Goal: Information Seeking & Learning: Compare options

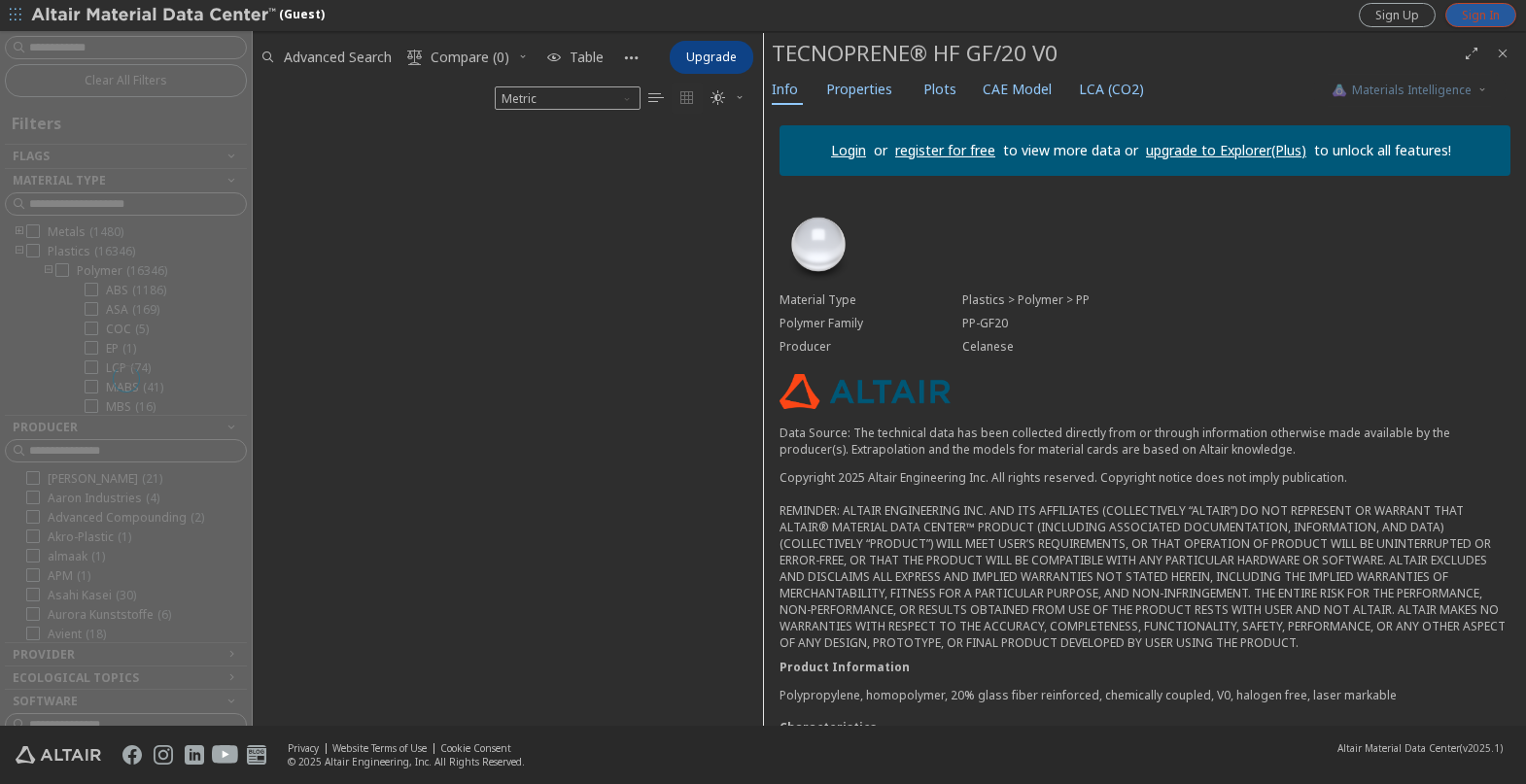
click at [1485, 14] on span "Sign In" at bounding box center [1481, 16] width 38 height 16
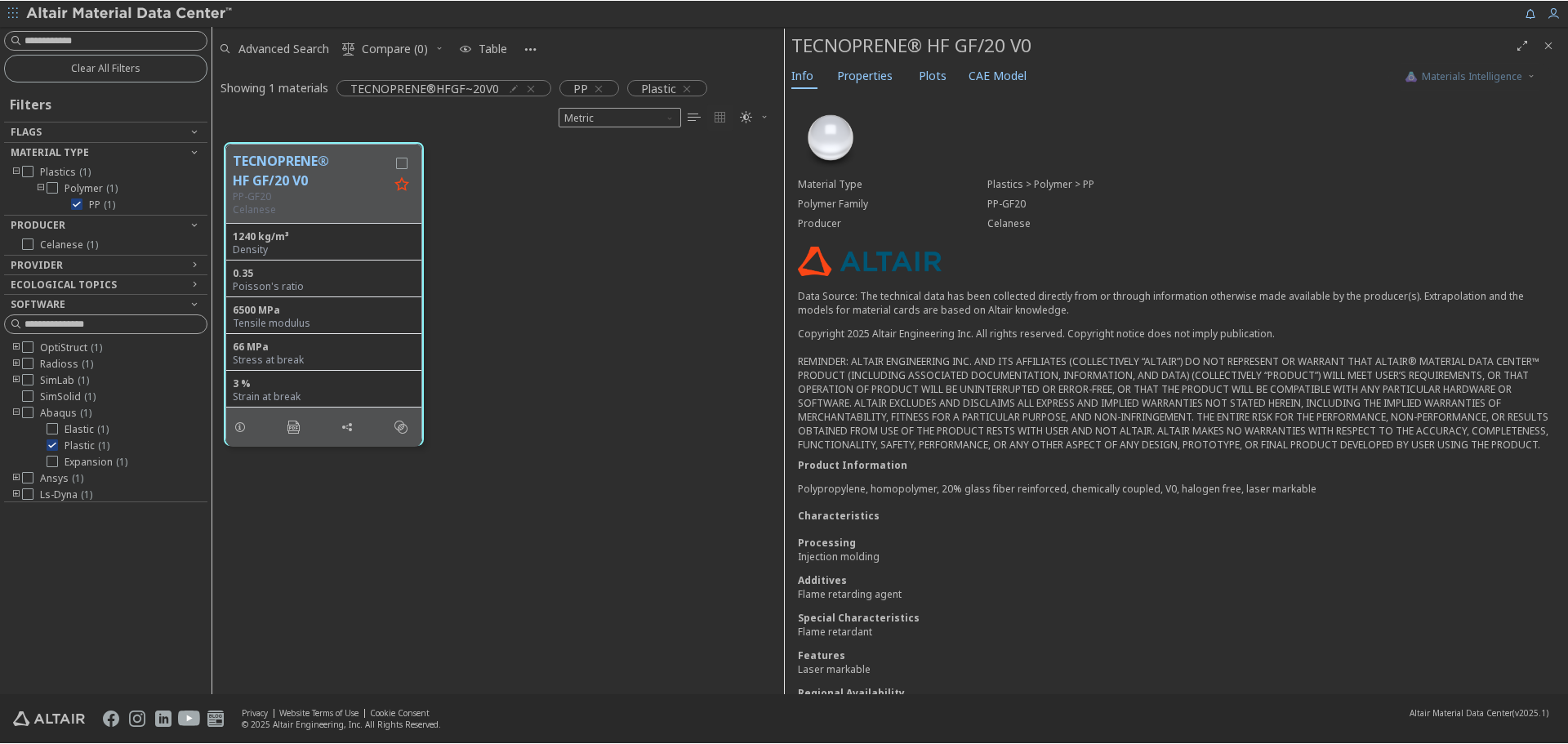
scroll to position [554, 559]
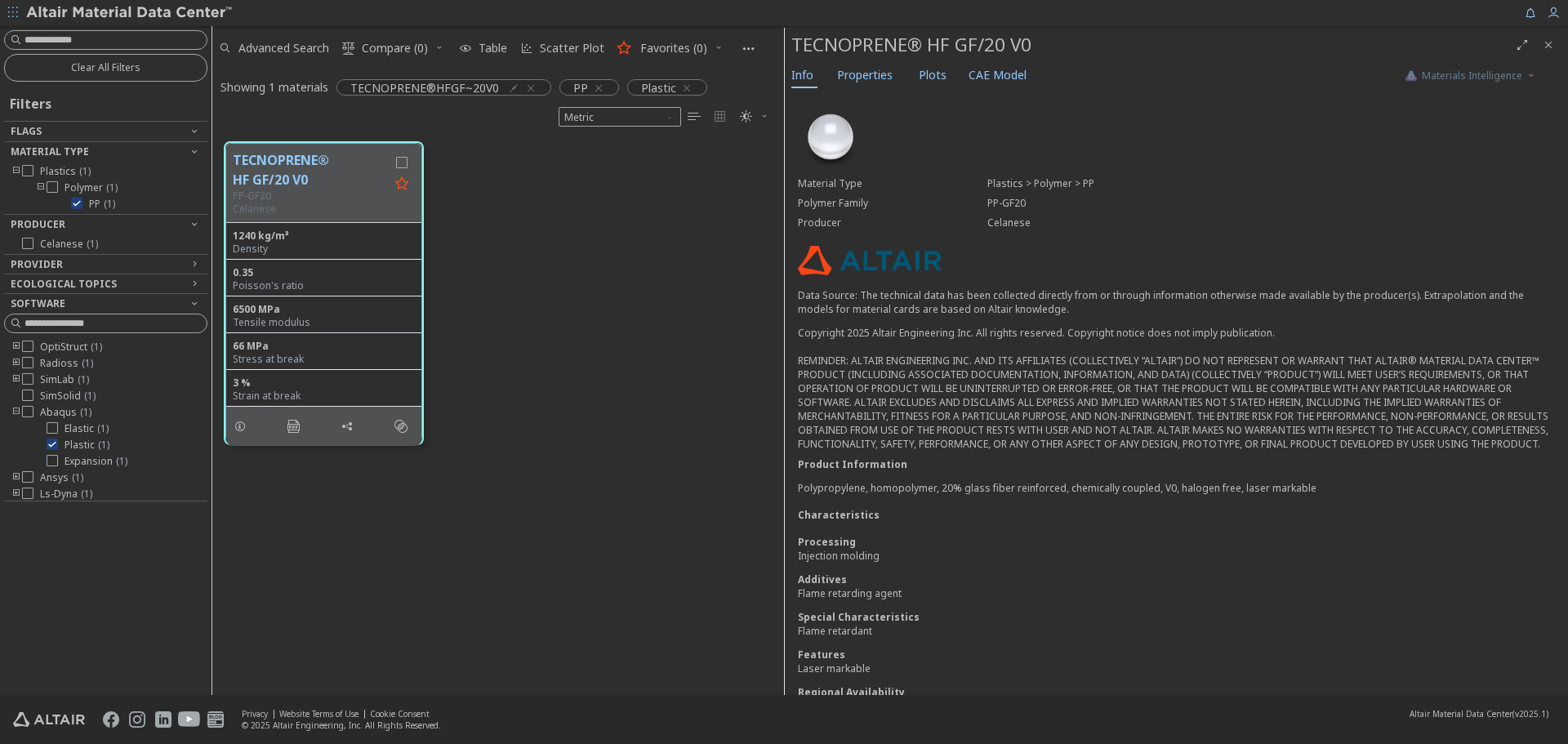
click at [617, 424] on div "TECNOPRENE® HF GF/20 V0 PP-GF20 Celanese 1240 kg/m³ Density 0.35 Poisson's rati…" at bounding box center [498, 294] width 572 height 327
click at [933, 74] on span "Plots" at bounding box center [932, 75] width 28 height 26
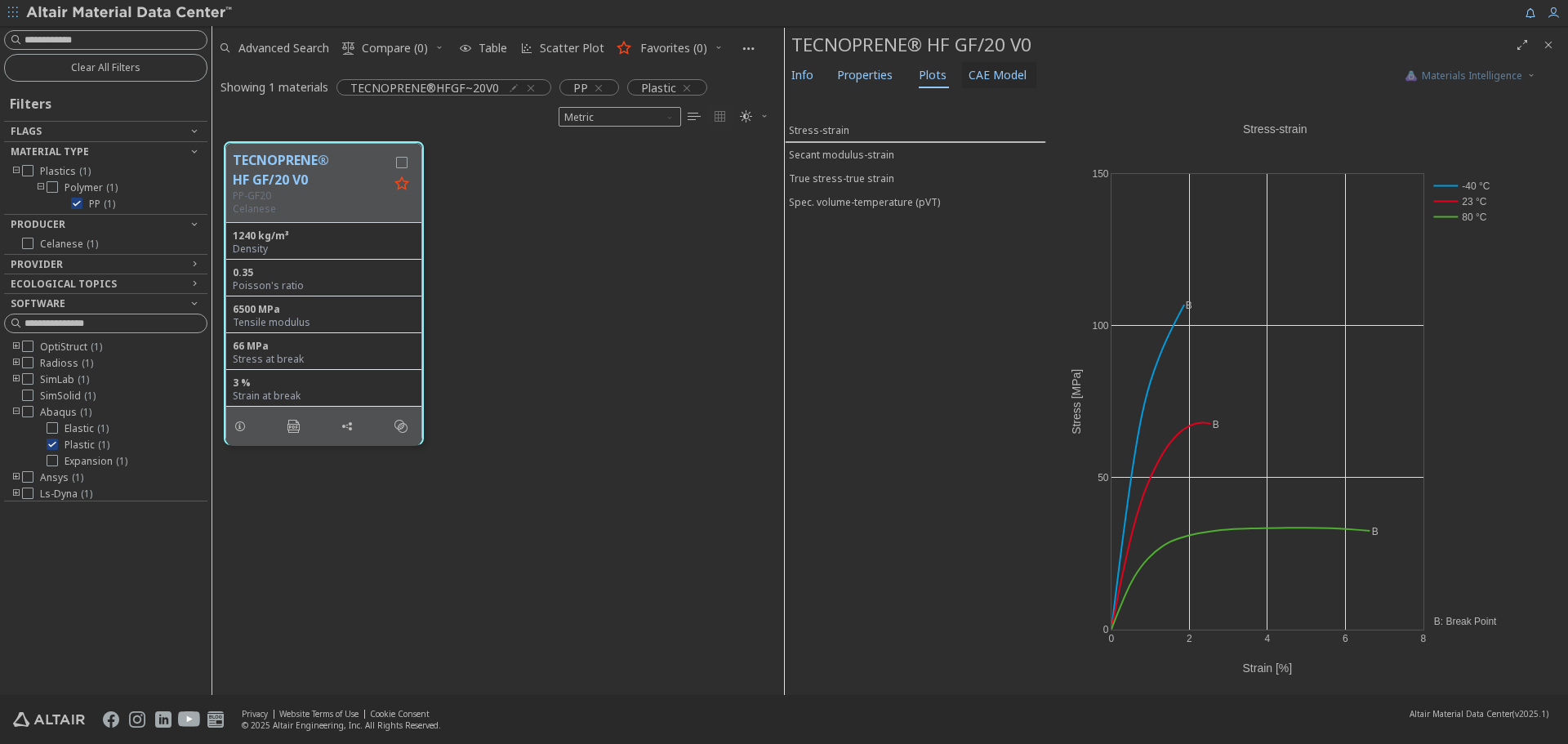
click at [979, 83] on span "CAE Model" at bounding box center [997, 75] width 58 height 26
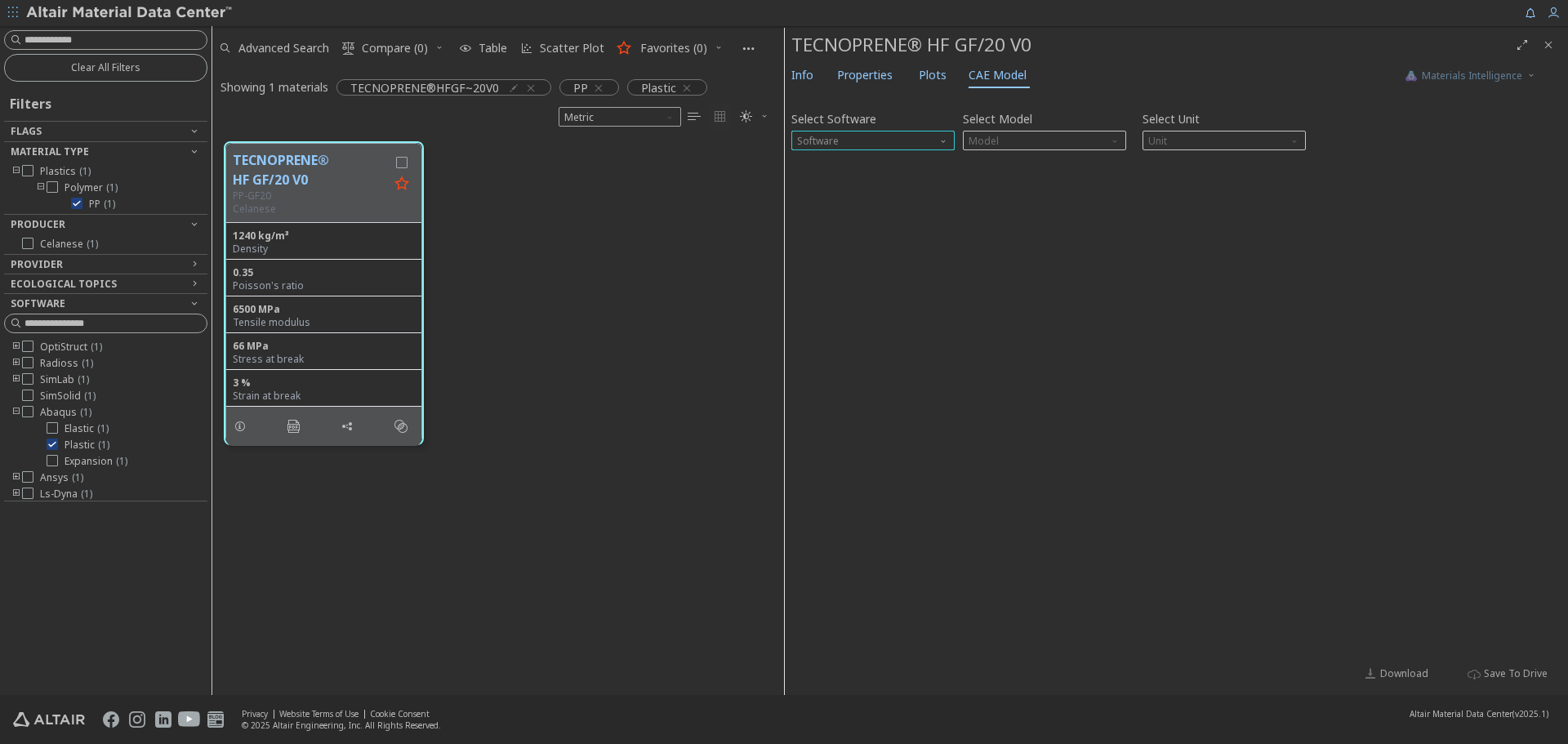
click at [917, 134] on span "Software" at bounding box center [873, 140] width 164 height 19
click at [870, 275] on span "Ls-Dyna" at bounding box center [873, 278] width 150 height 12
click at [1091, 142] on span "Model" at bounding box center [1045, 140] width 164 height 19
click at [1062, 174] on button "Mat24" at bounding box center [1045, 179] width 164 height 19
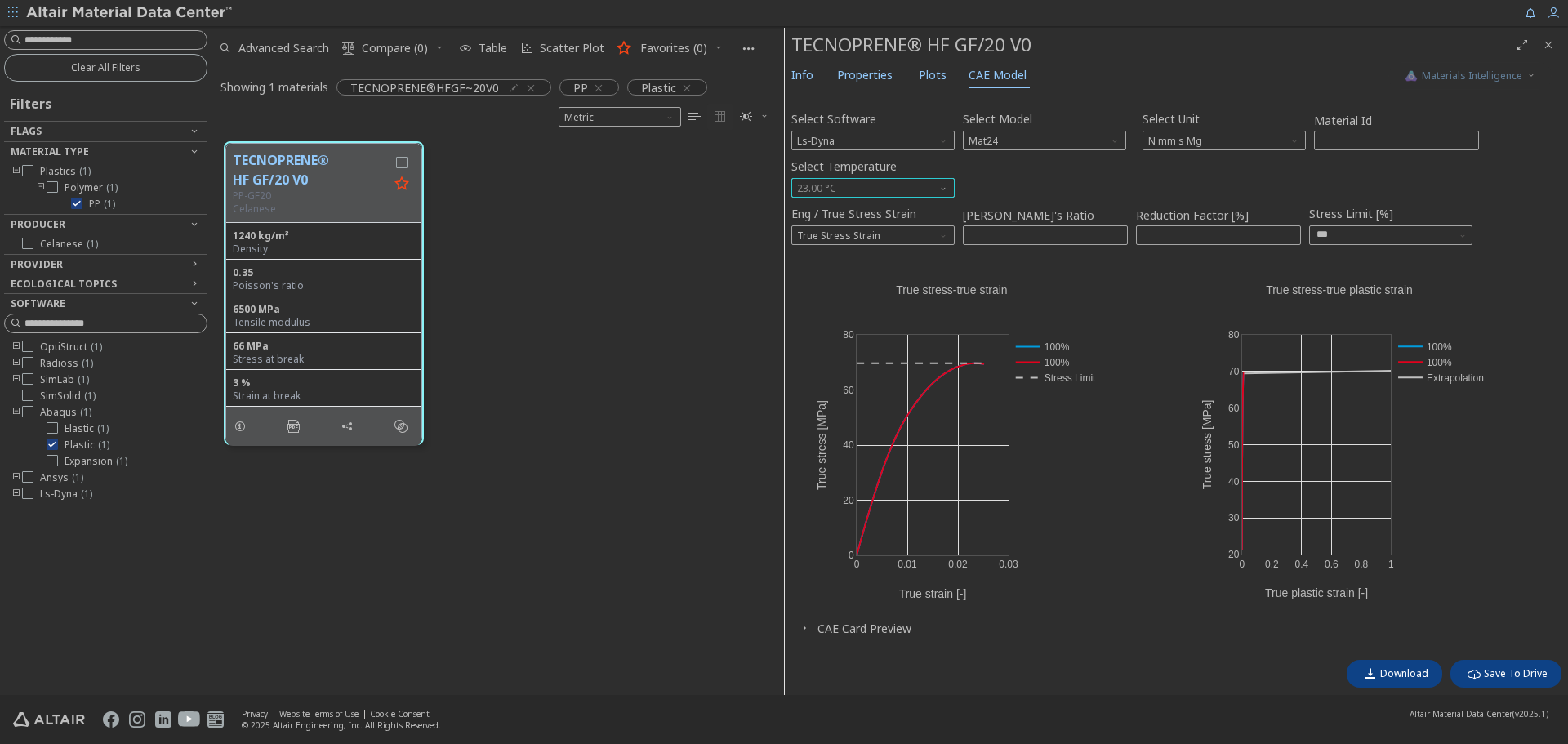
click at [917, 186] on span "23.00 °C" at bounding box center [873, 187] width 164 height 19
click at [907, 203] on span "-40.00 °C" at bounding box center [873, 209] width 150 height 12
click at [1281, 143] on span "Unit" at bounding box center [1296, 138] width 13 height 13
click at [1269, 162] on span "kN mm ms kg" at bounding box center [1224, 161] width 150 height 12
click at [1256, 162] on div "Select Temperature 233.2 K" at bounding box center [1176, 176] width 771 height 44
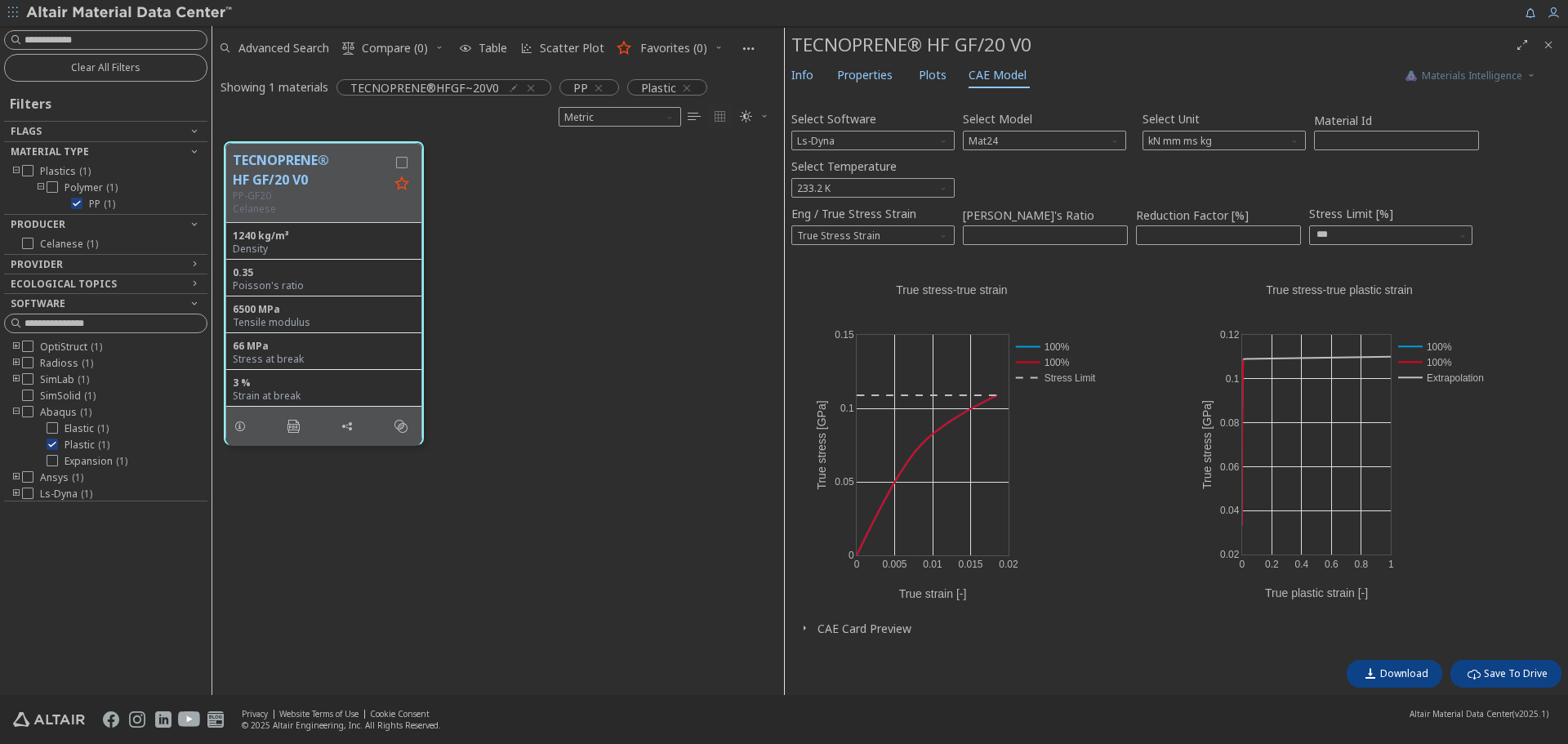
click at [807, 622] on icon "button" at bounding box center [805, 628] width 13 height 13
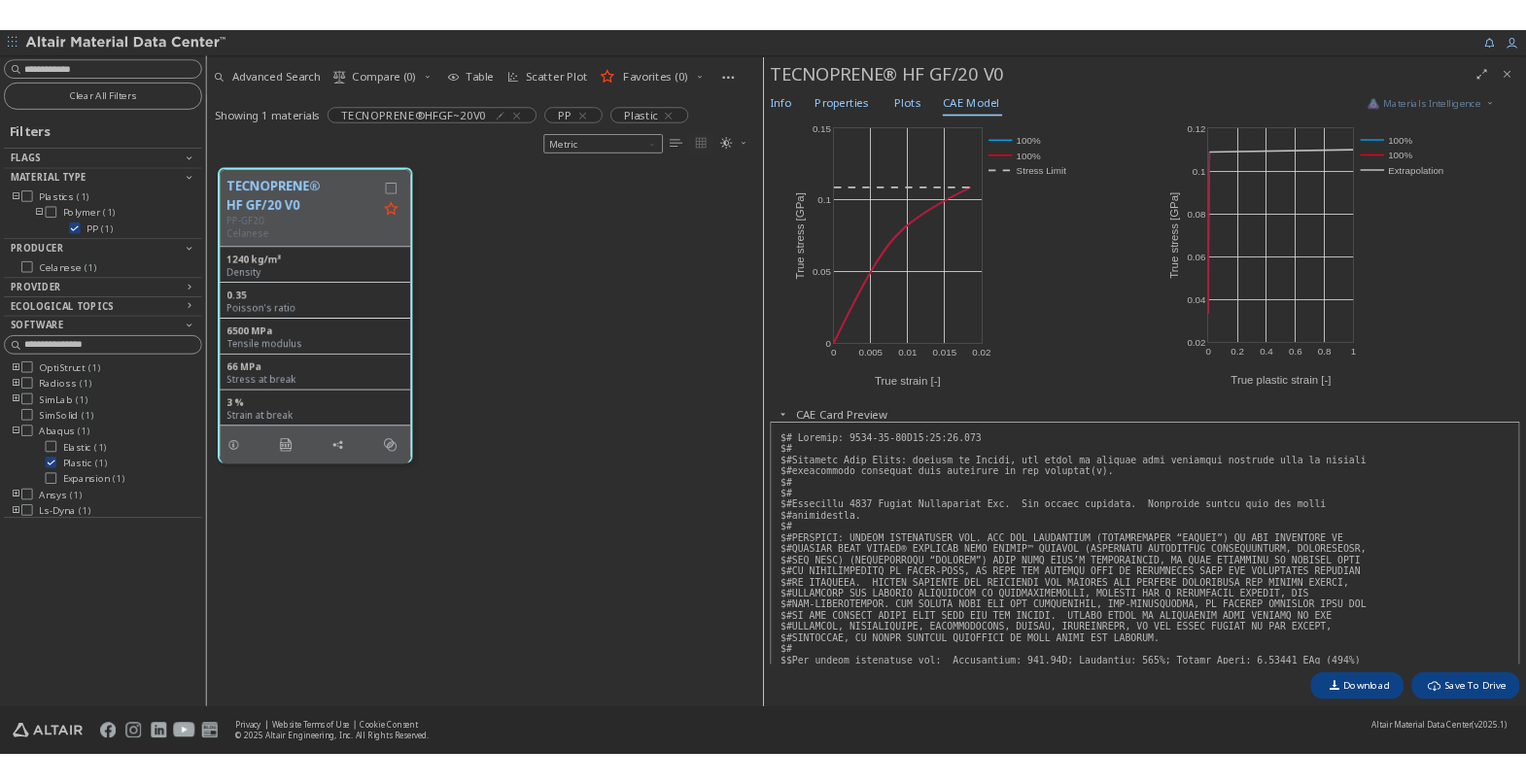
scroll to position [0, 0]
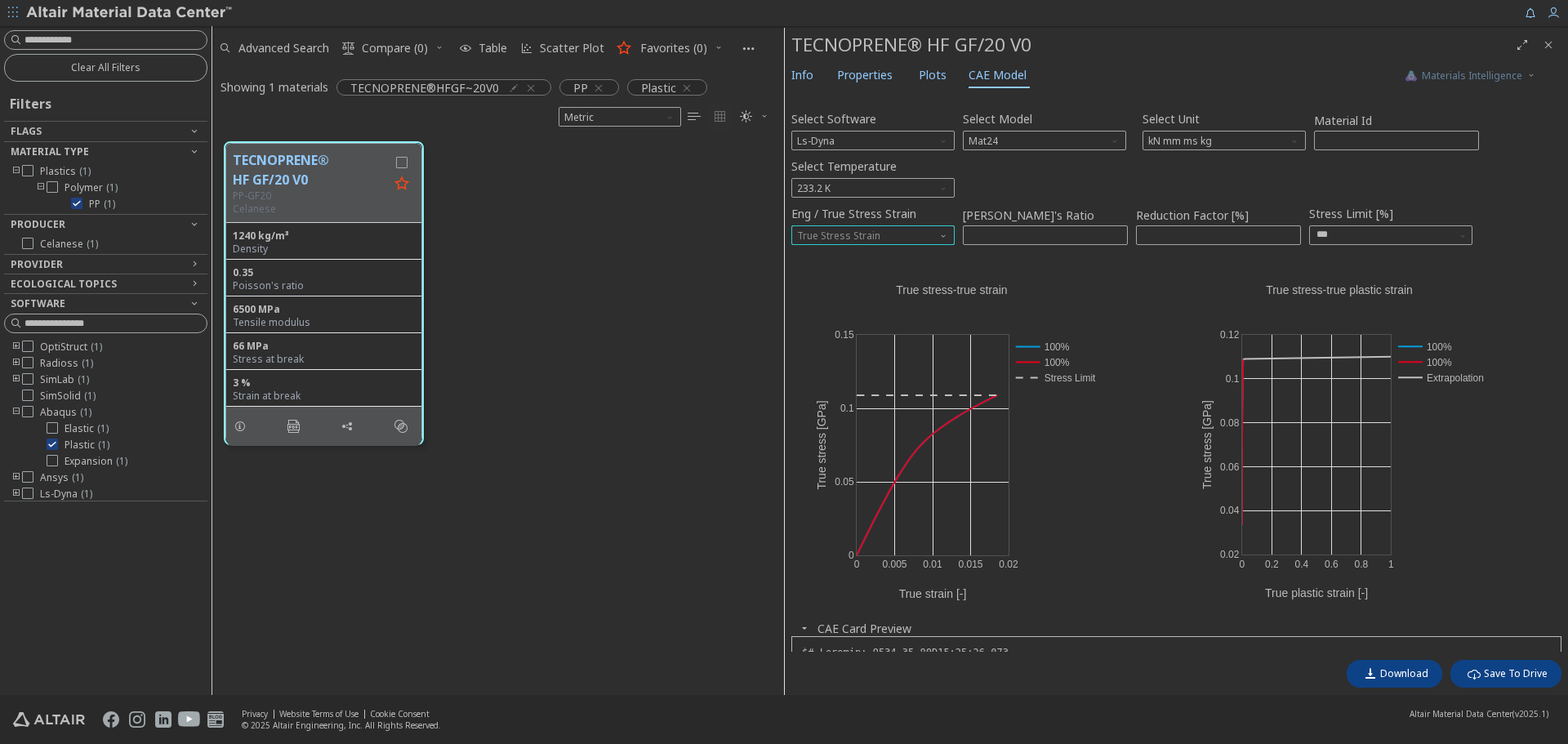
click at [942, 241] on span "True Stress Strain" at bounding box center [873, 235] width 164 height 19
click at [945, 237] on span "Eng / True Stress Strain" at bounding box center [945, 232] width 13 height 13
click at [942, 184] on span "Select Temperature" at bounding box center [945, 185] width 13 height 13
click at [944, 180] on span "Select Temperature" at bounding box center [945, 185] width 13 height 13
click at [1152, 176] on div "Select Temperature 233.2 K" at bounding box center [1176, 176] width 771 height 44
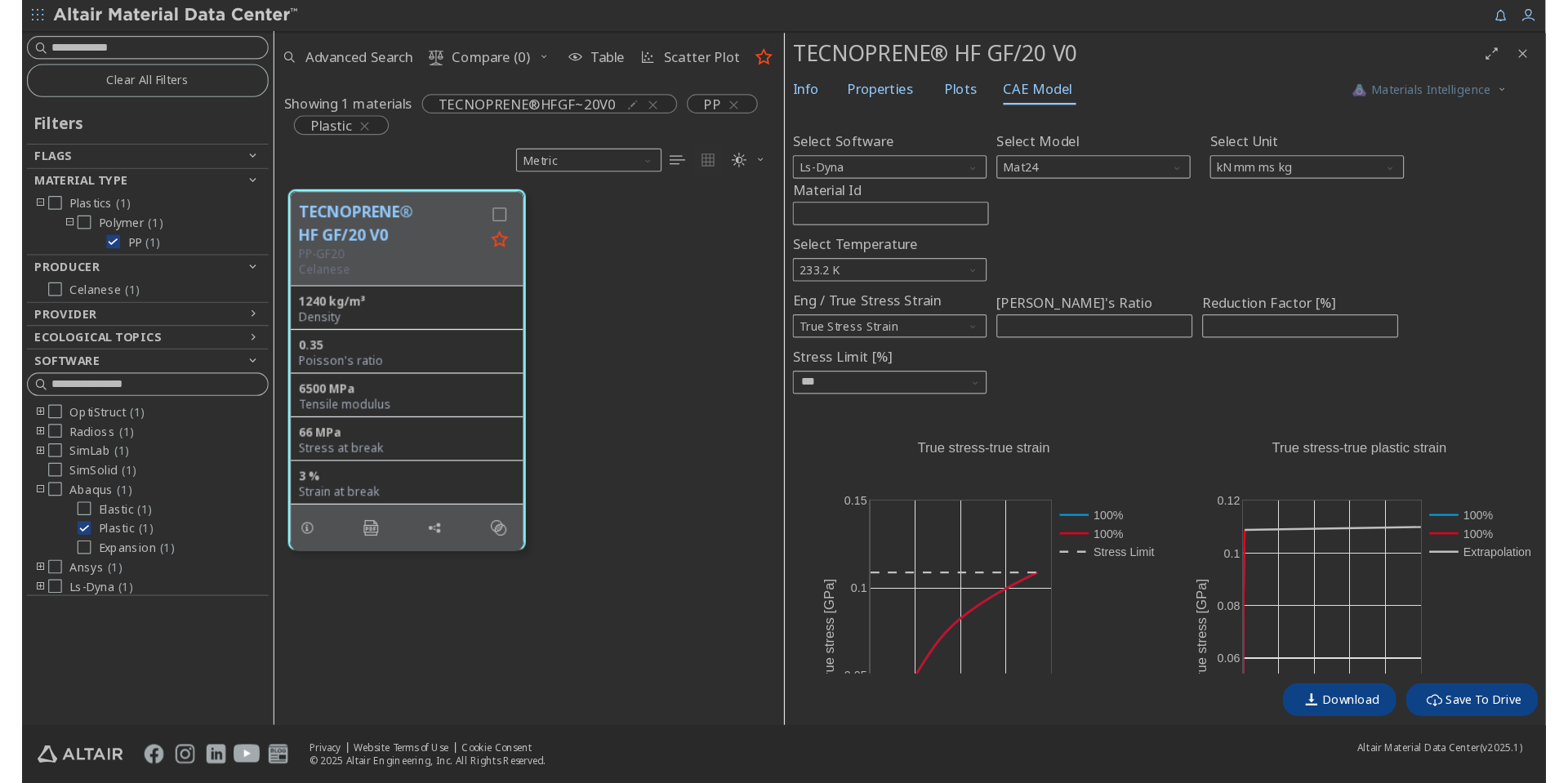
scroll to position [450, 417]
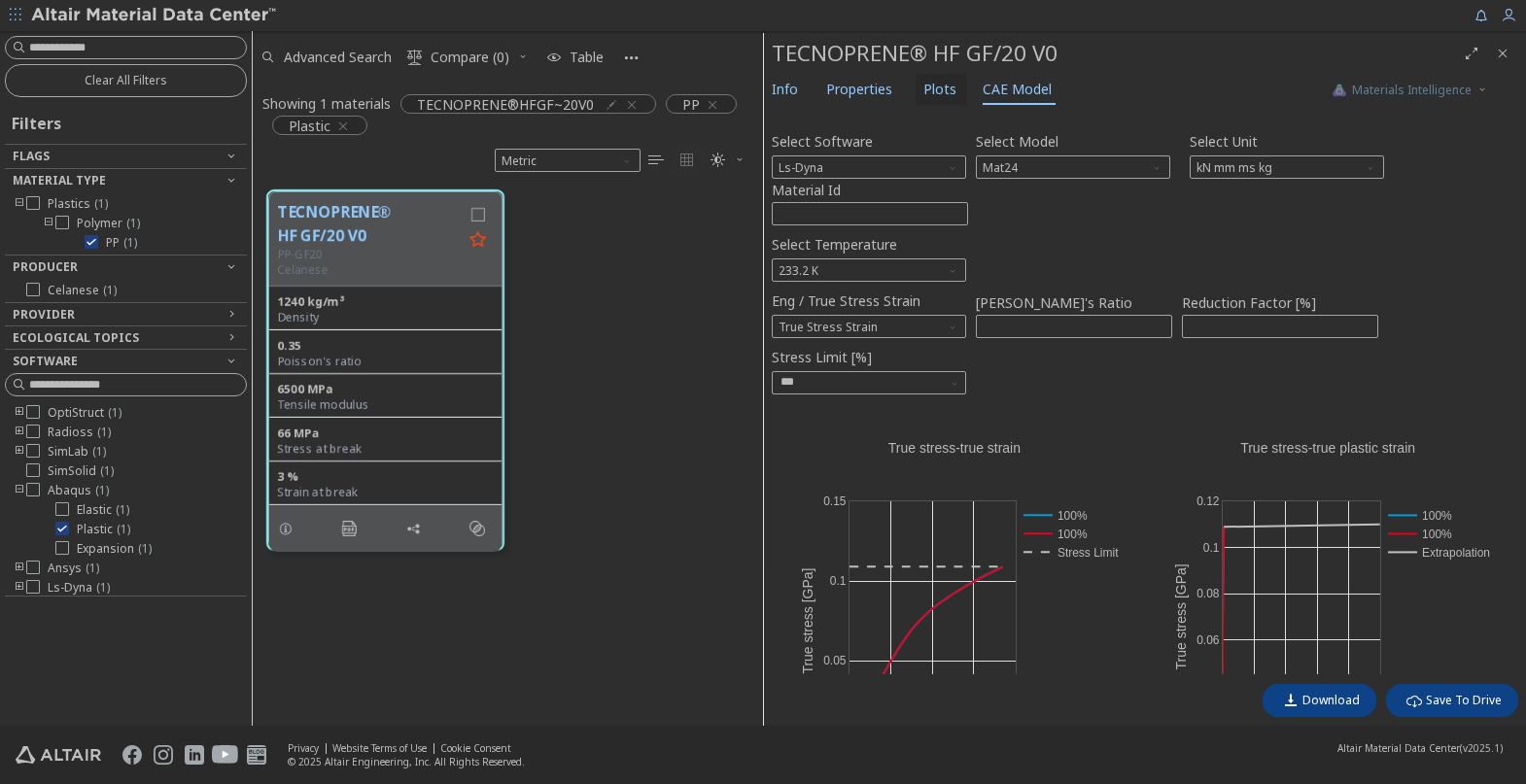
click at [926, 87] on span "Plots" at bounding box center [939, 89] width 33 height 31
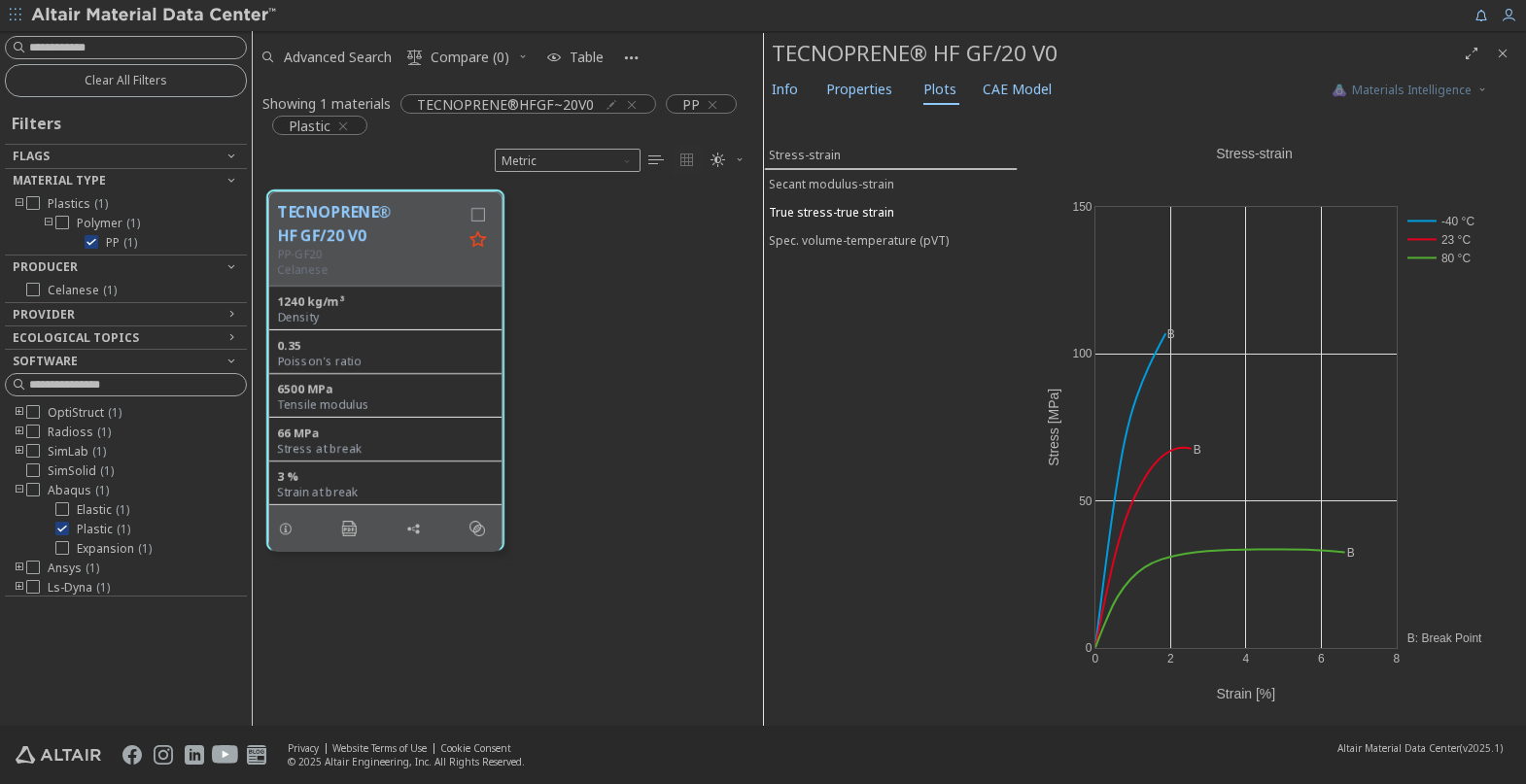
click at [853, 206] on div "True stress-true strain" at bounding box center [832, 212] width 126 height 17
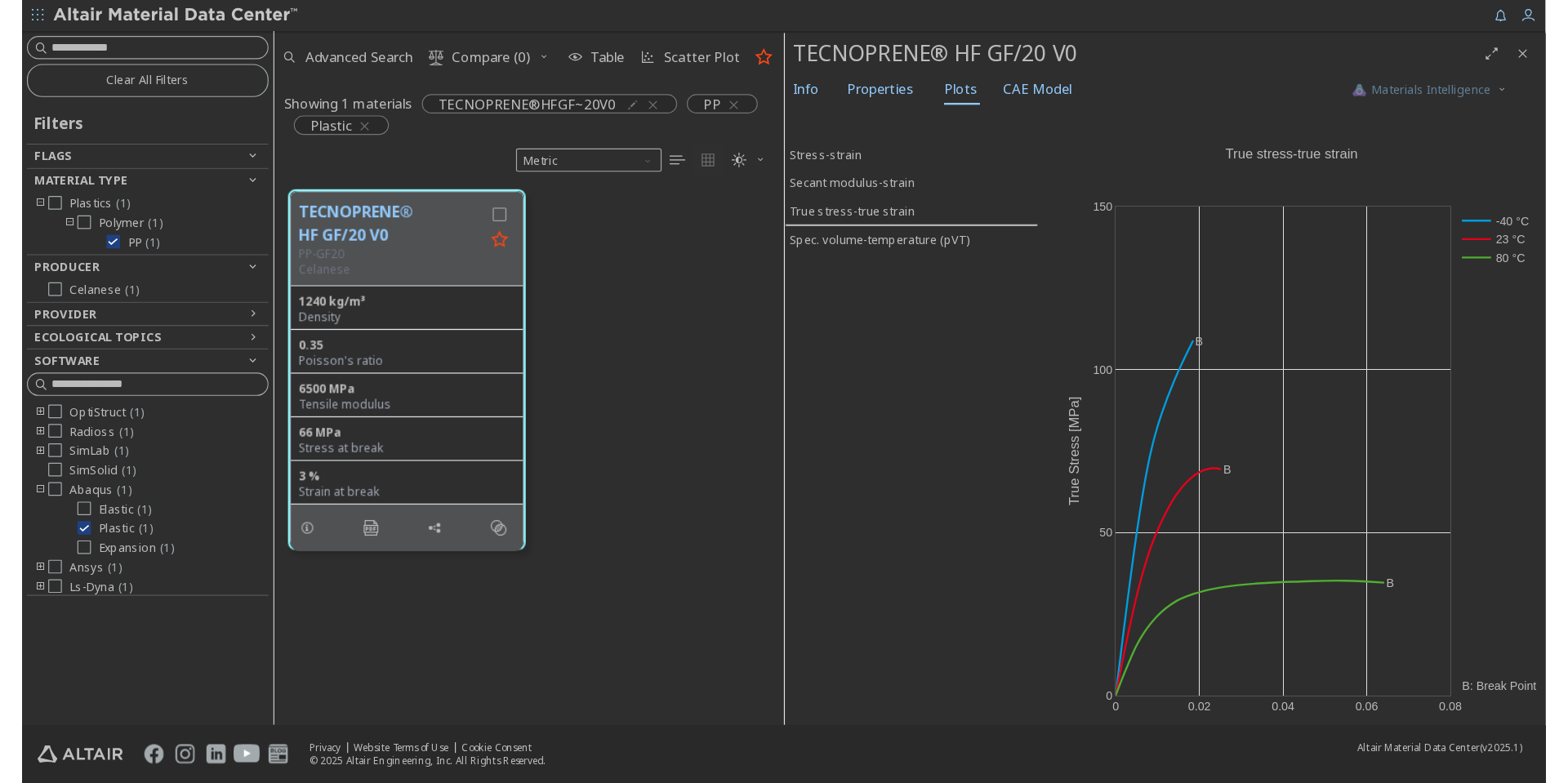
scroll to position [592, 559]
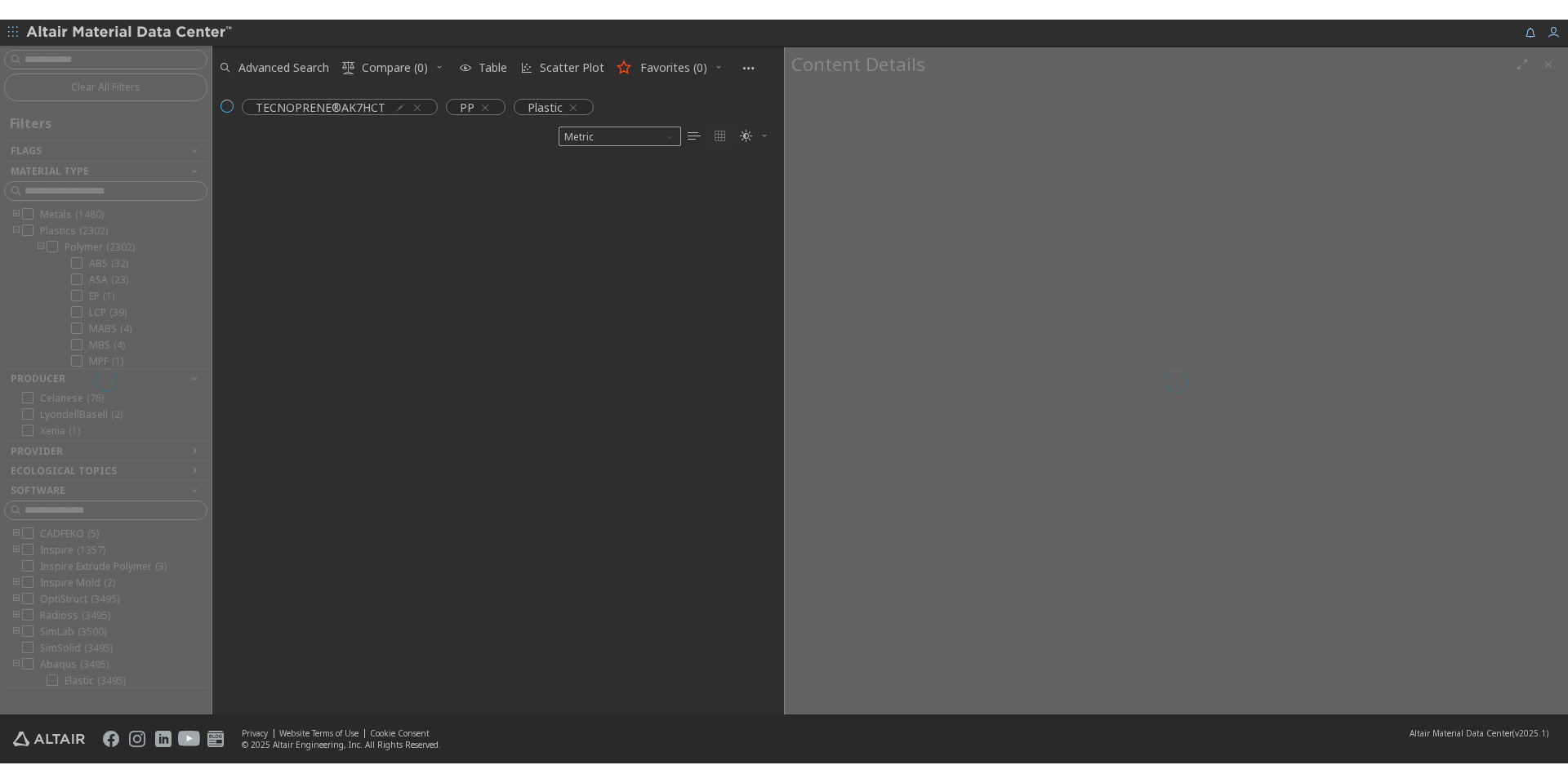
scroll to position [13, 13]
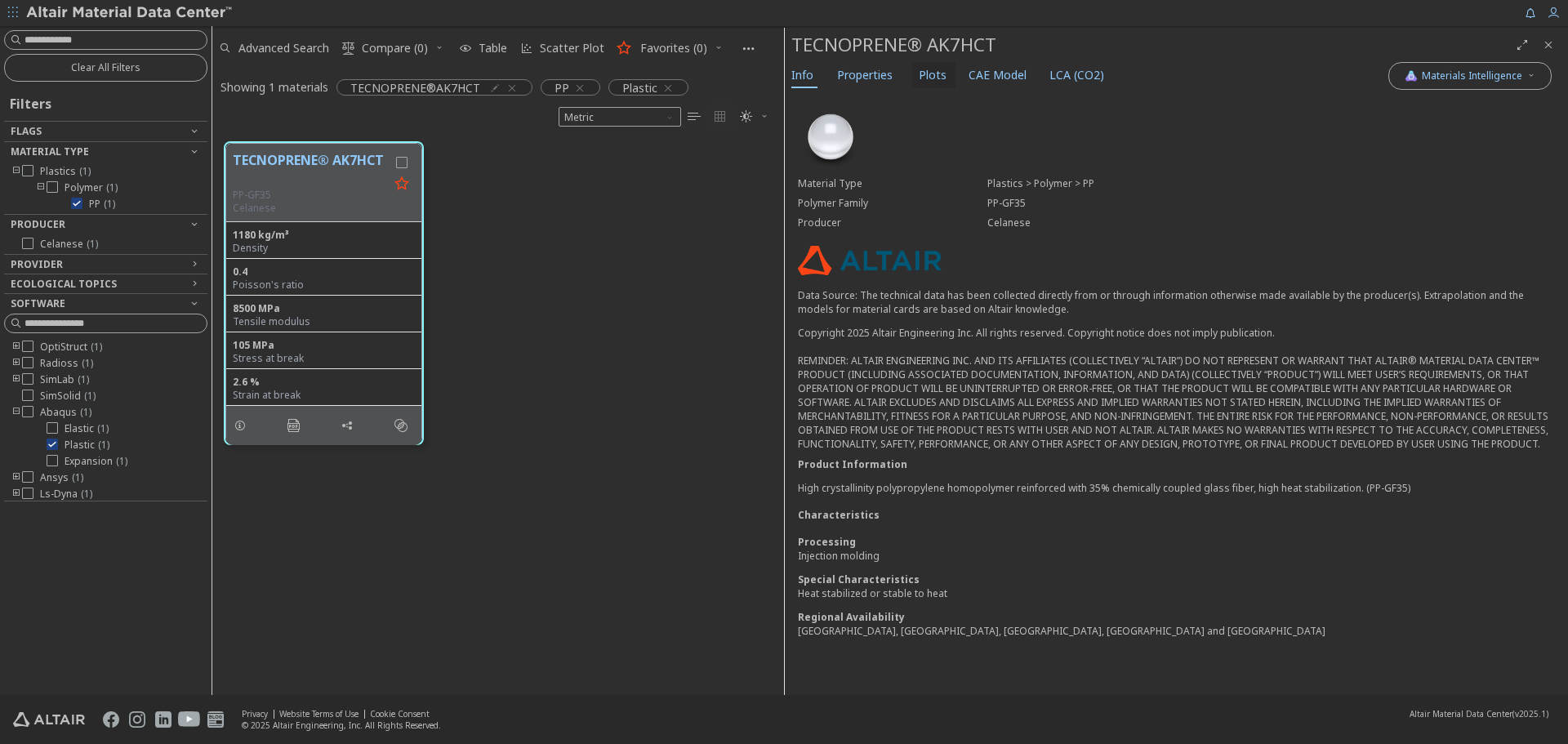
click at [943, 74] on button "Plots" at bounding box center [934, 75] width 44 height 26
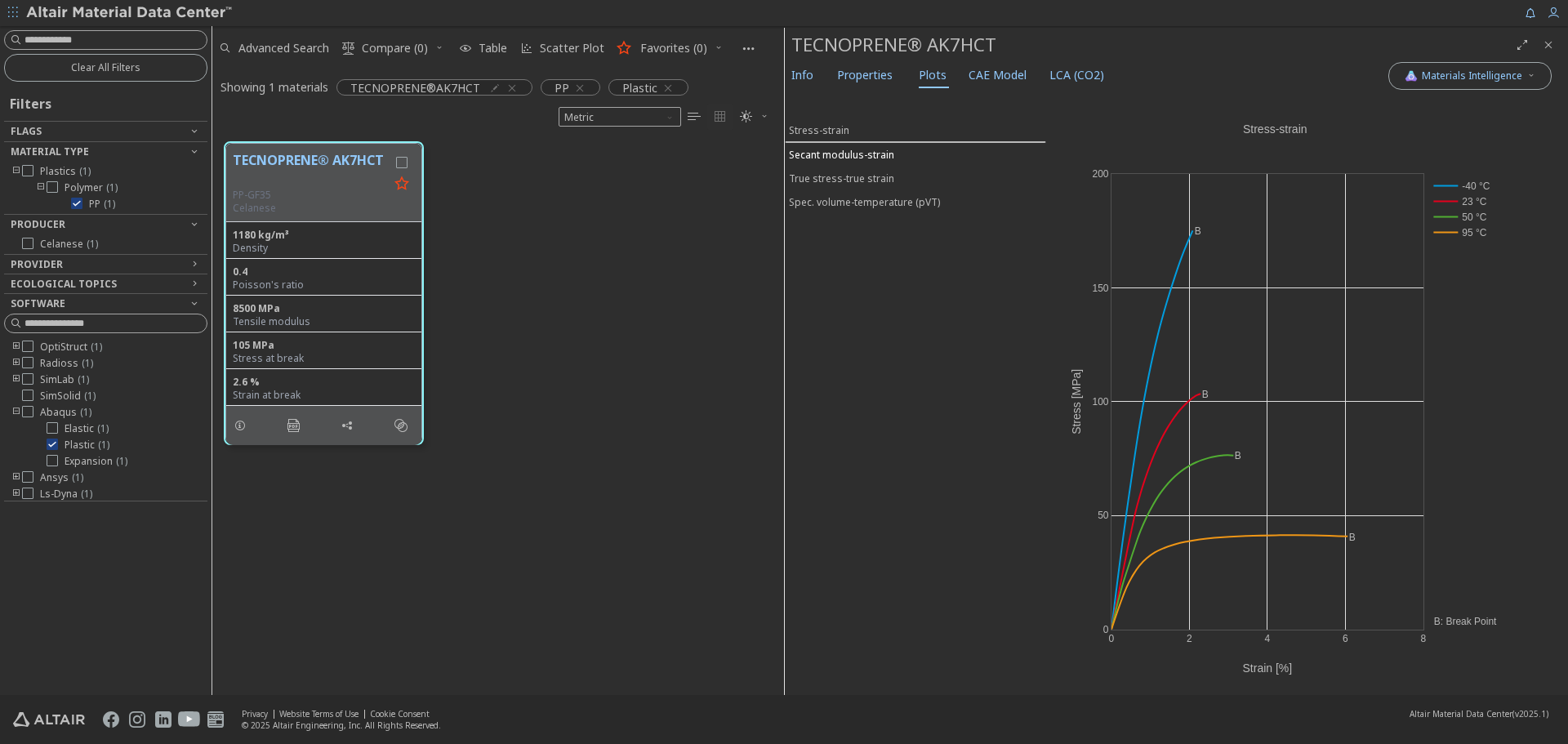
click at [849, 163] on button "Secant modulus-strain" at bounding box center [916, 154] width 262 height 23
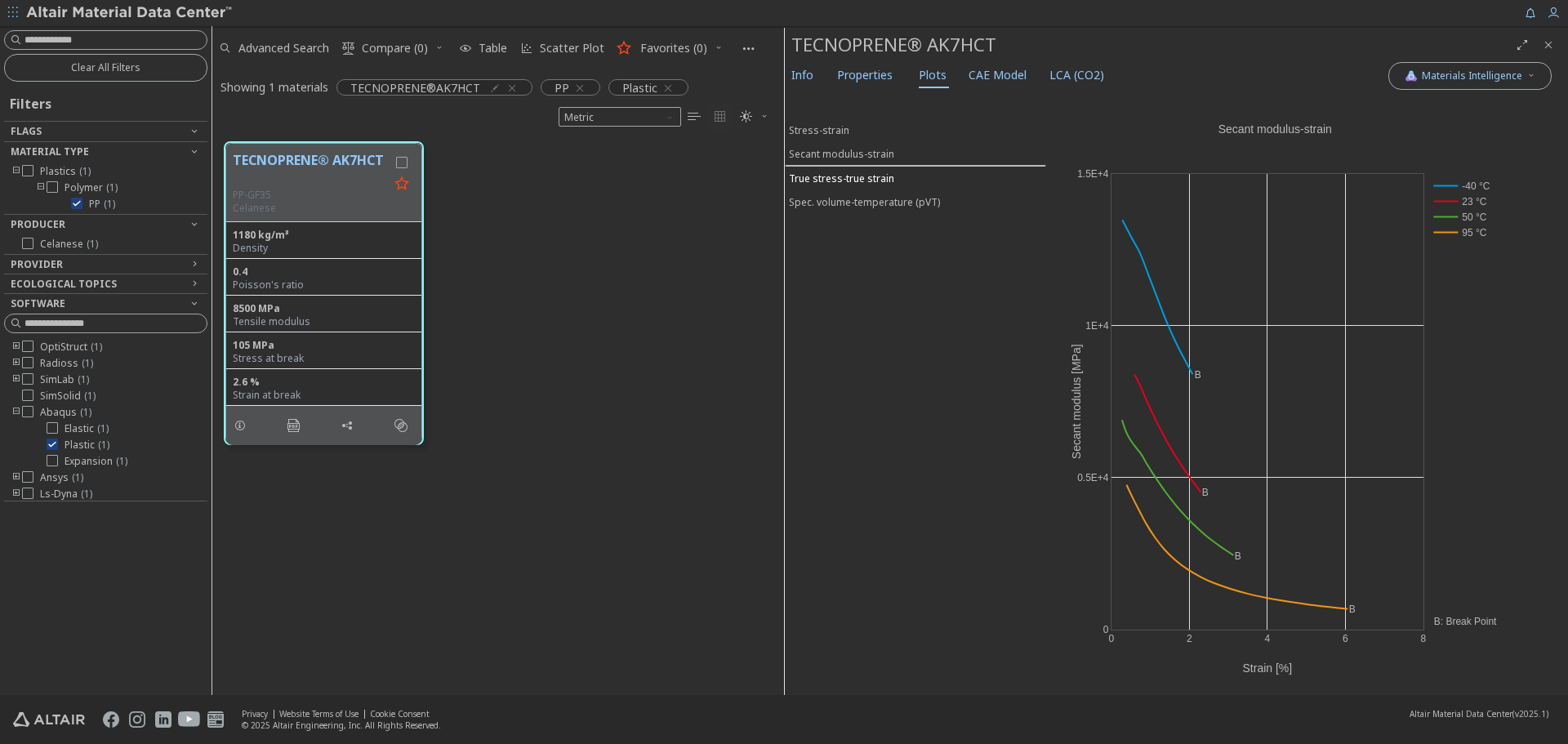
click at [849, 184] on div "True stress-true strain" at bounding box center [842, 179] width 106 height 14
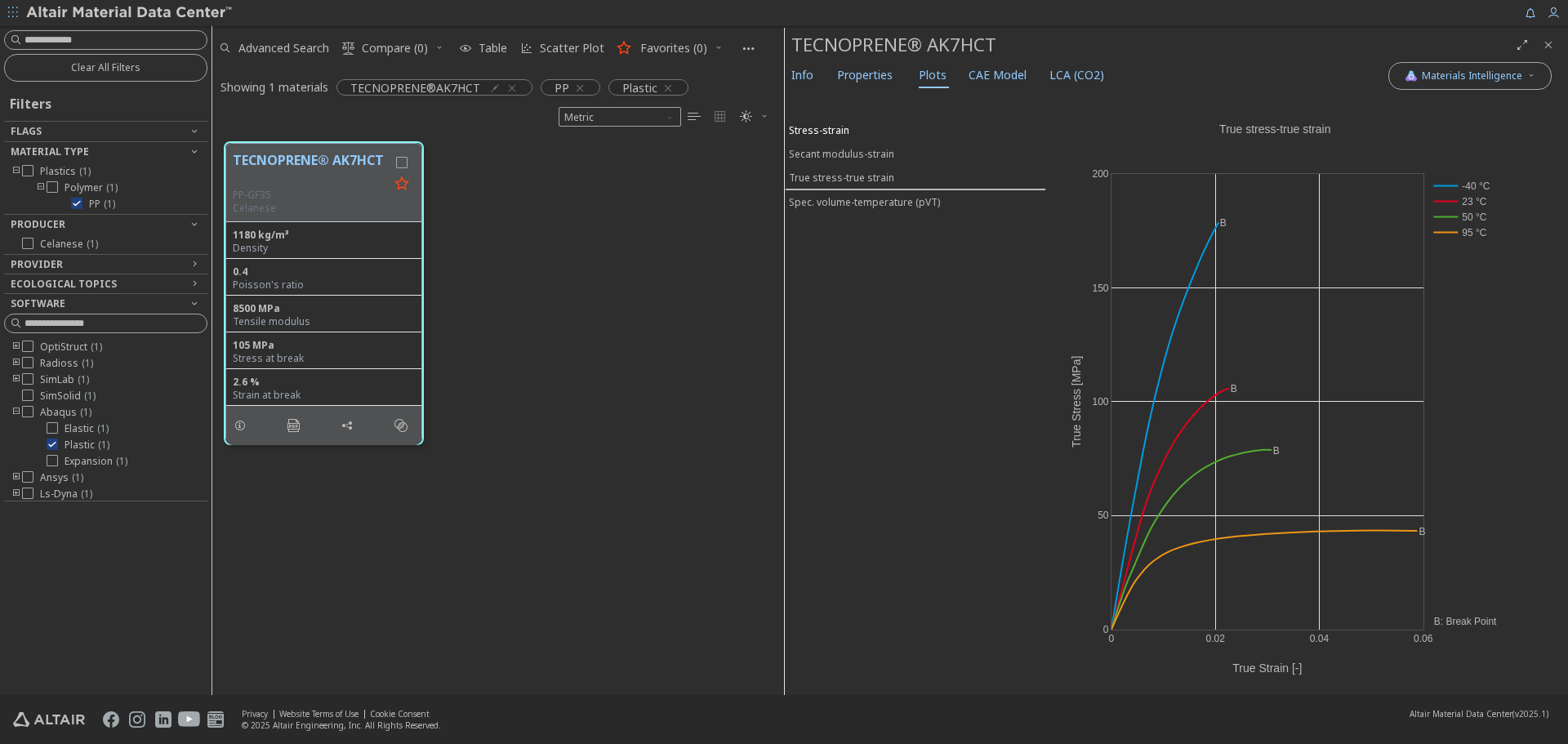
click at [825, 129] on div "Stress-strain" at bounding box center [819, 130] width 60 height 14
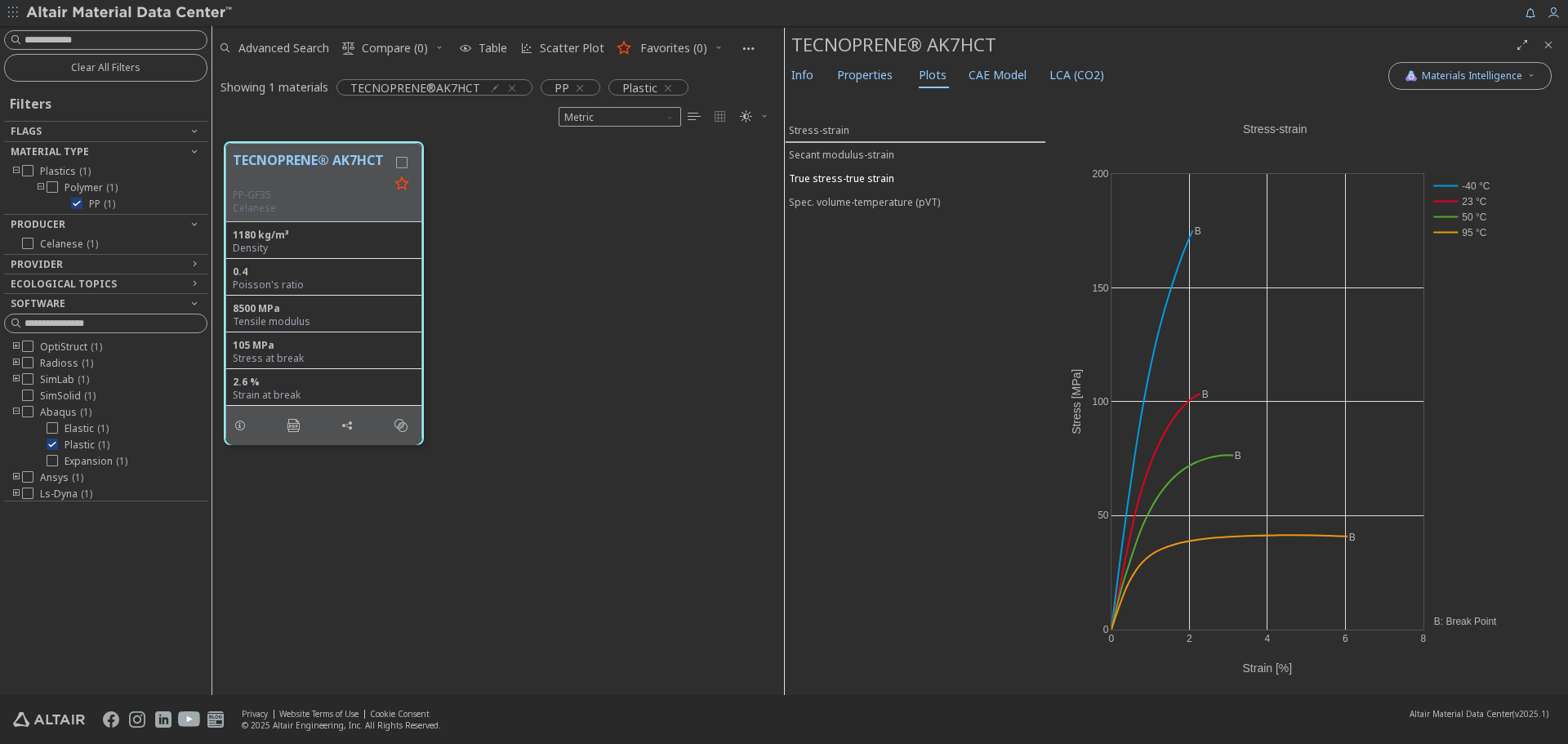
click at [833, 183] on div "True stress-true strain" at bounding box center [842, 179] width 106 height 14
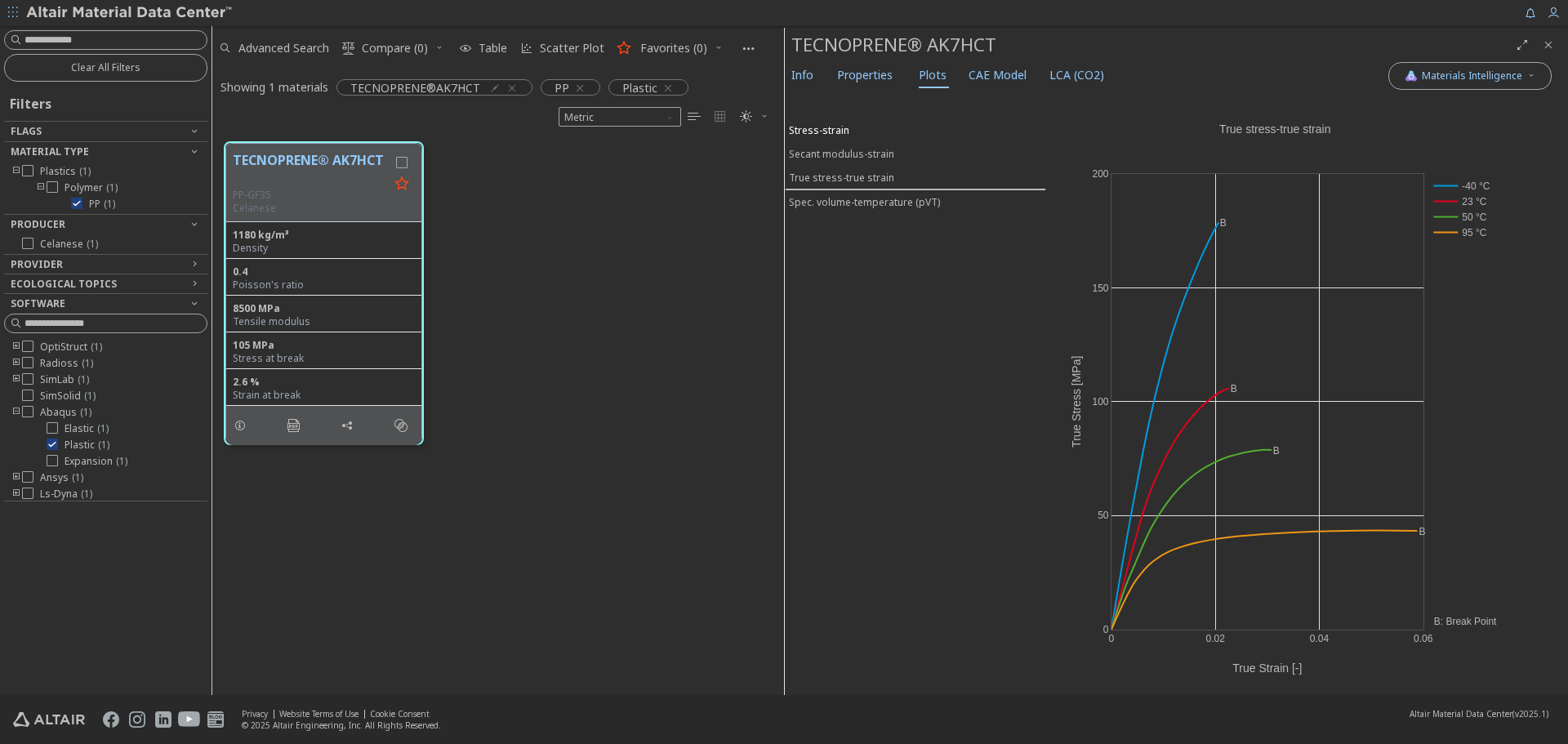
click at [830, 126] on div "Stress-strain" at bounding box center [819, 130] width 60 height 14
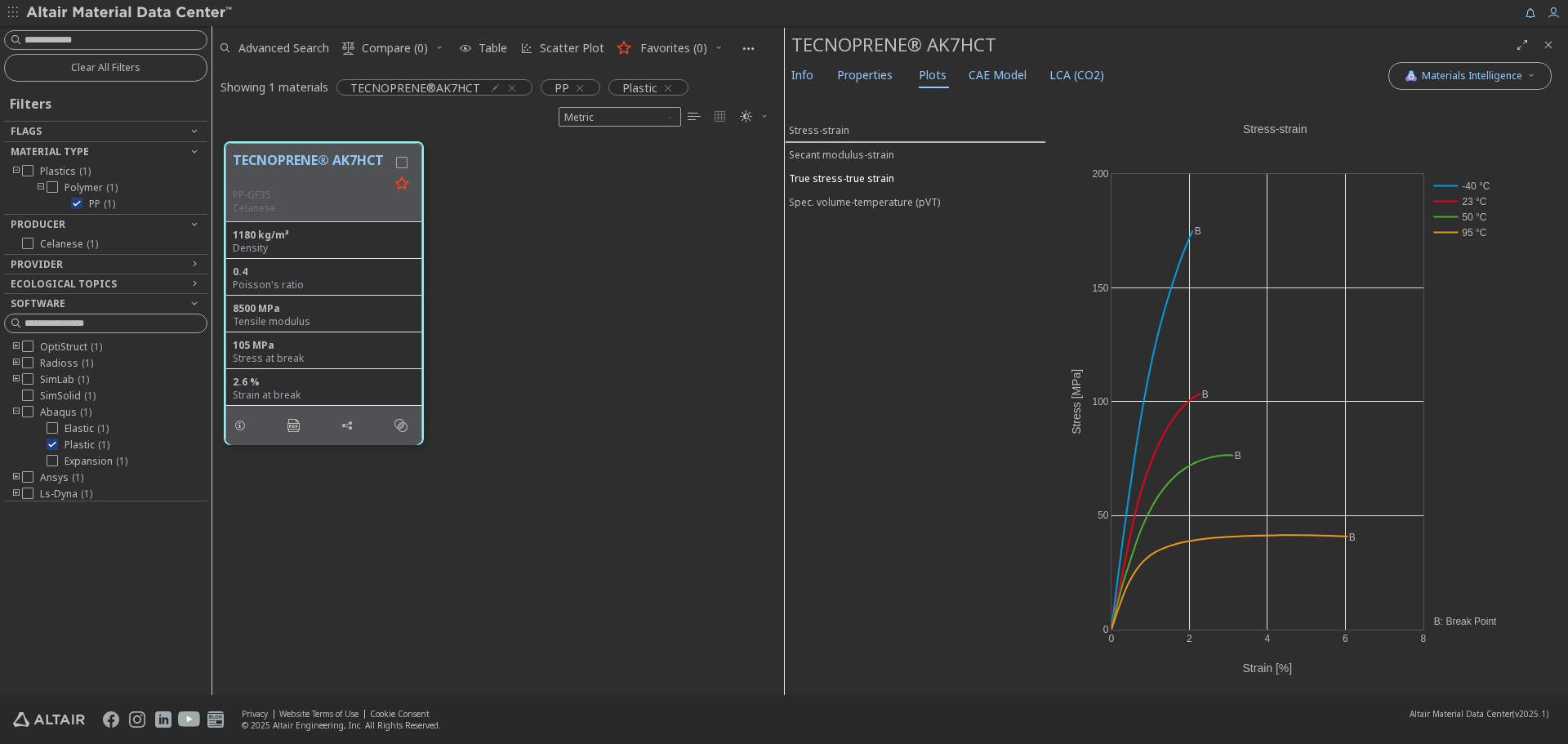
click at [831, 180] on div "True stress-true strain" at bounding box center [842, 179] width 106 height 14
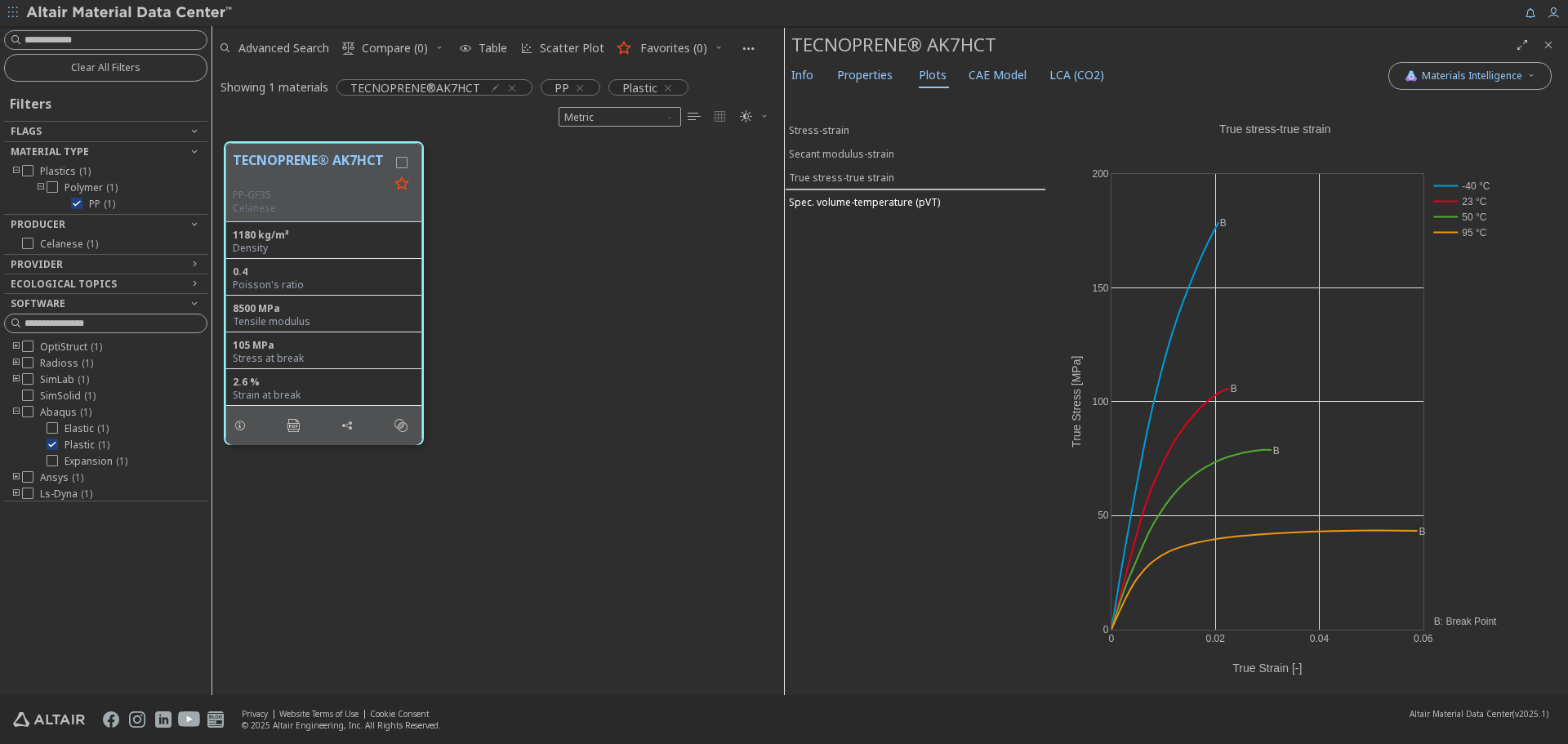
click at [823, 206] on div "Spec. volume-temperature (pVT)" at bounding box center [864, 202] width 151 height 14
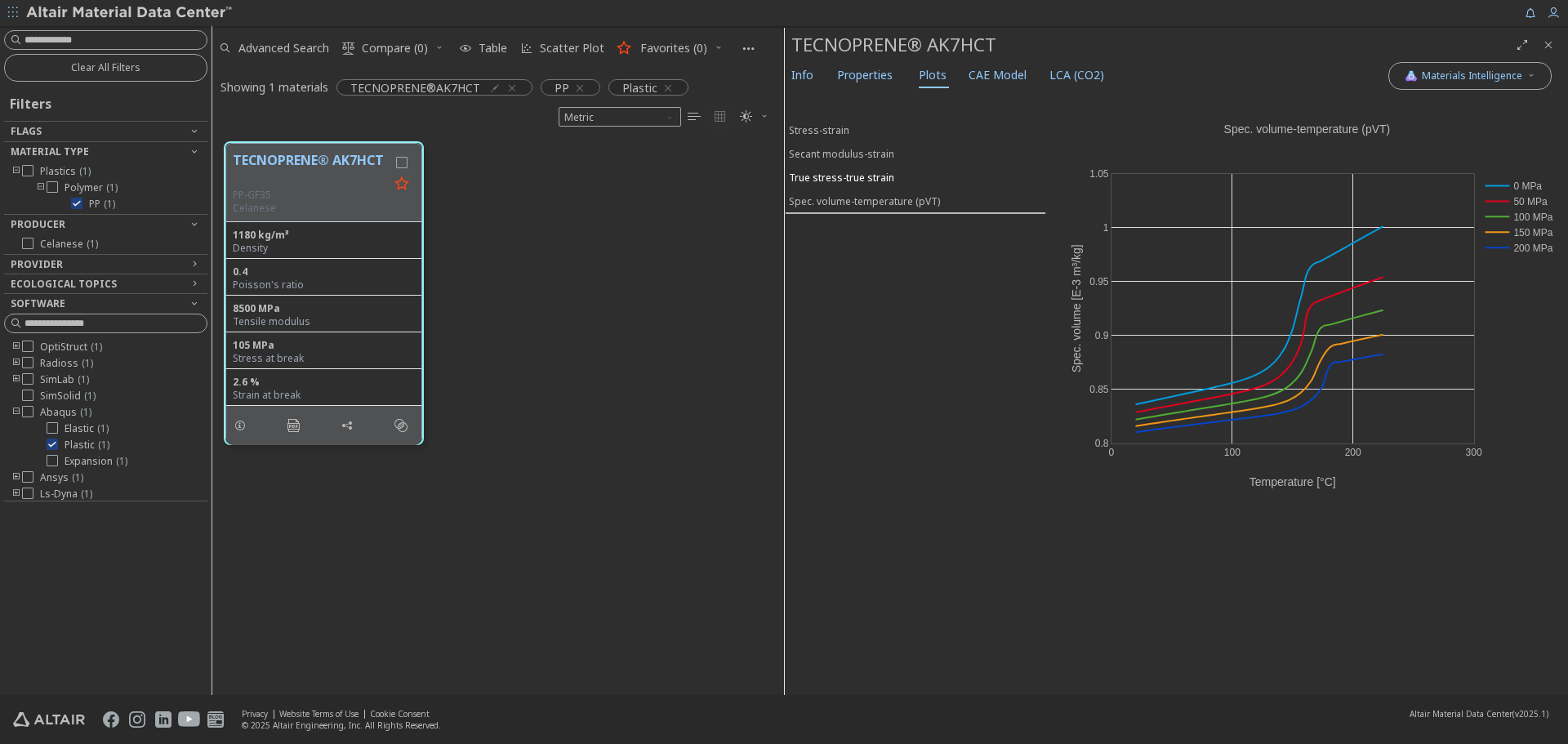
click at [831, 179] on div "True stress-true strain" at bounding box center [842, 178] width 106 height 14
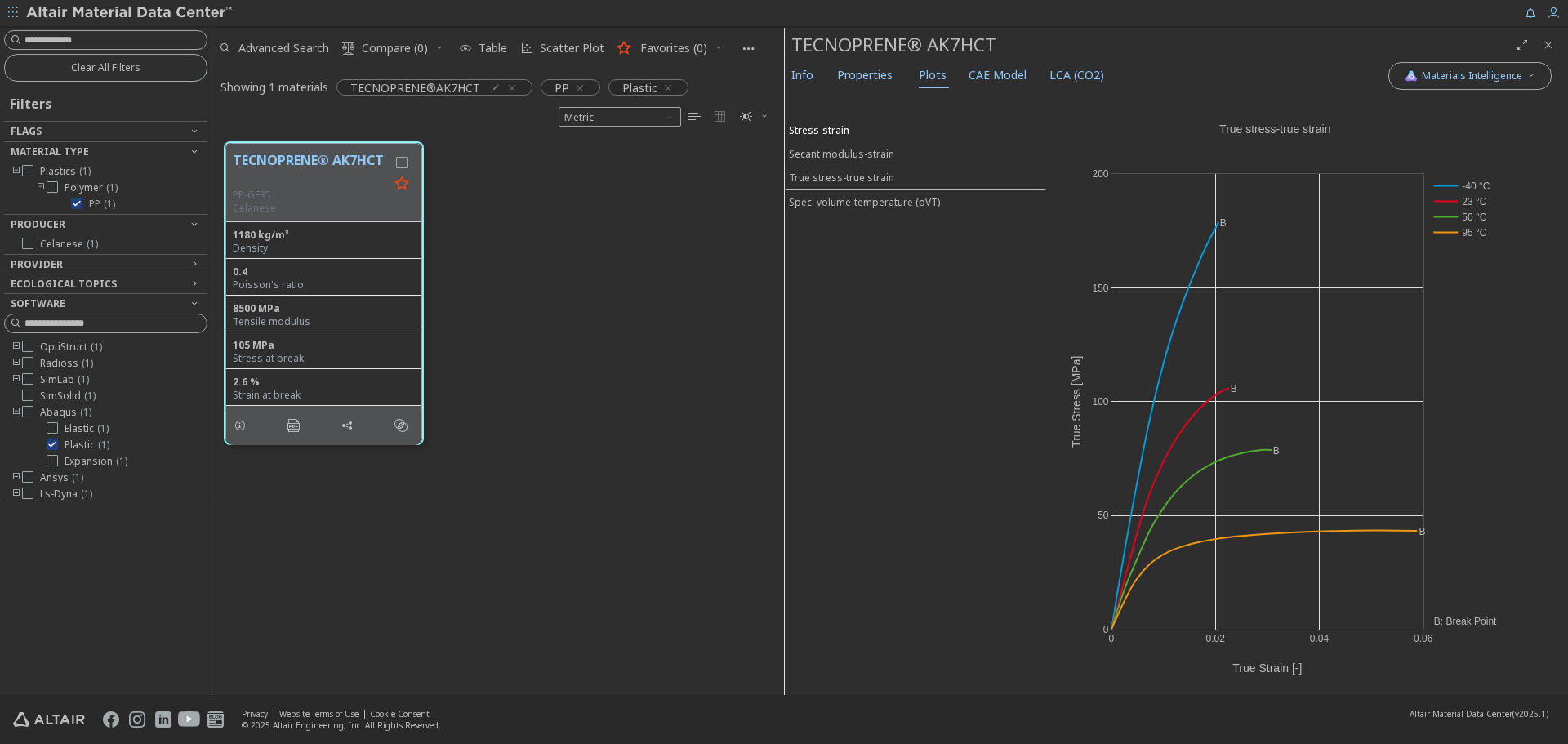
click at [827, 124] on div "Stress-strain" at bounding box center [819, 130] width 60 height 14
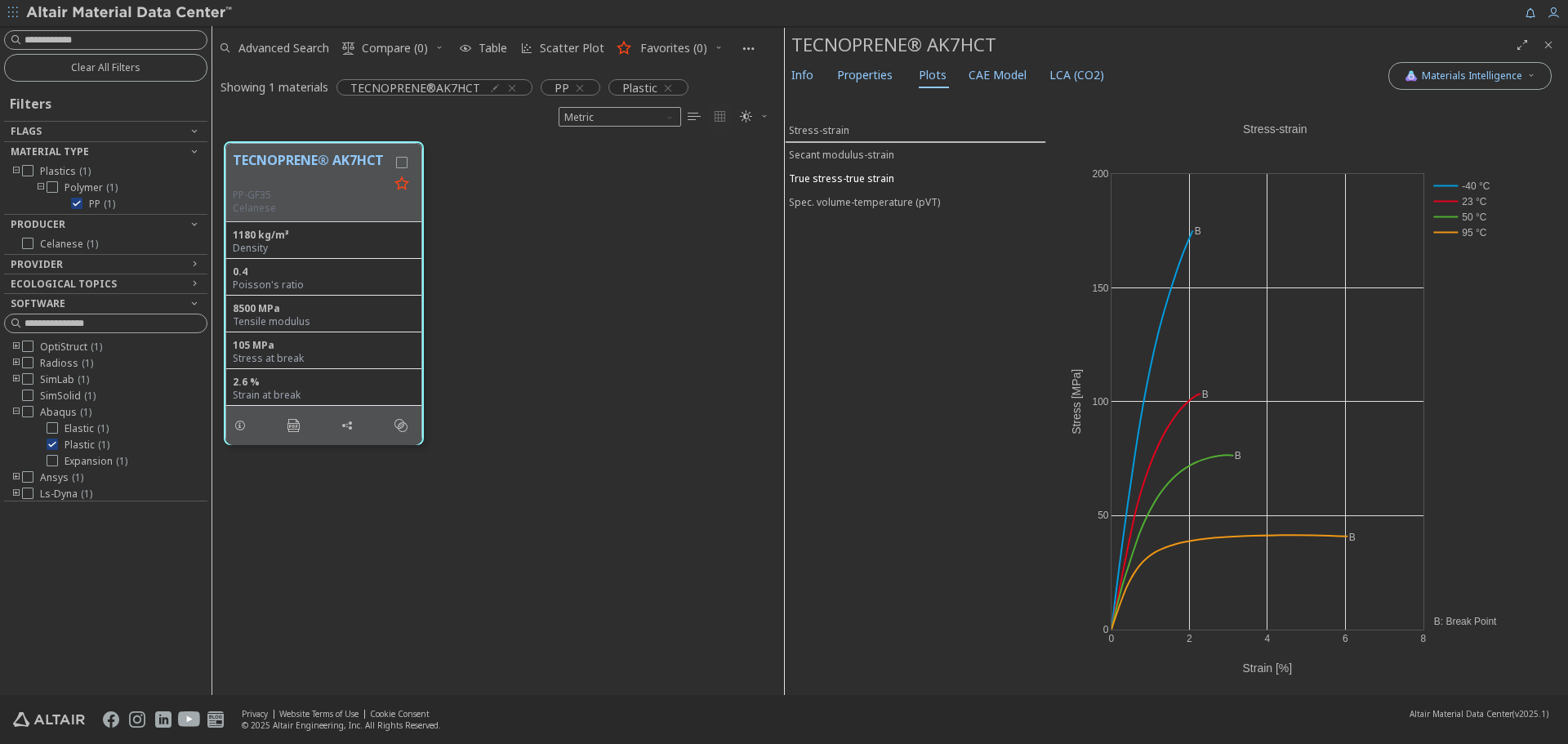
click at [818, 179] on div "True stress-true strain" at bounding box center [842, 179] width 106 height 14
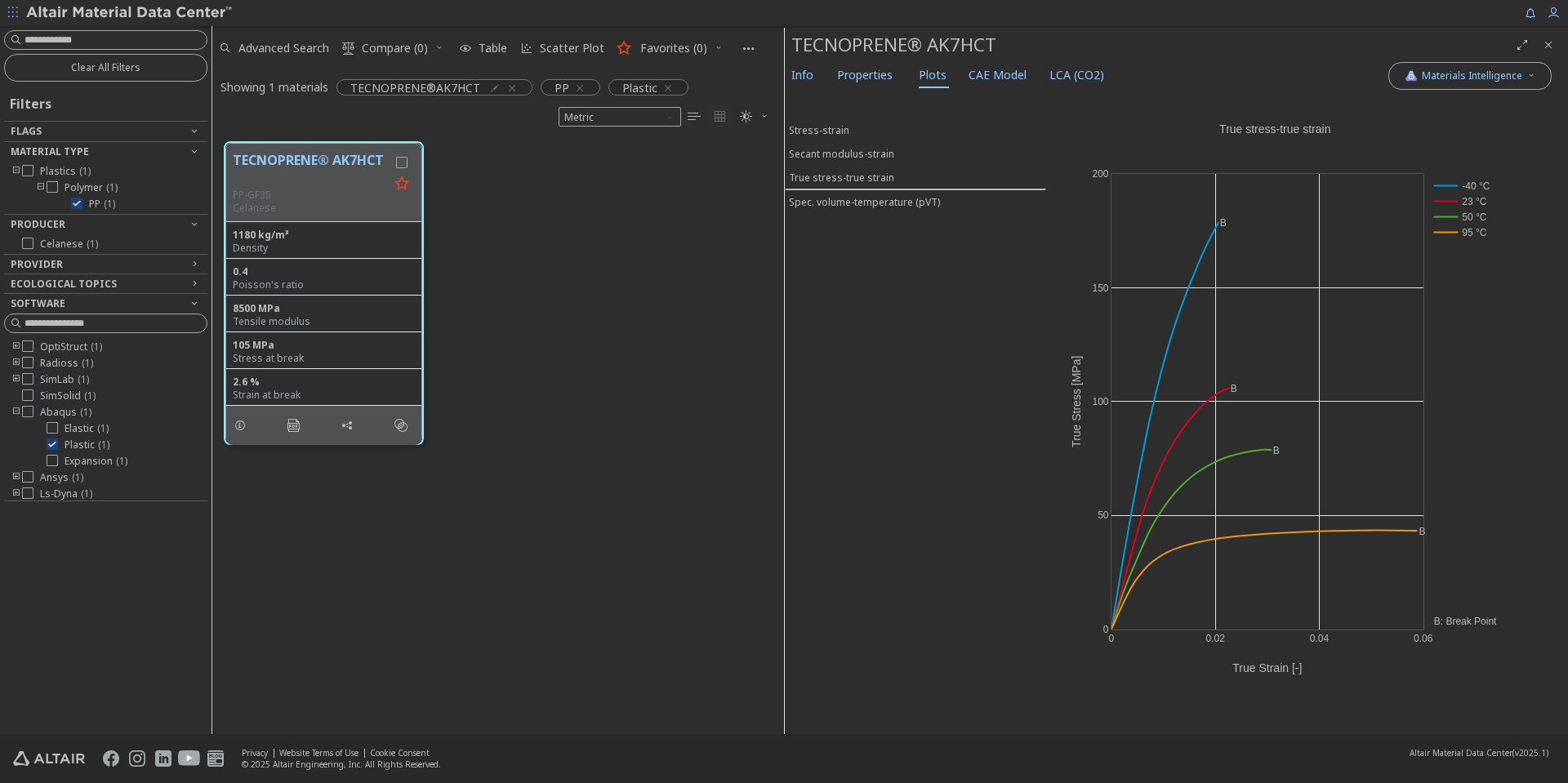
scroll to position [592, 559]
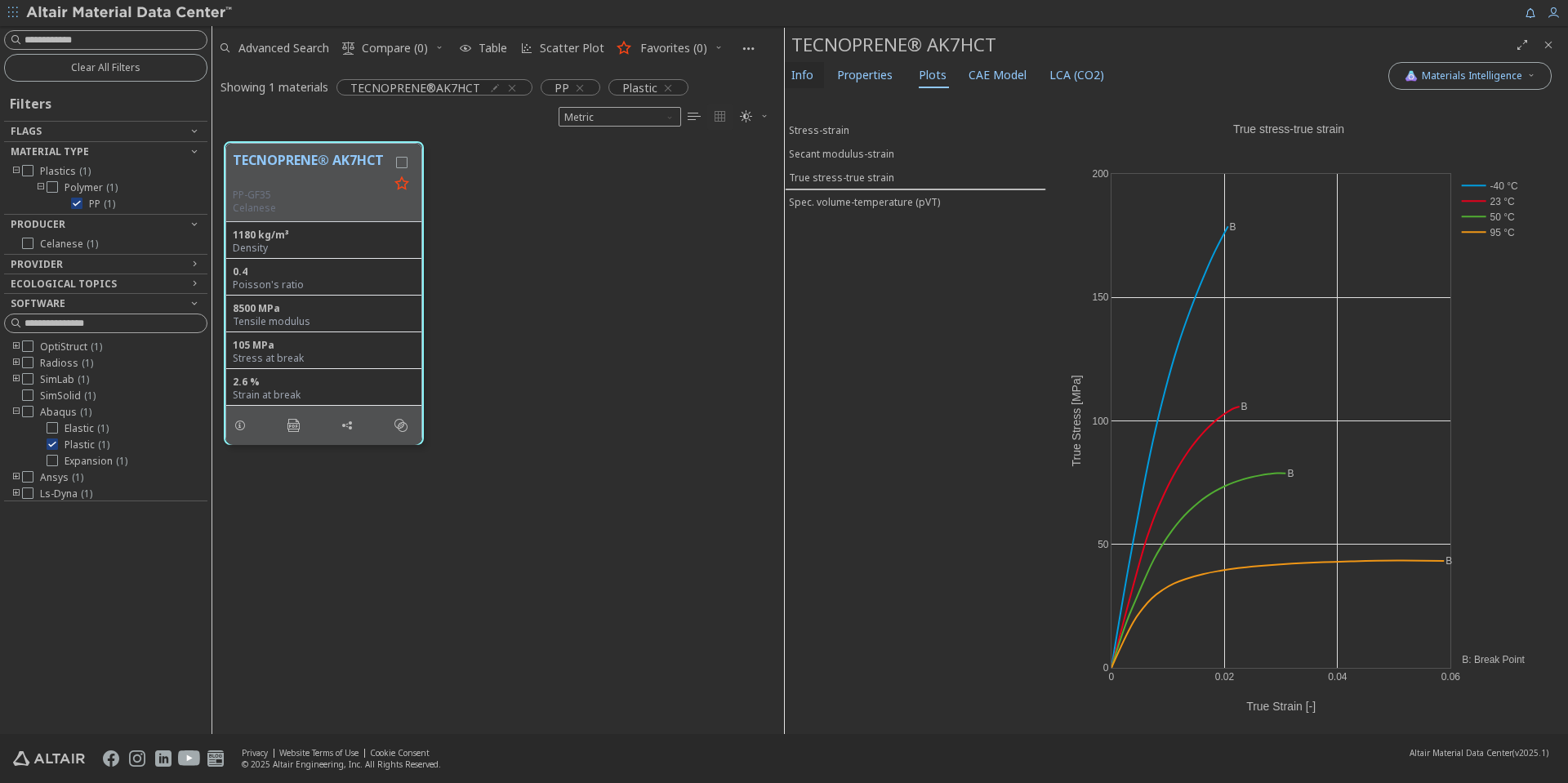
click at [810, 80] on span "Info" at bounding box center [802, 75] width 22 height 26
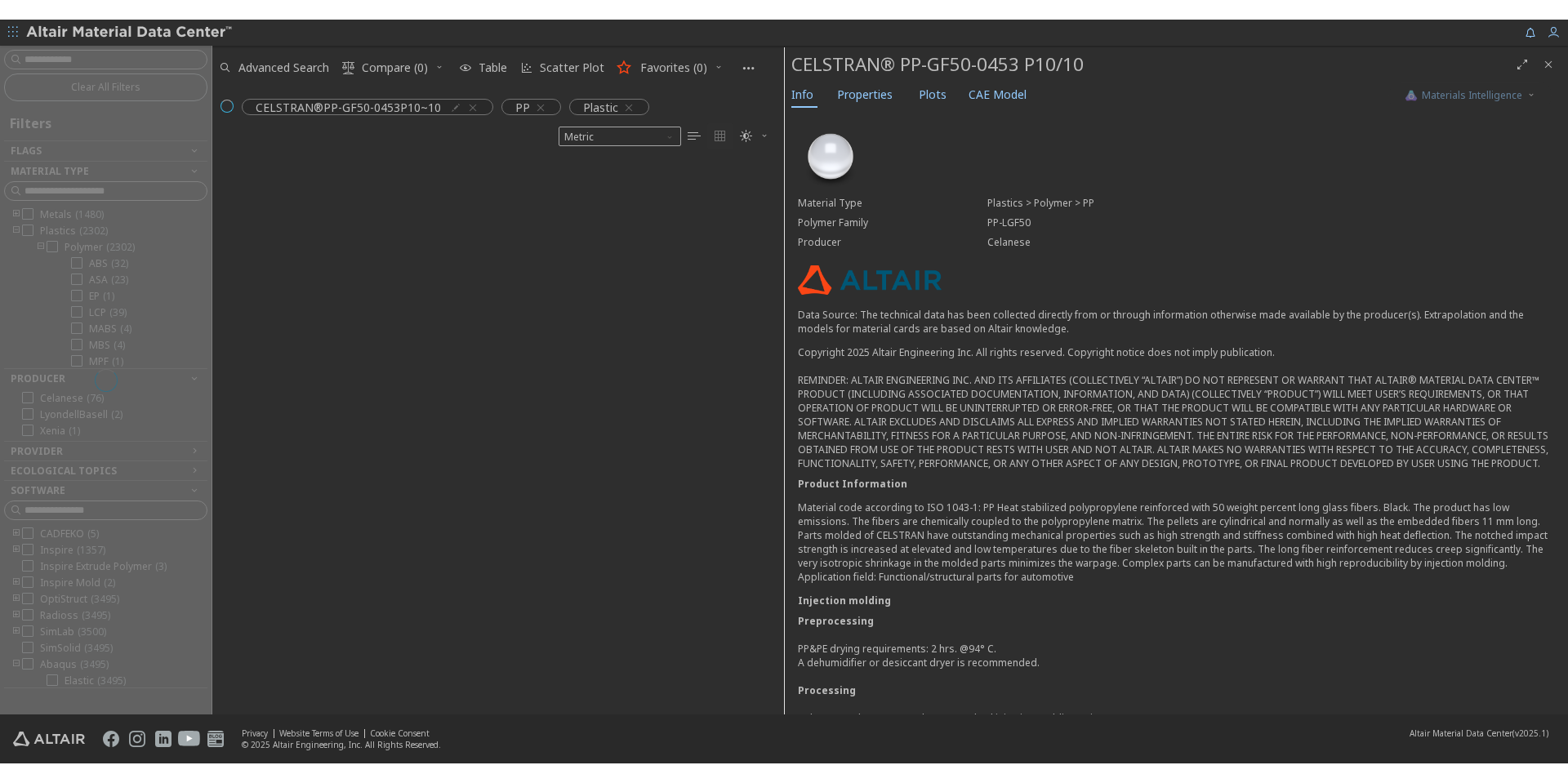
scroll to position [553, 559]
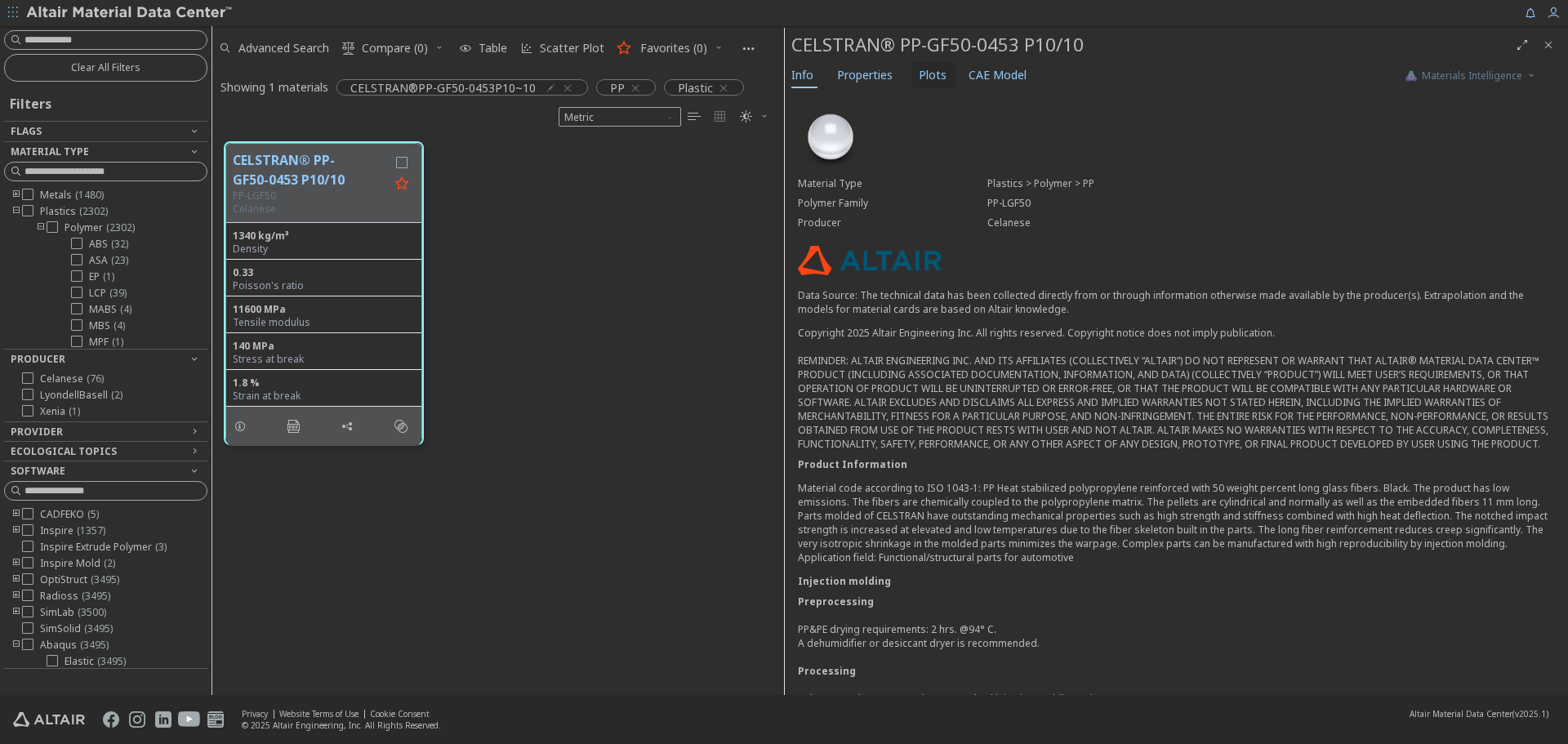
click at [932, 73] on span "Plots" at bounding box center [932, 75] width 28 height 26
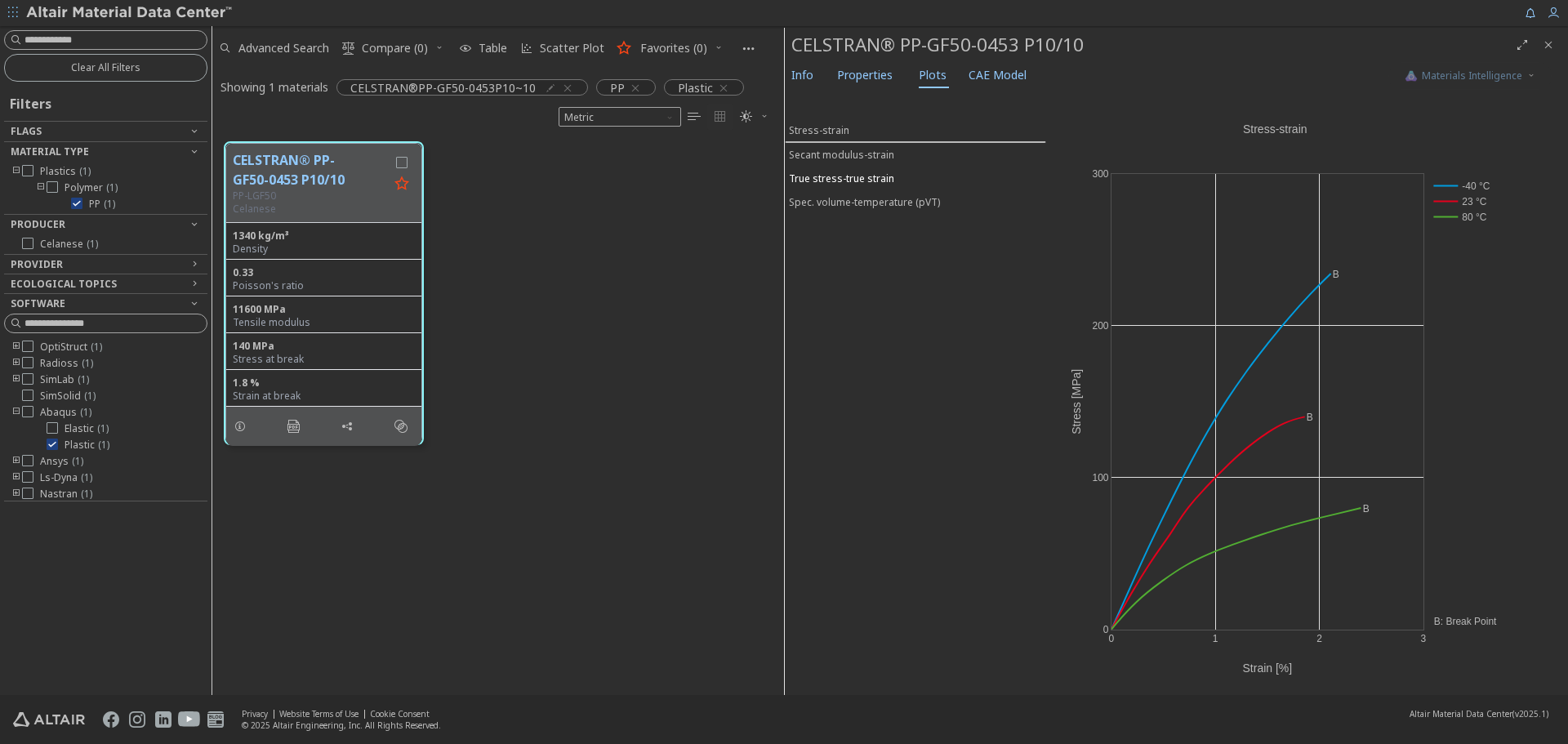
click at [851, 174] on div "True stress-true strain" at bounding box center [842, 179] width 106 height 14
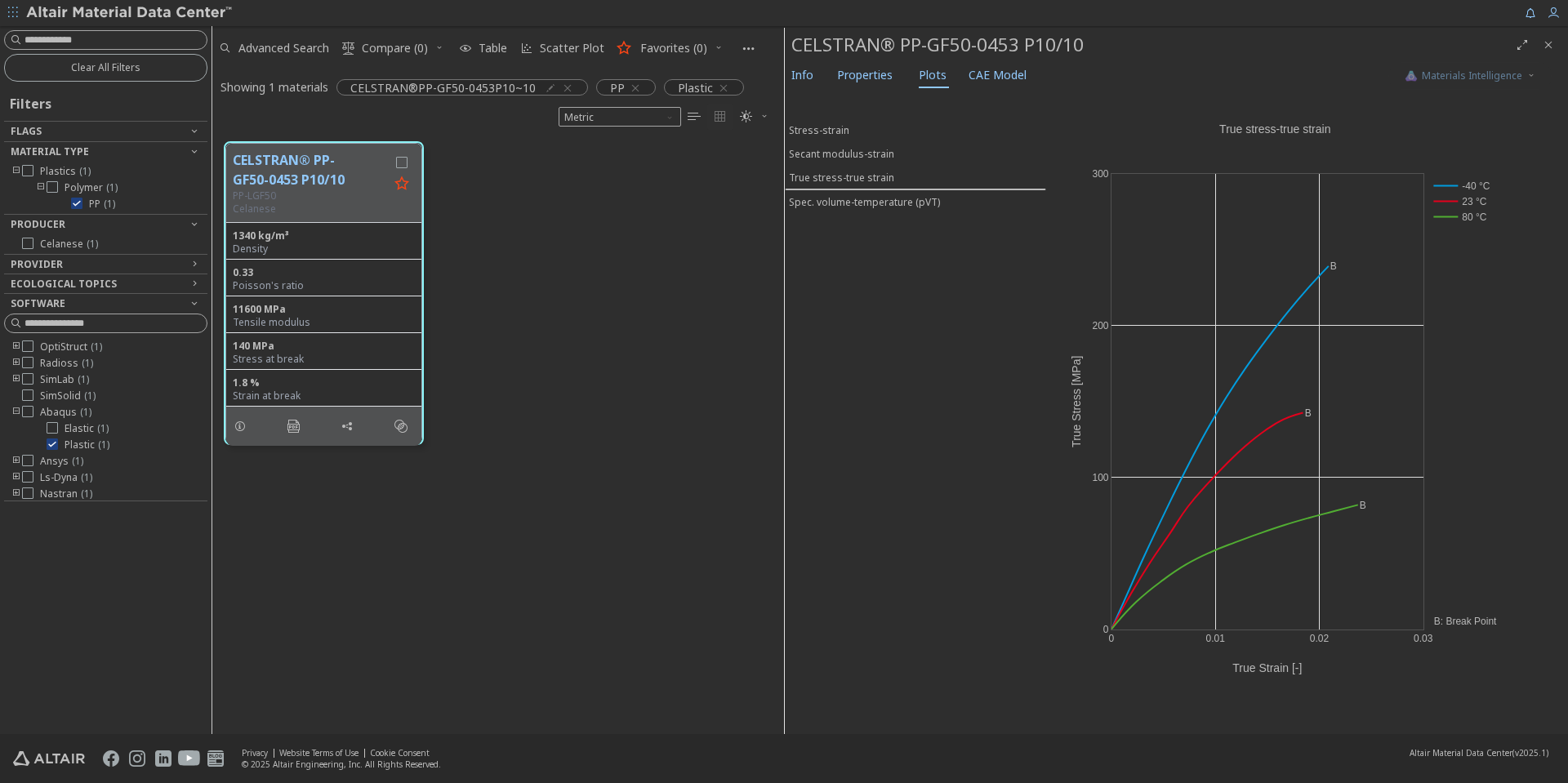
scroll to position [592, 559]
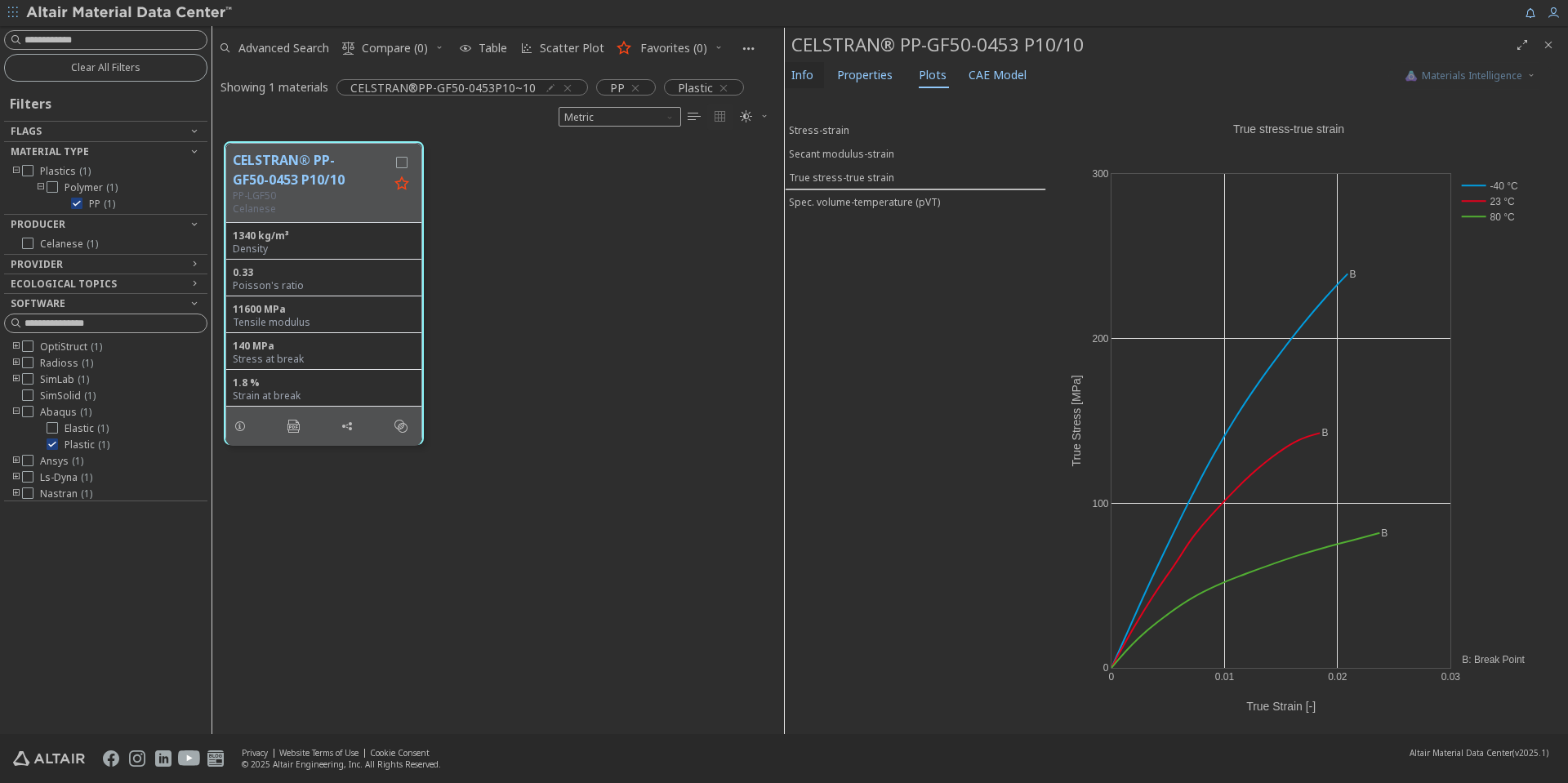
click at [803, 82] on span "Info" at bounding box center [802, 75] width 22 height 26
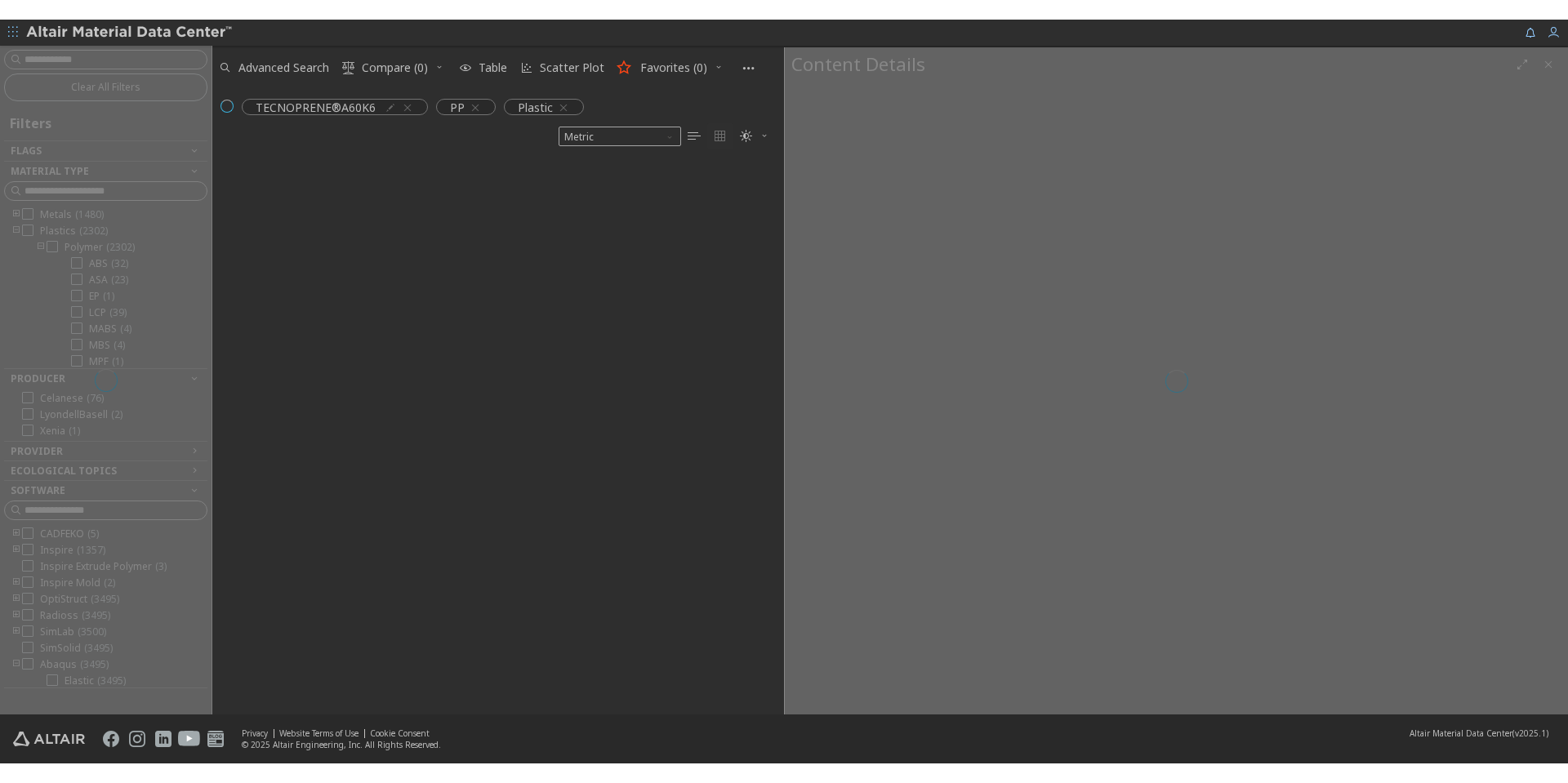
scroll to position [553, 559]
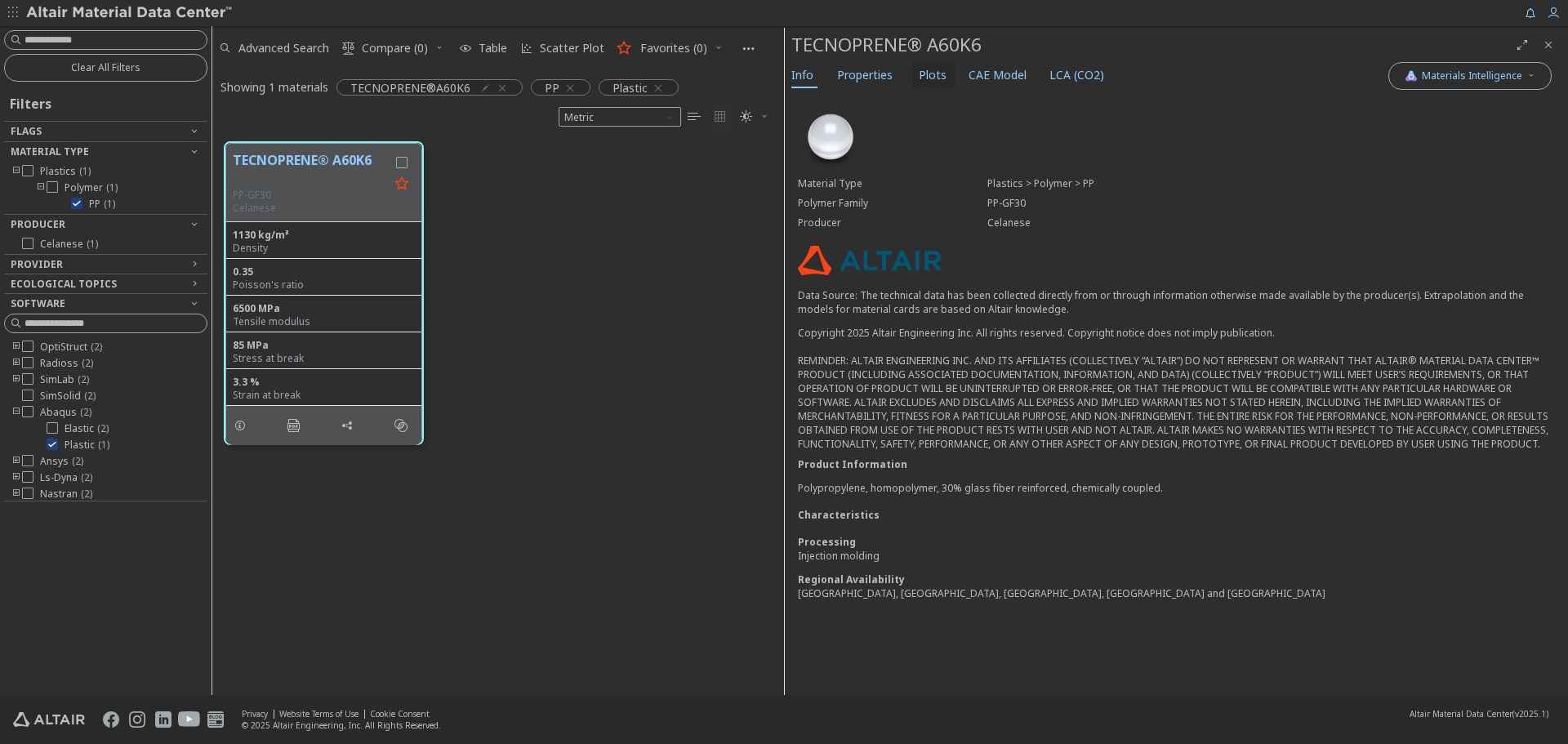
click at [925, 80] on span "Plots" at bounding box center [932, 75] width 28 height 26
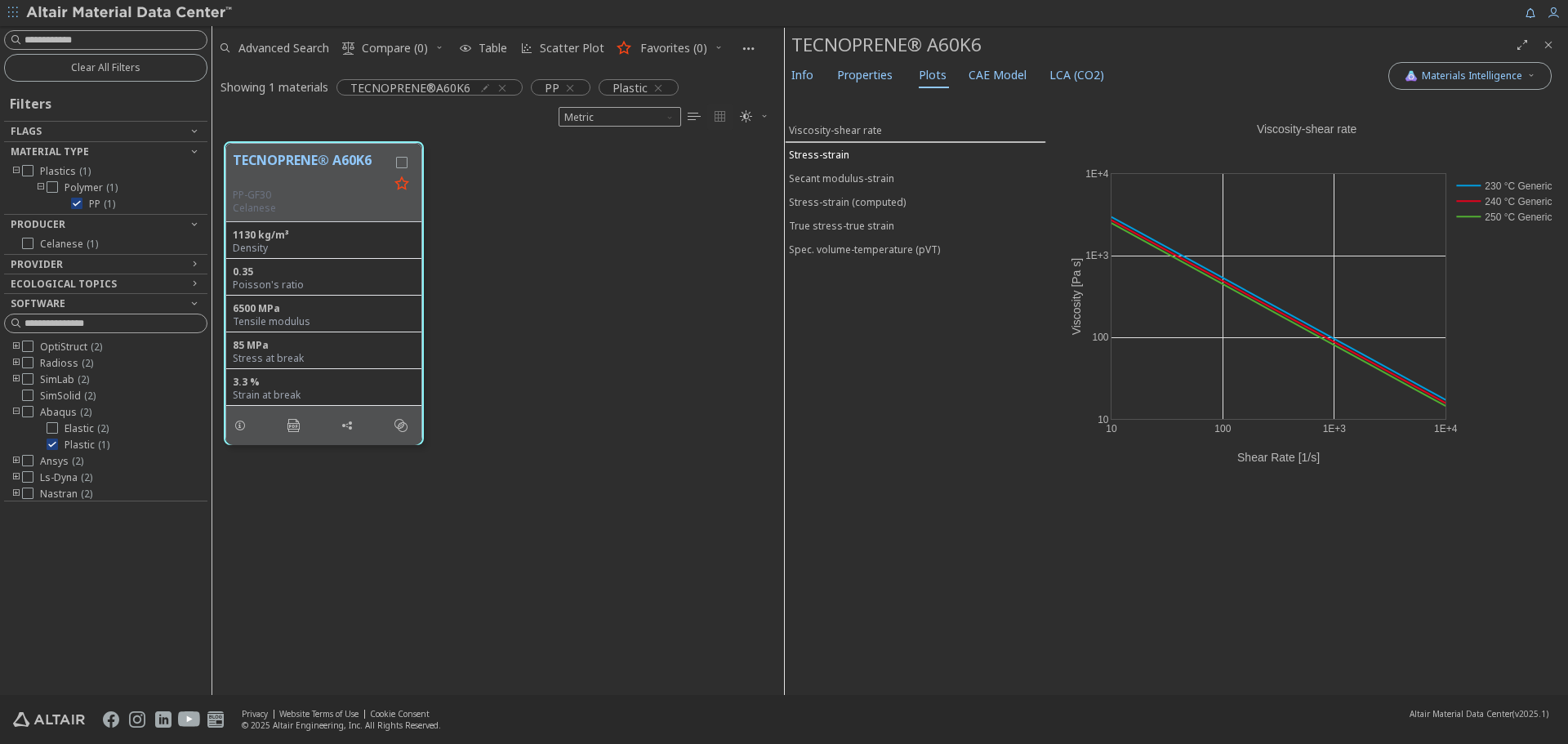
click at [852, 154] on span "Stress-strain" at bounding box center [916, 154] width 253 height 14
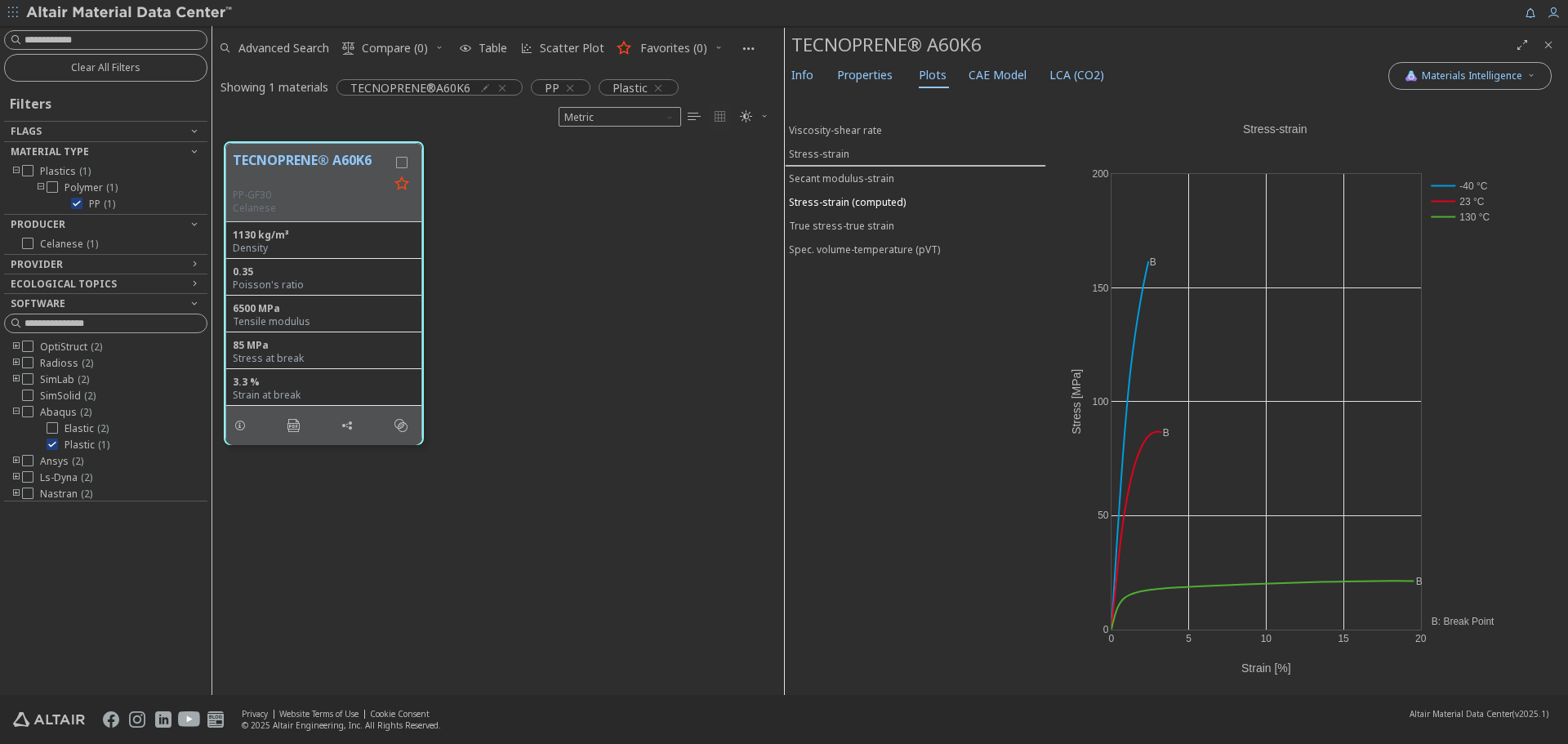
click at [832, 206] on div "Stress-strain (computed)" at bounding box center [847, 202] width 117 height 14
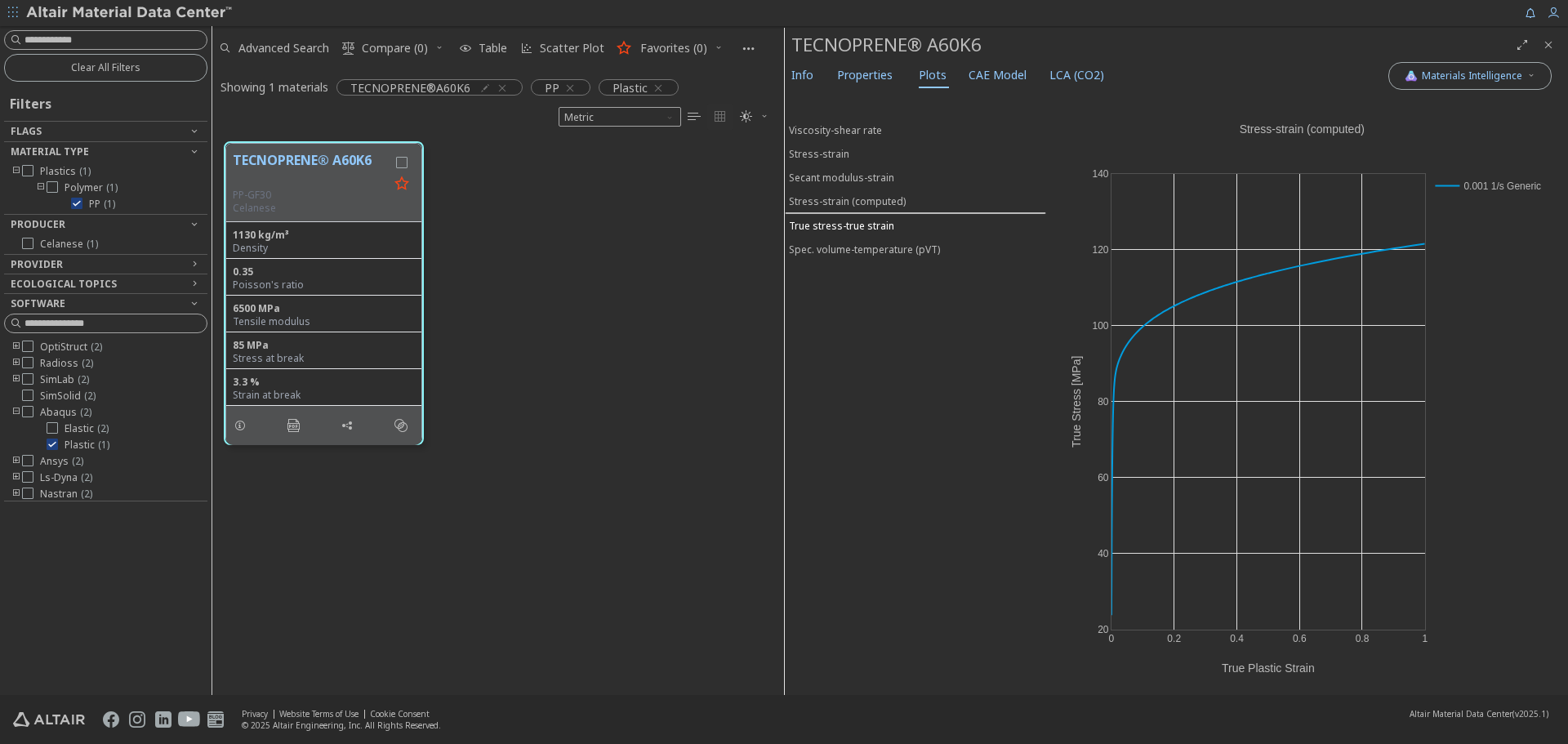
click at [825, 220] on div "True stress-true strain" at bounding box center [842, 226] width 106 height 14
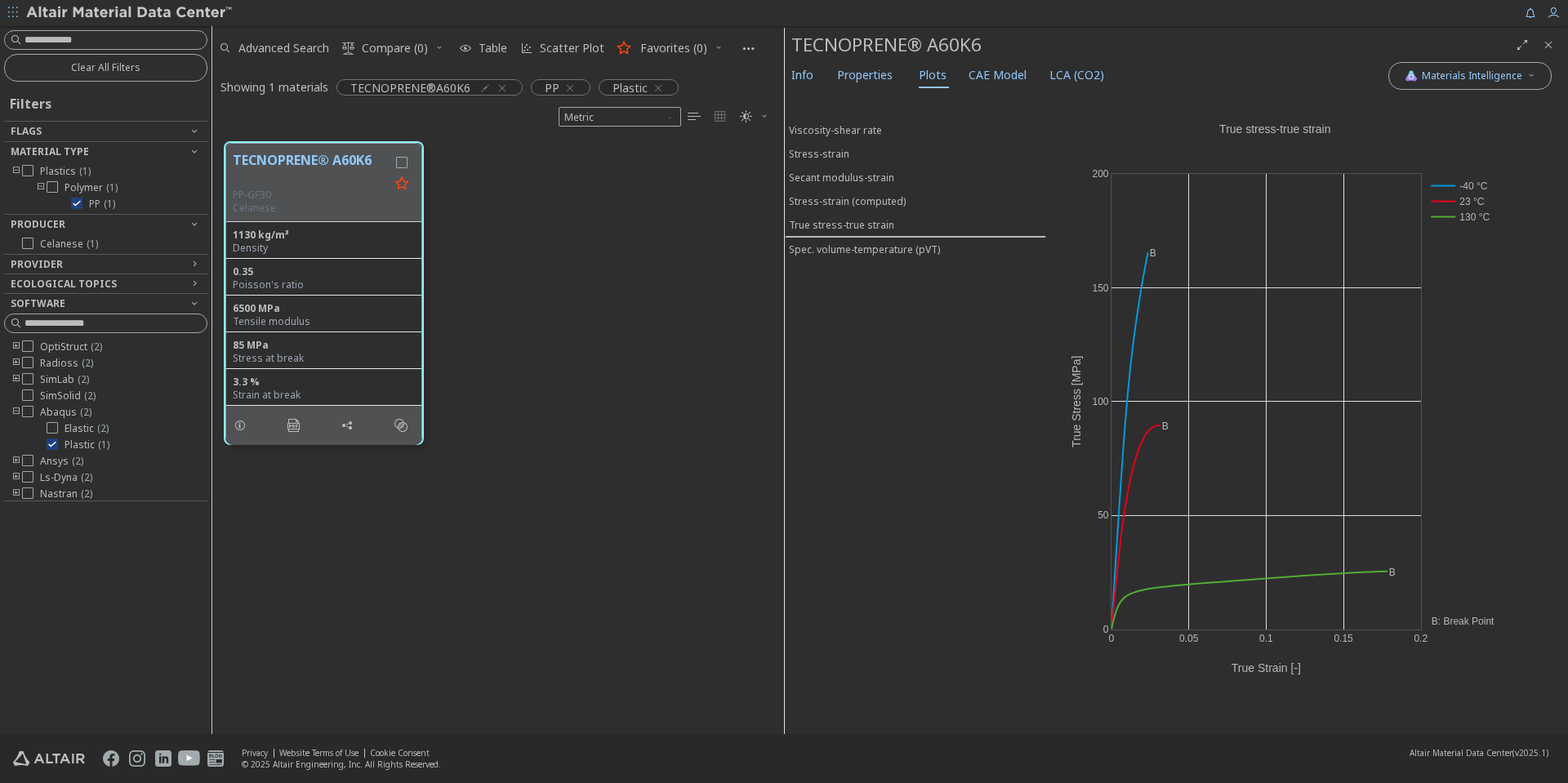
scroll to position [592, 559]
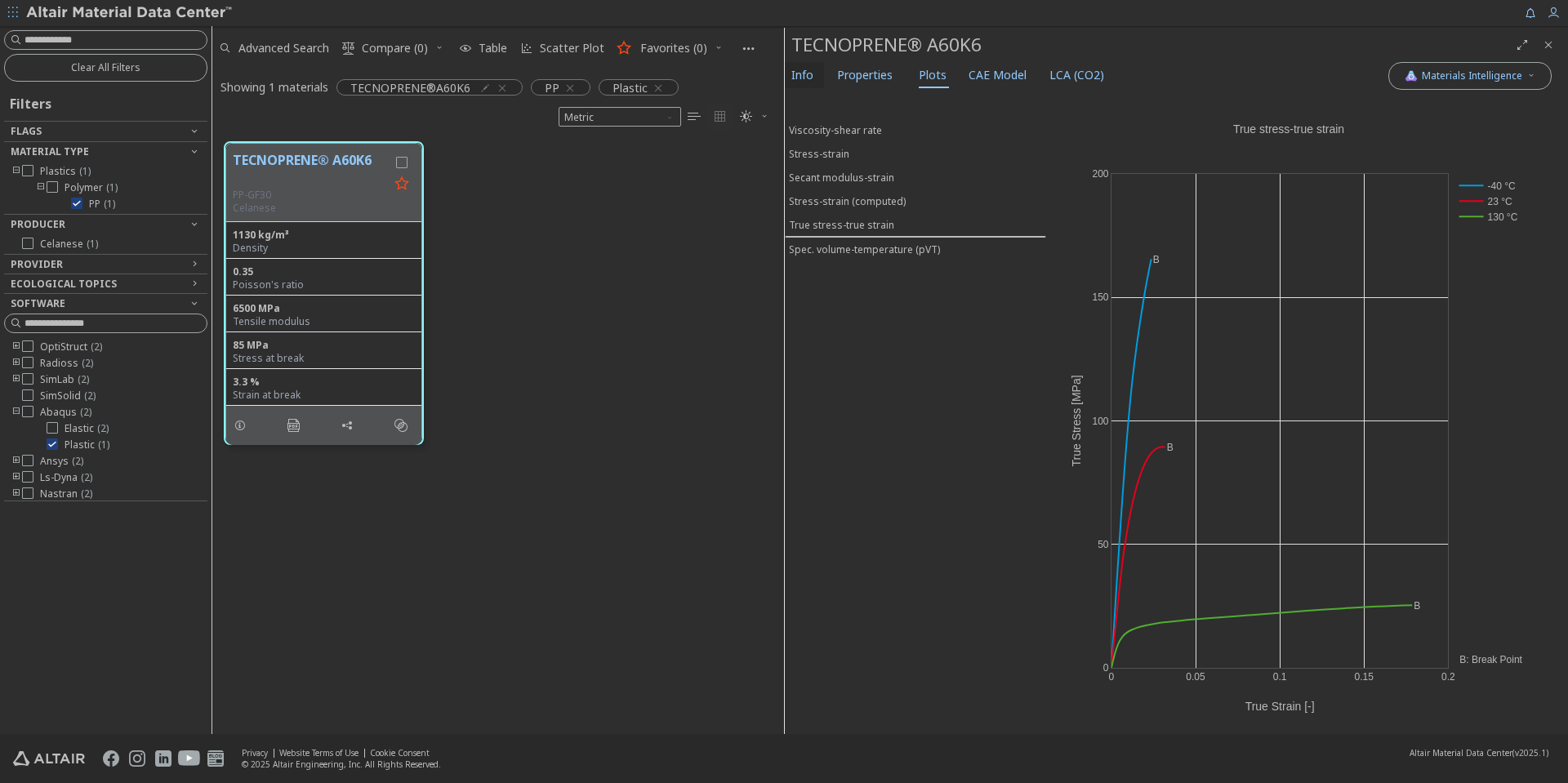
click at [803, 71] on span "Info" at bounding box center [802, 75] width 22 height 26
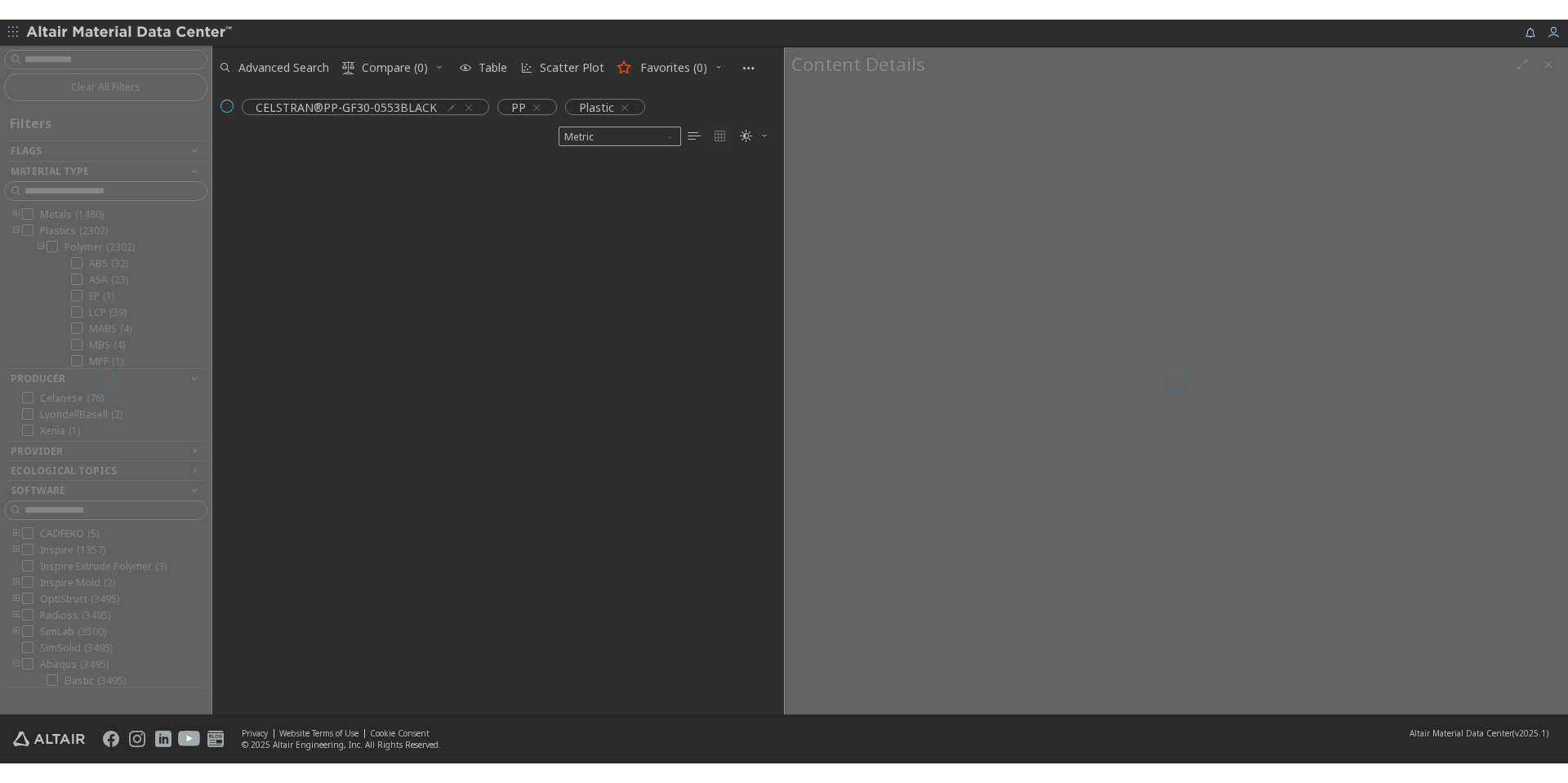
scroll to position [553, 559]
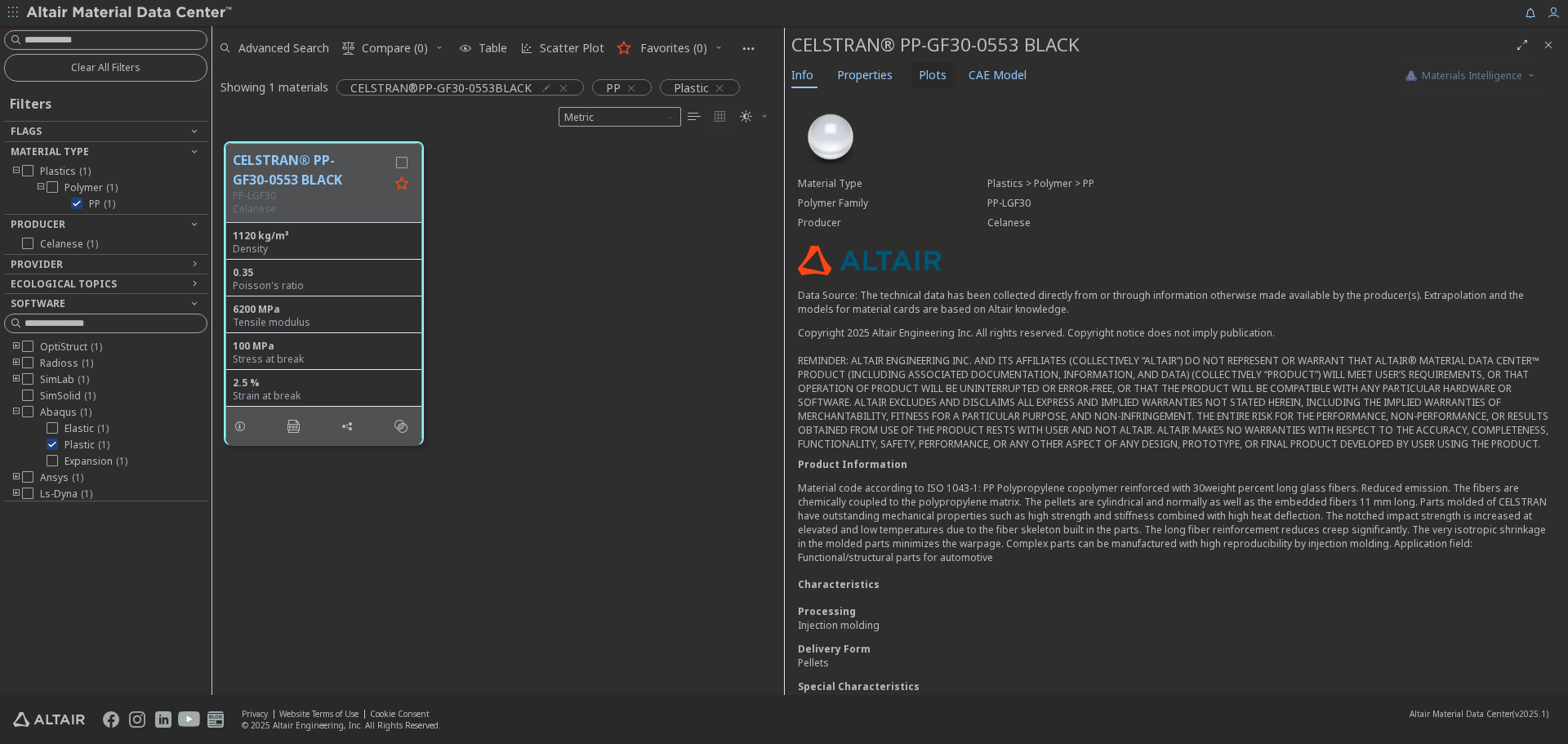
click at [937, 79] on span "Plots" at bounding box center [932, 75] width 28 height 26
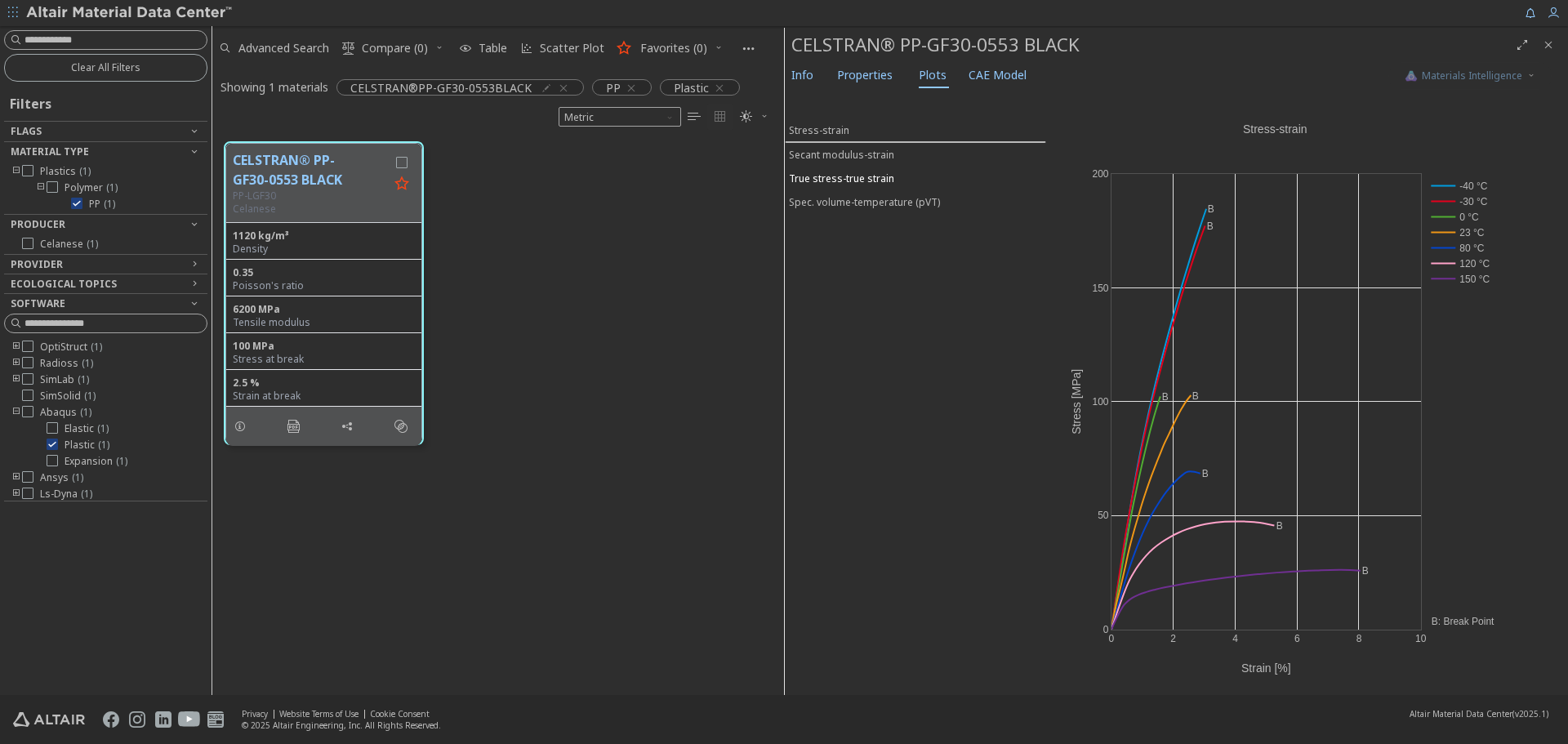
click at [870, 170] on button "True stress-true strain" at bounding box center [916, 179] width 262 height 23
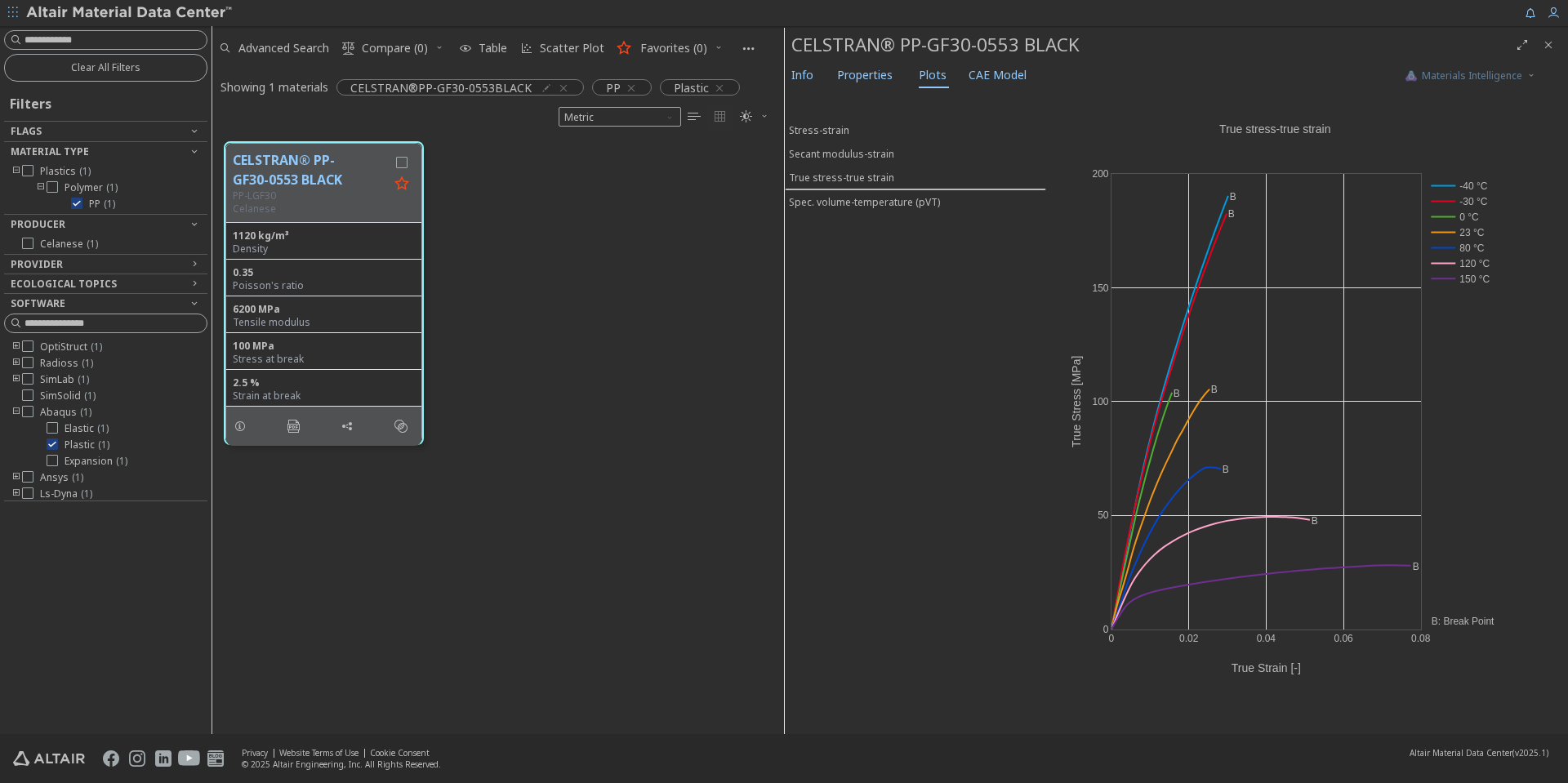
scroll to position [592, 559]
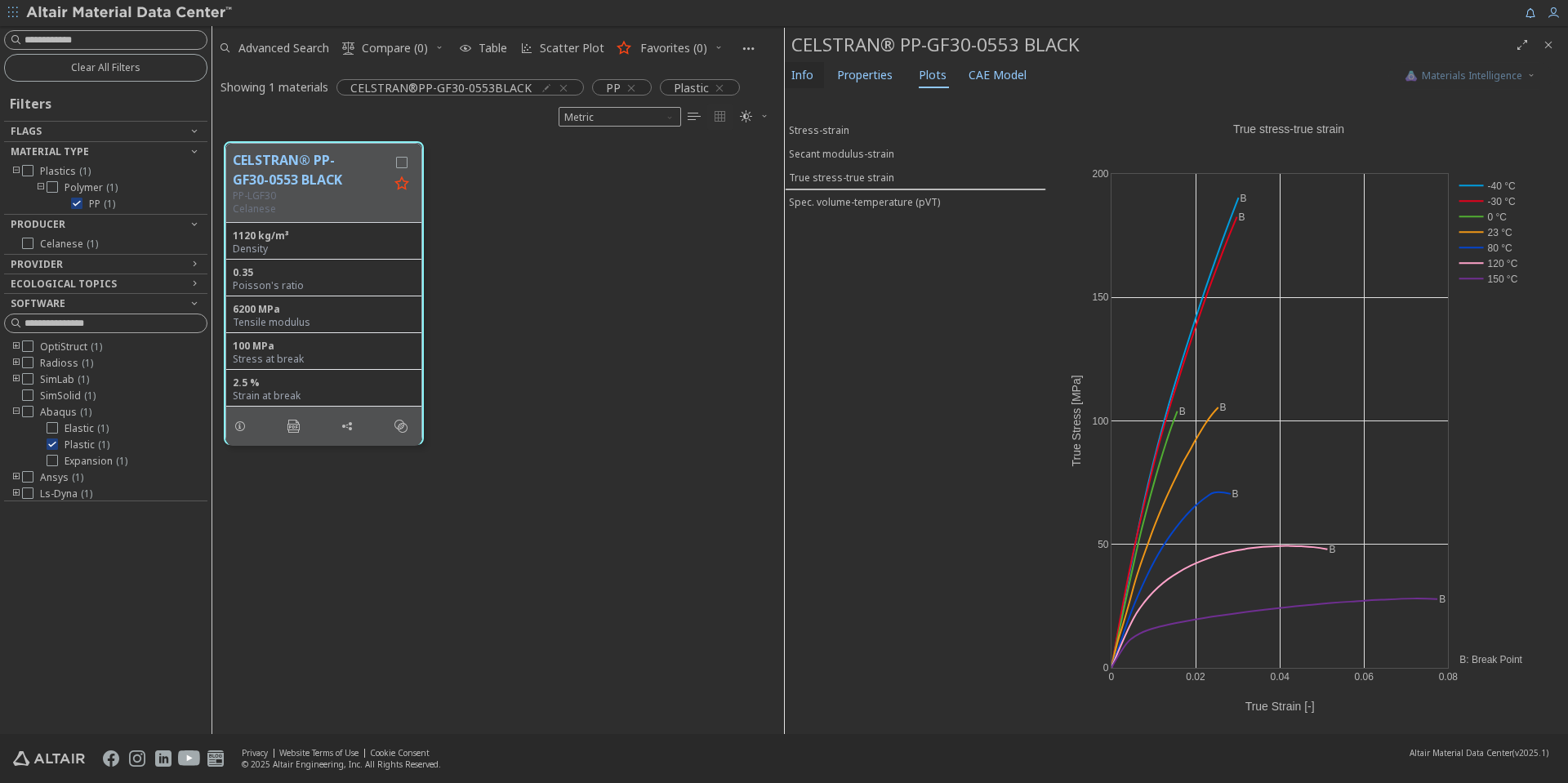
click at [811, 82] on span "Info" at bounding box center [802, 75] width 22 height 26
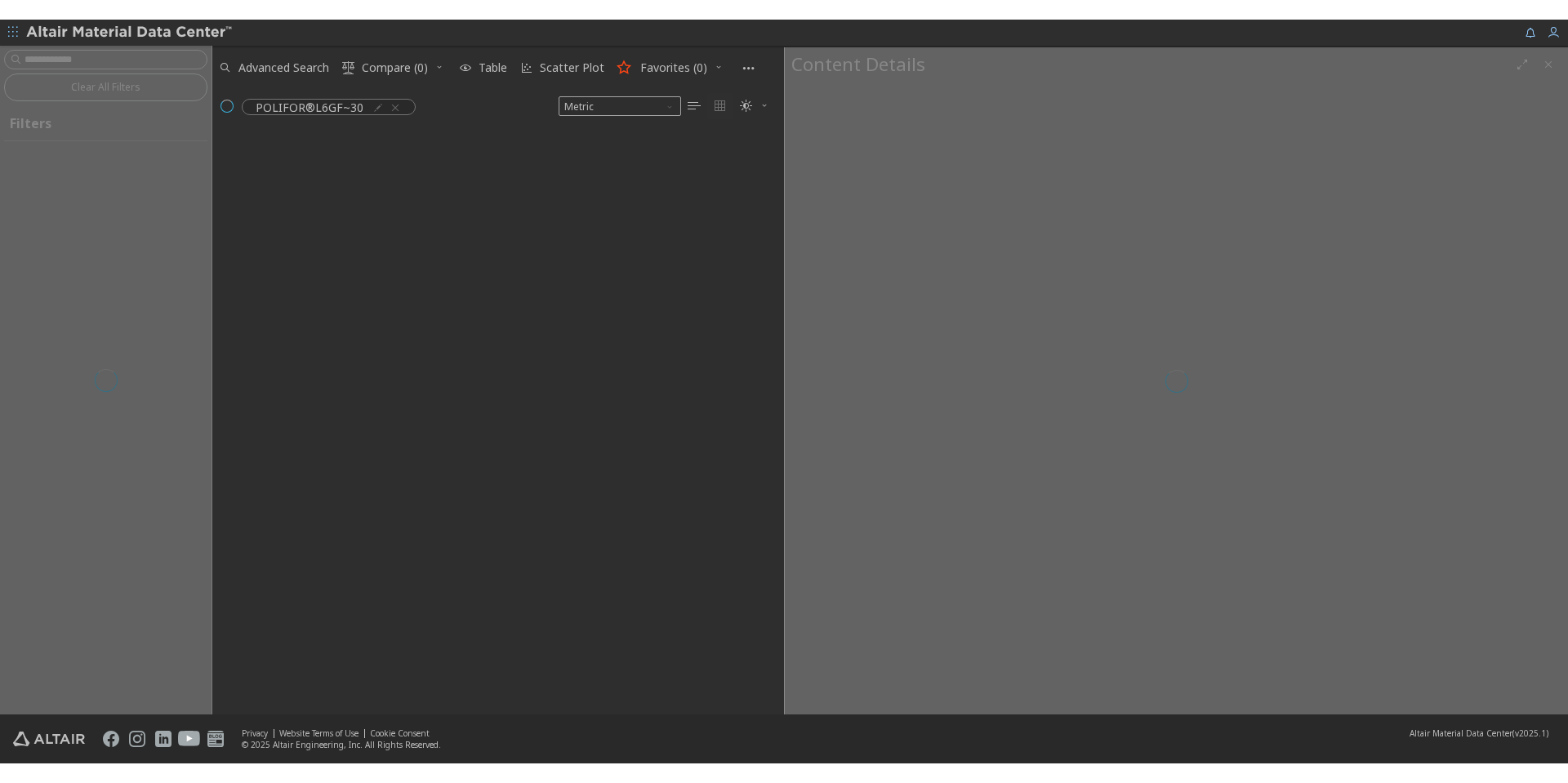
scroll to position [553, 559]
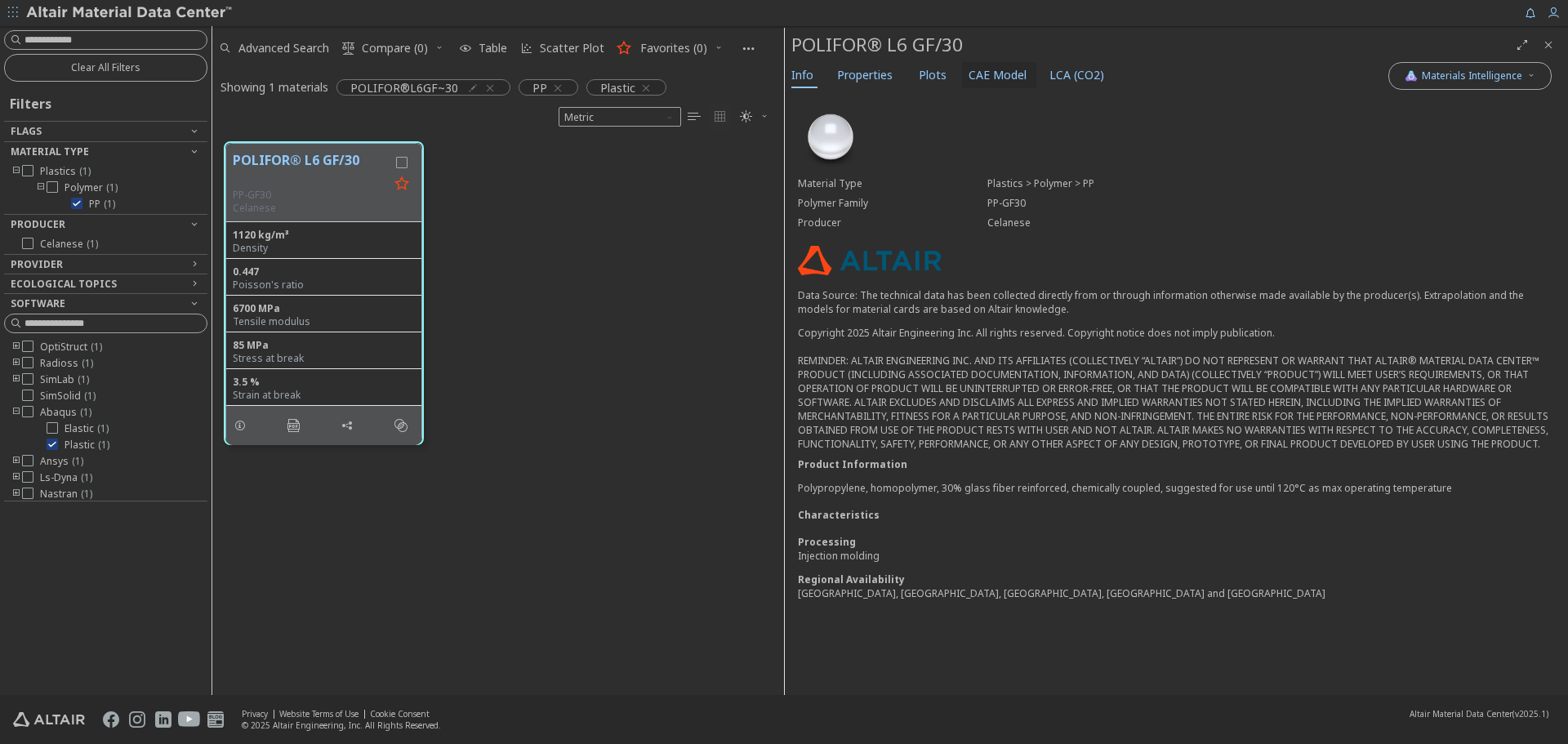
click at [986, 70] on span "CAE Model" at bounding box center [997, 75] width 58 height 26
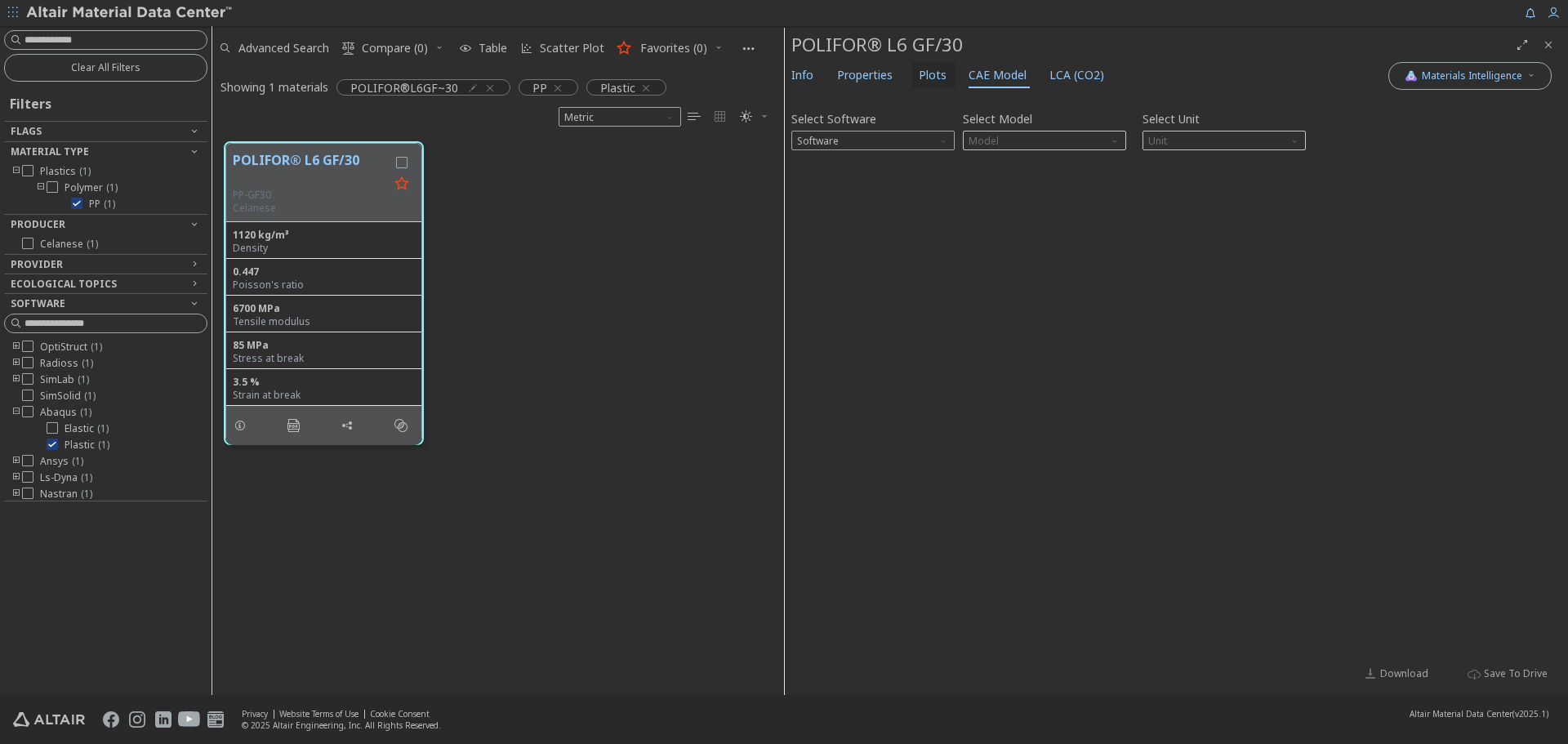
click at [935, 70] on span "Plots" at bounding box center [932, 75] width 28 height 26
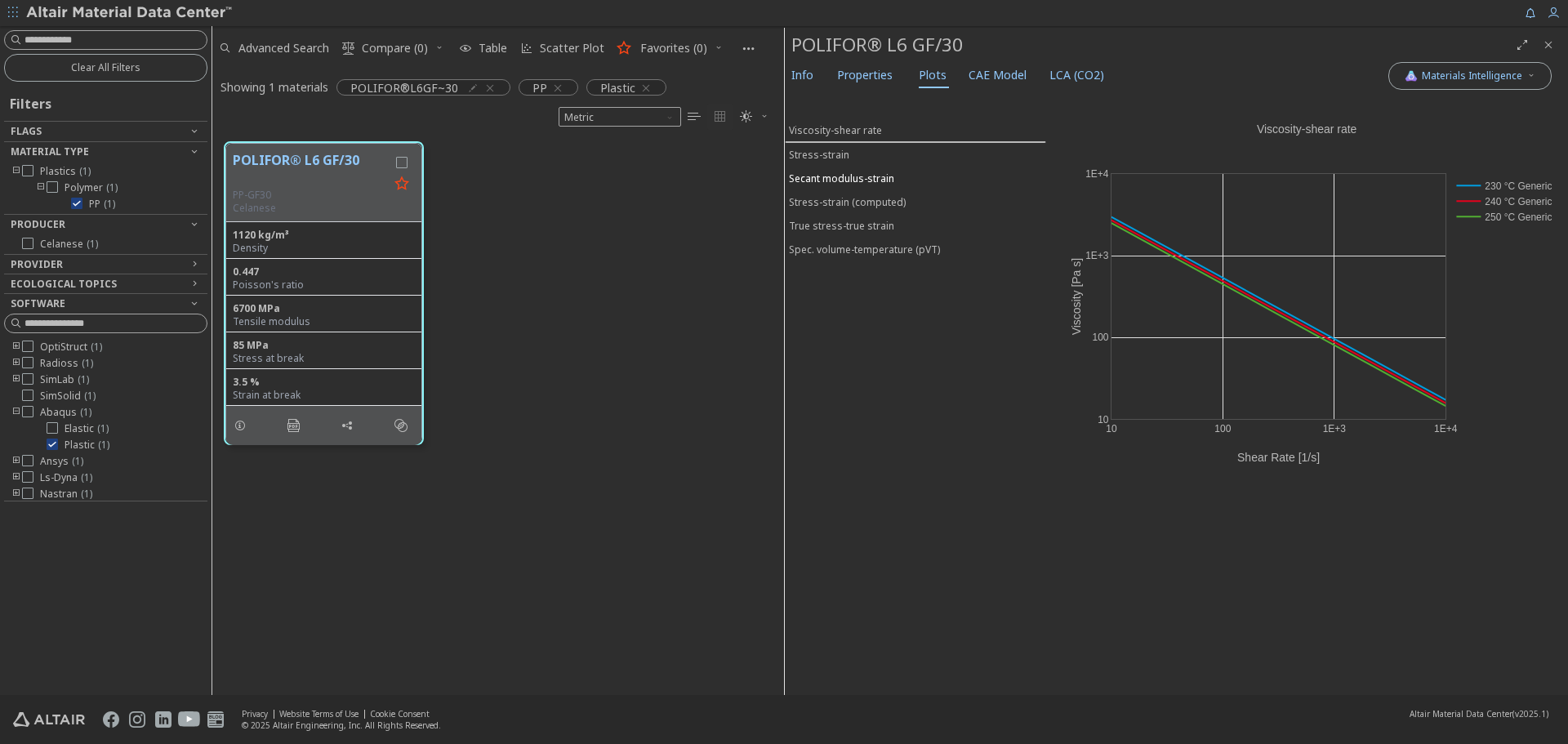
click at [854, 172] on div "Secant modulus-strain" at bounding box center [842, 179] width 106 height 14
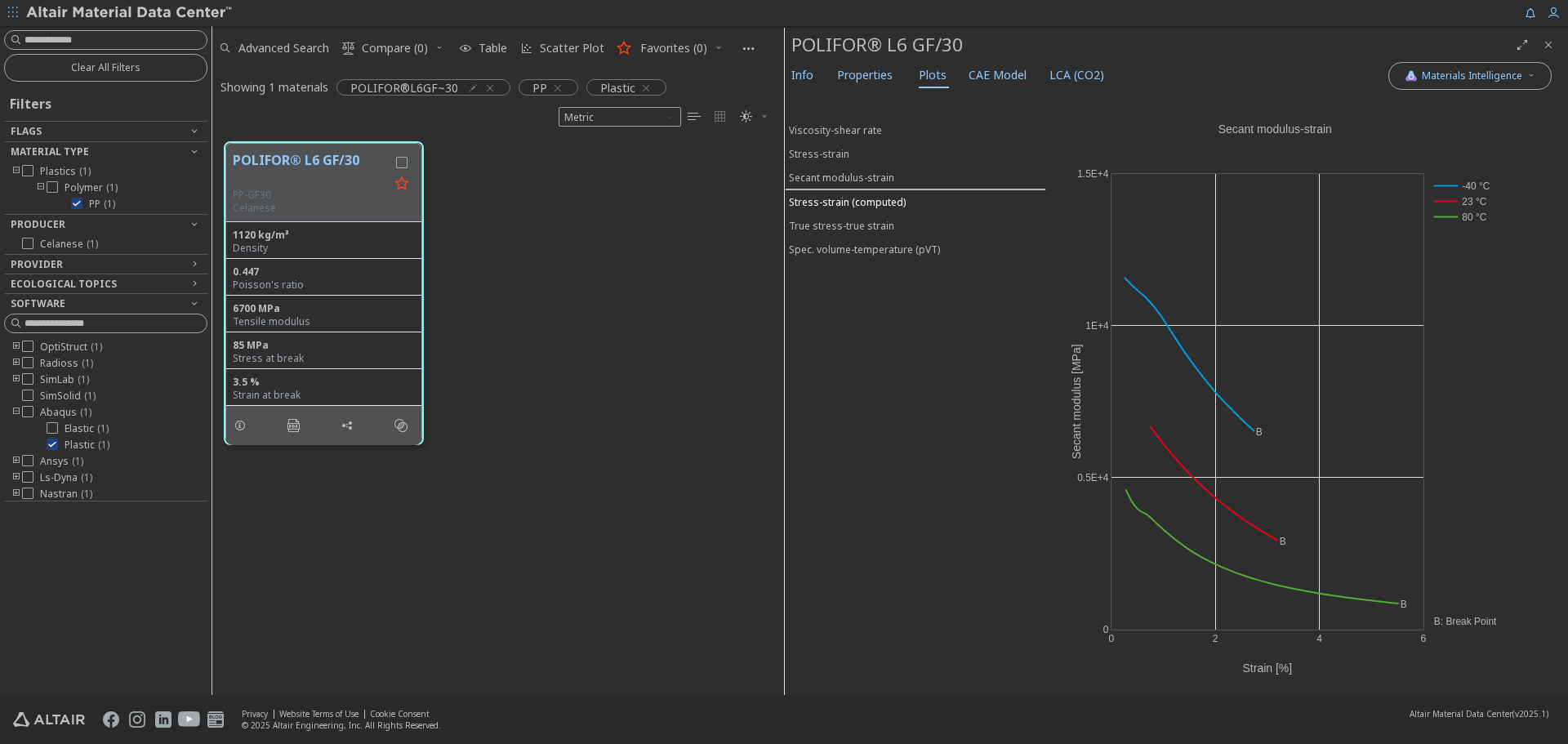
click at [856, 203] on div "Stress-strain (computed)" at bounding box center [847, 202] width 117 height 14
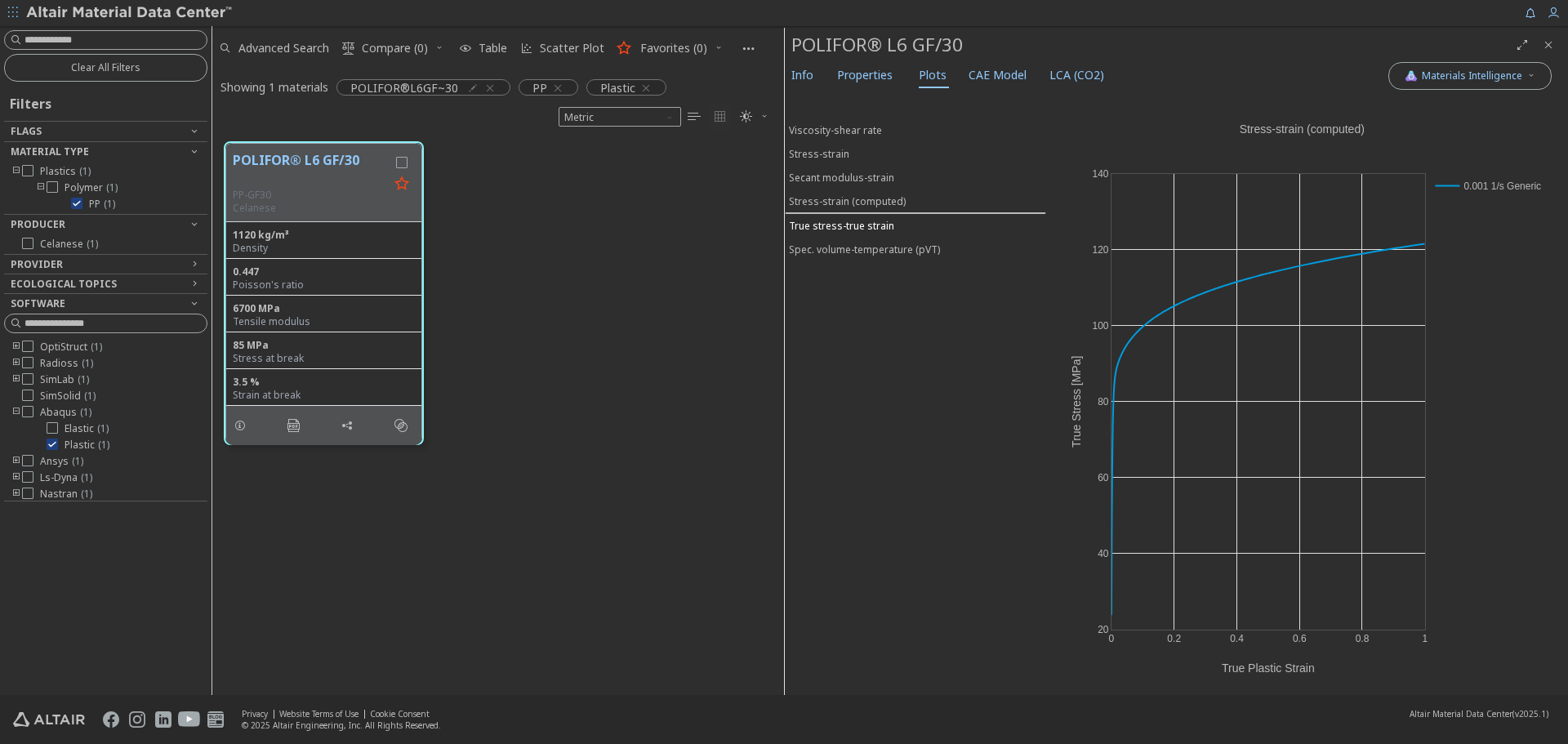
click at [856, 219] on div "True stress-true strain" at bounding box center [842, 226] width 106 height 14
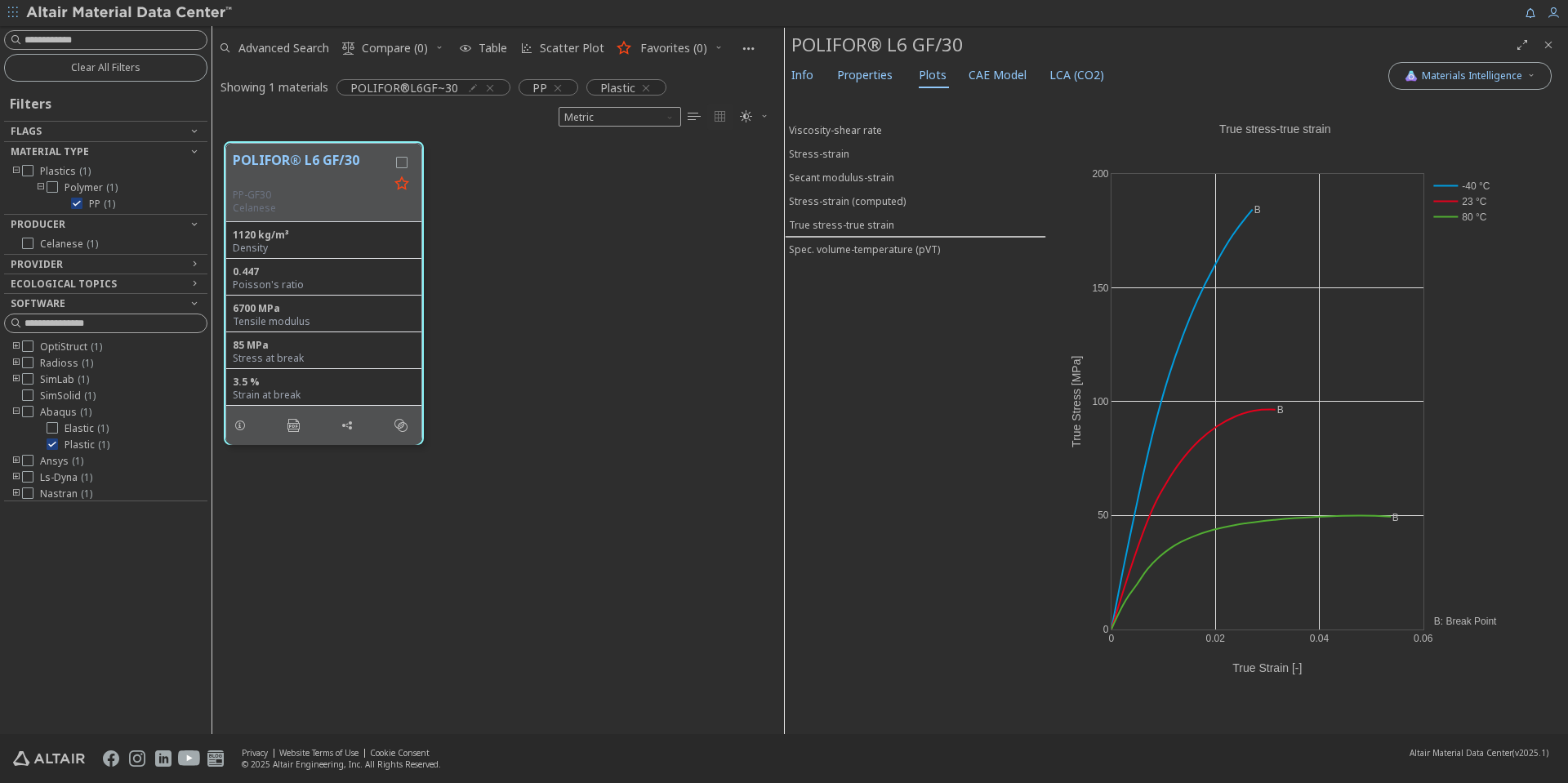
scroll to position [592, 559]
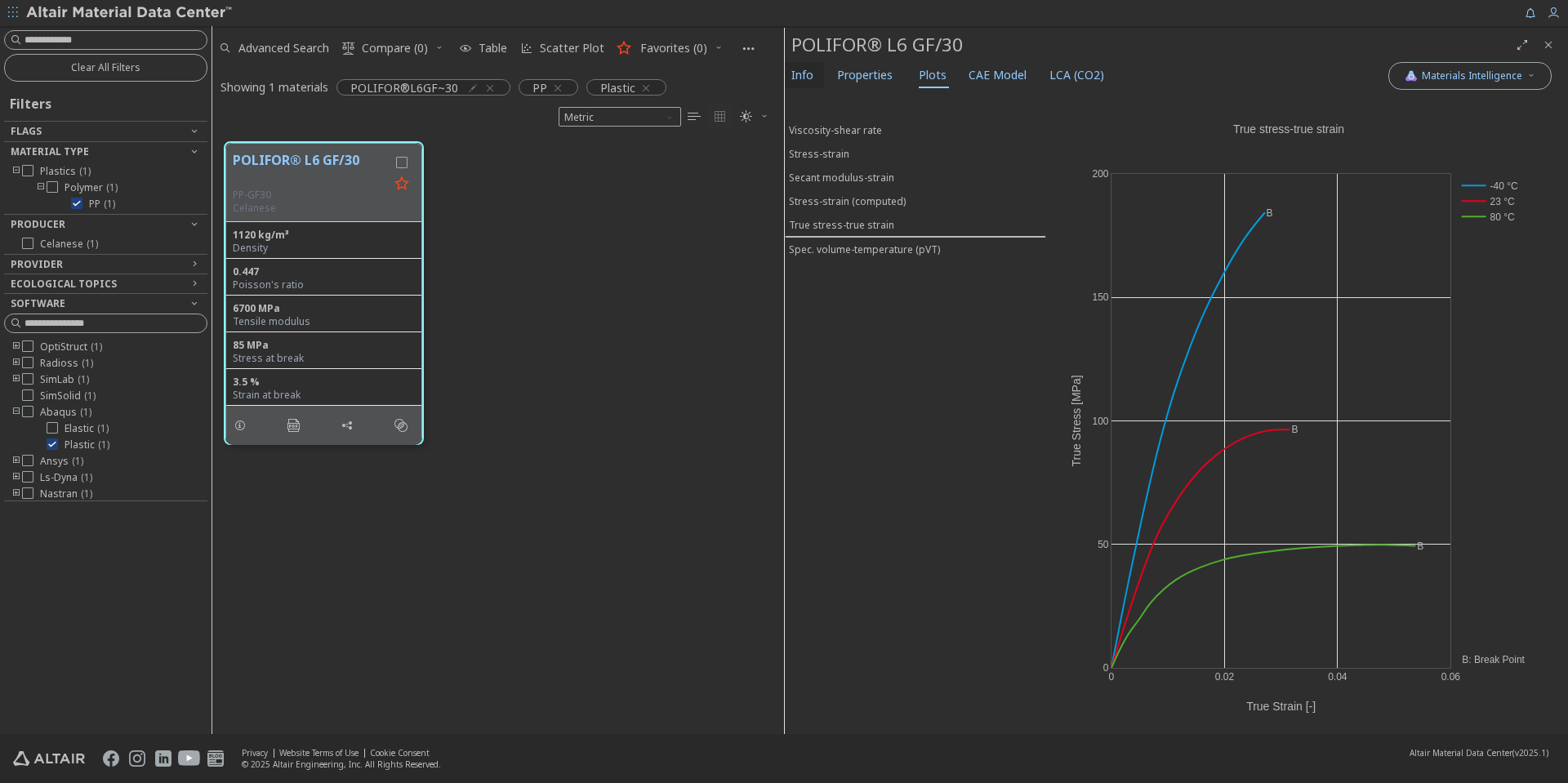
click at [802, 78] on span "Info" at bounding box center [802, 75] width 22 height 26
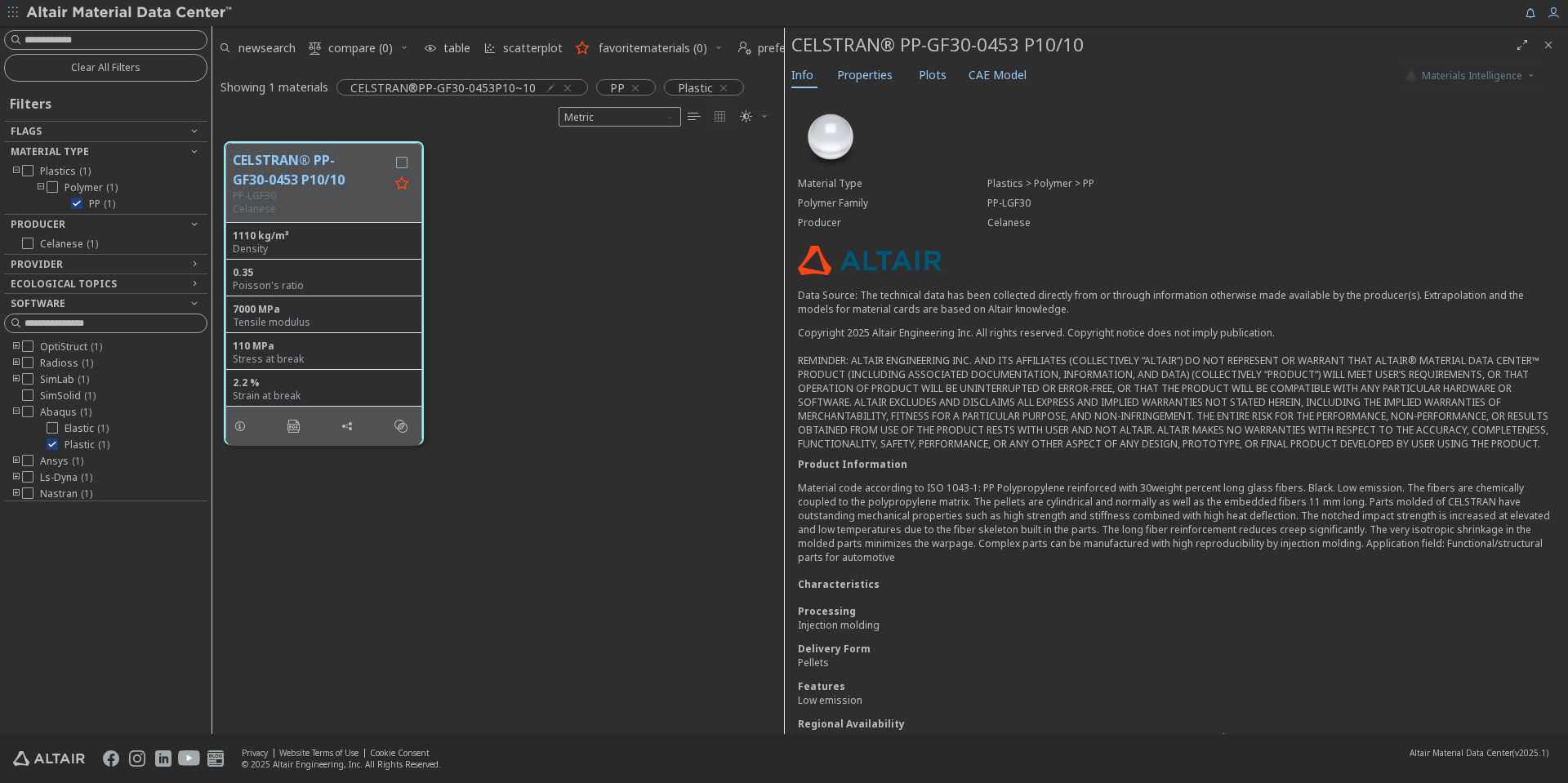
scroll to position [13, 13]
drag, startPoint x: 995, startPoint y: 498, endPoint x: 1248, endPoint y: 506, distance: 253.1
click at [1248, 506] on p "Material code according to ISO 1043-1: PP Polypropylene reinforced with 30weigh…" at bounding box center [1176, 522] width 757 height 83
click at [1209, 548] on p "Material code according to ISO 1043-1: PP Polypropylene reinforced with 30weigh…" at bounding box center [1176, 522] width 757 height 83
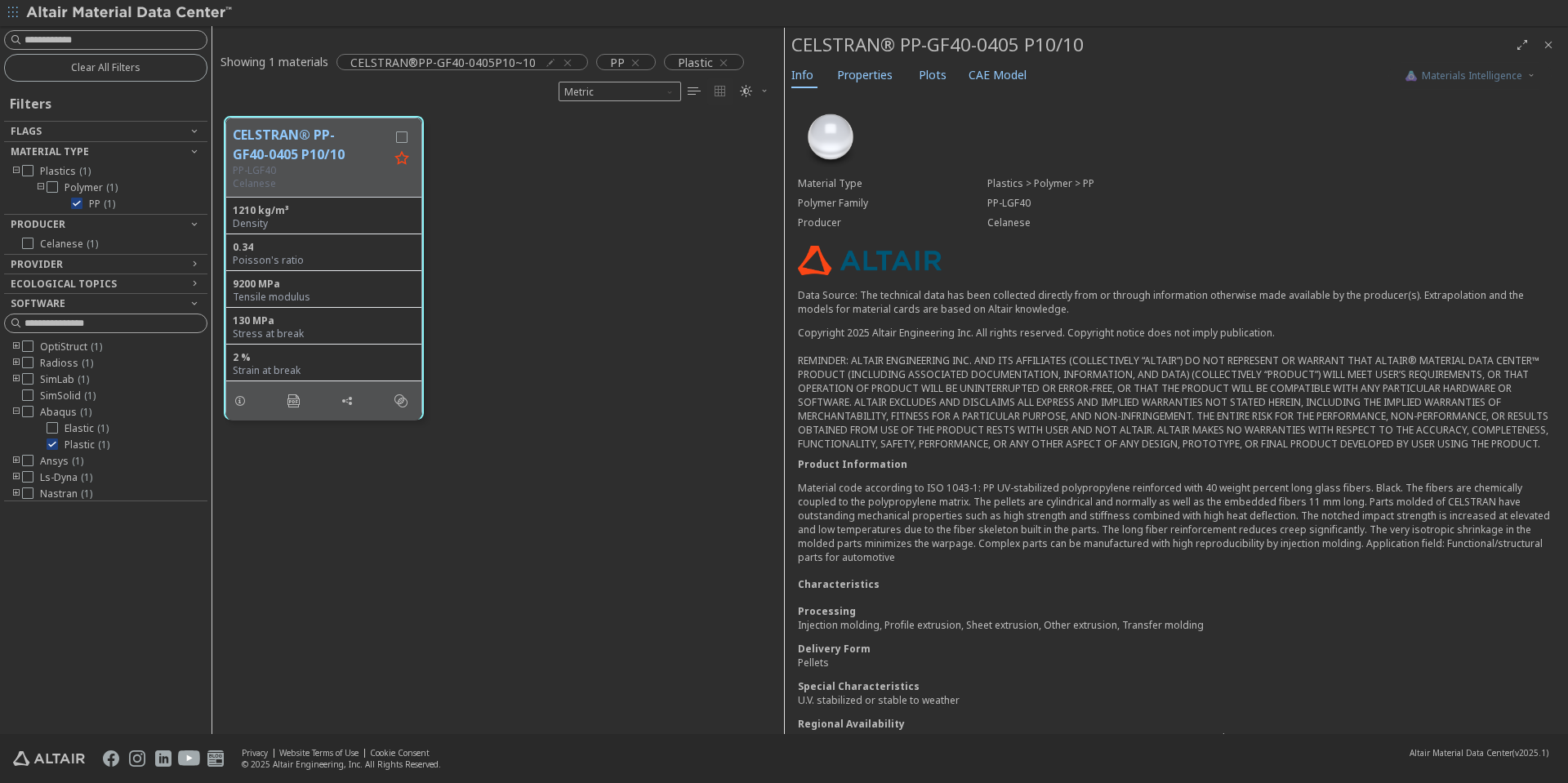
scroll to position [13, 13]
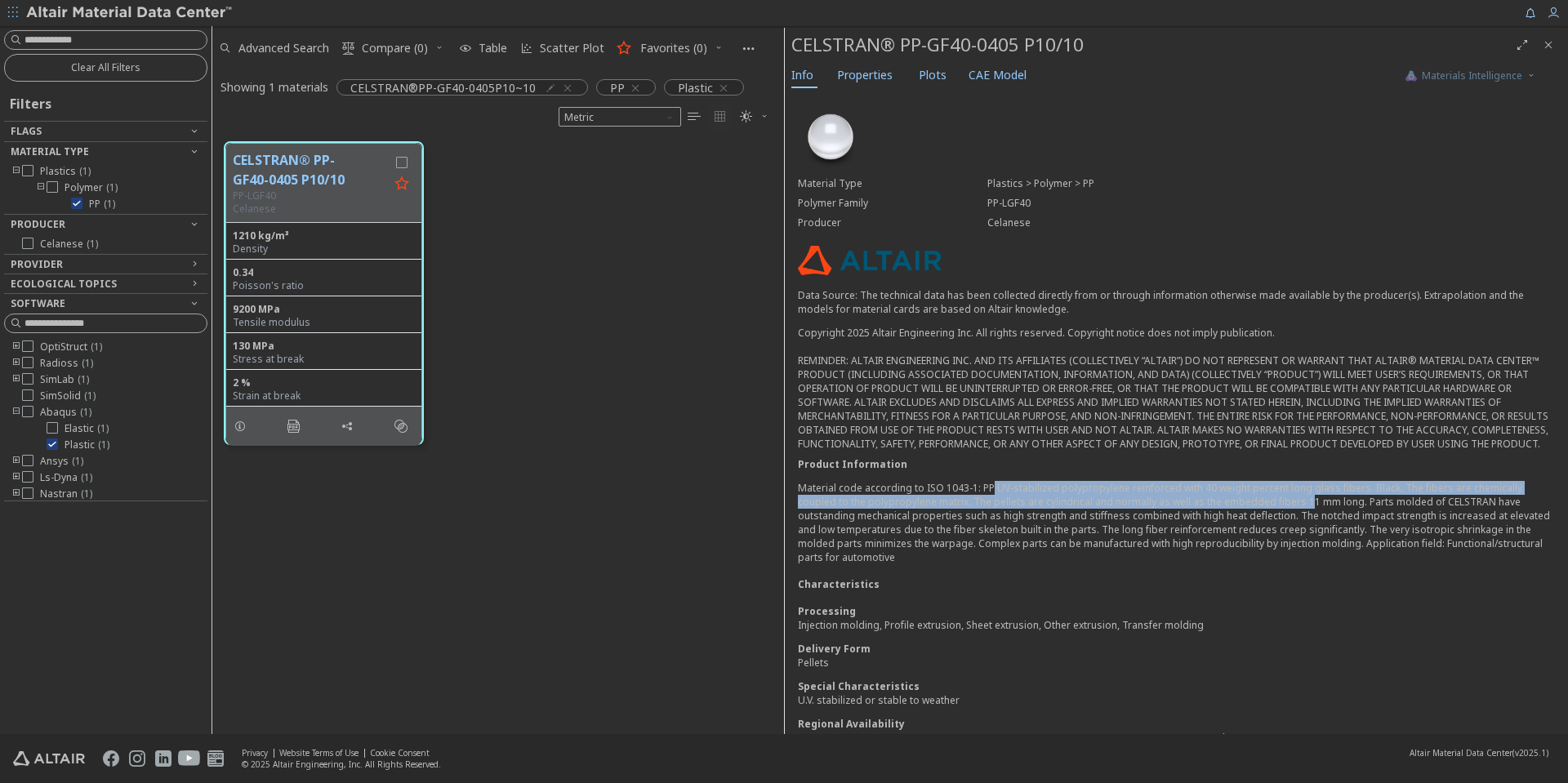
drag, startPoint x: 998, startPoint y: 506, endPoint x: 1302, endPoint y: 509, distance: 304.0
click at [1302, 509] on p "Material code according to ISO 1043-1: PP UV-stabilized polypropylene reinforce…" at bounding box center [1176, 522] width 757 height 83
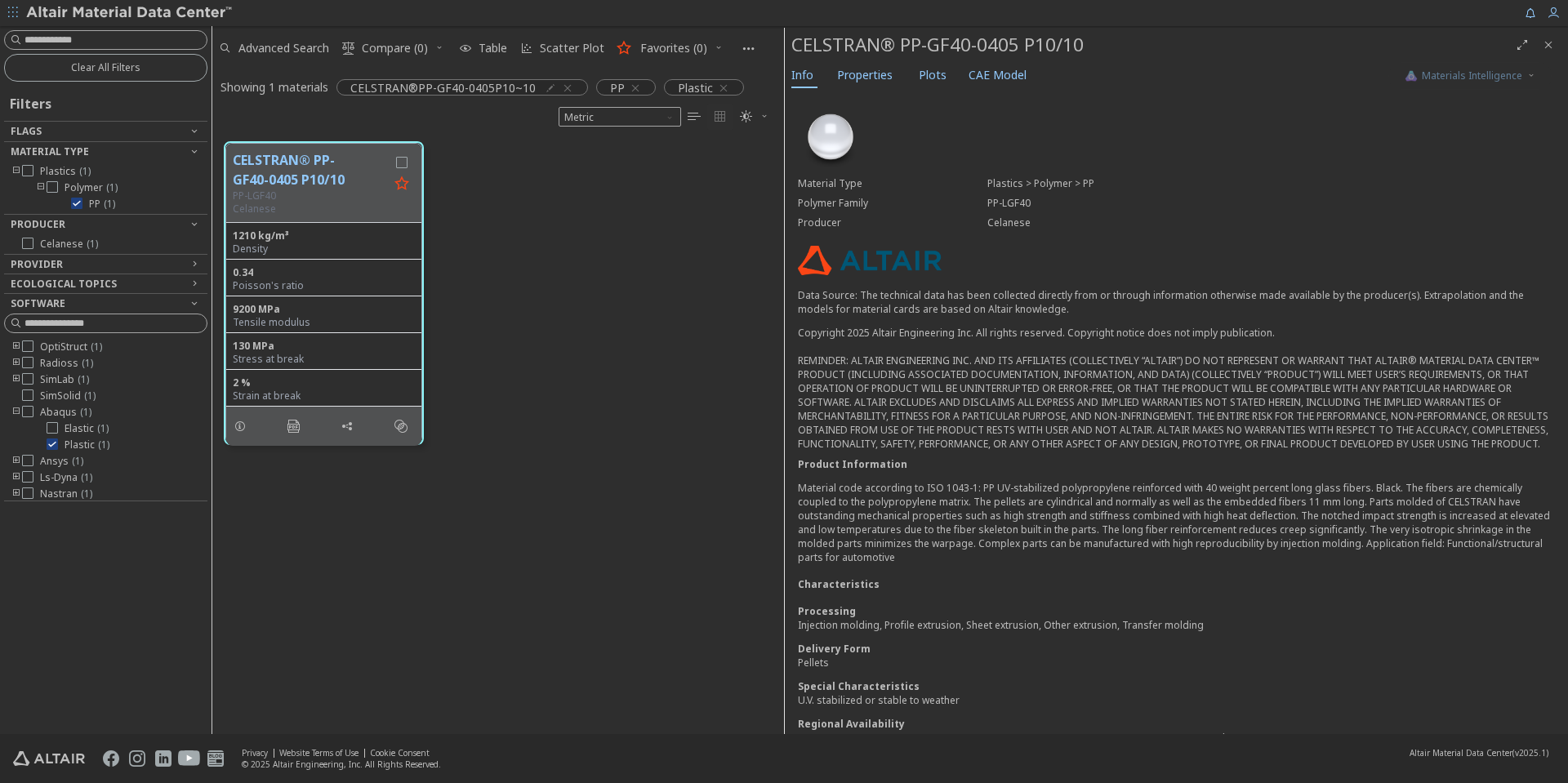
click at [1285, 545] on p "Material code according to ISO 1043-1: PP UV-stabilized polypropylene reinforce…" at bounding box center [1176, 522] width 757 height 83
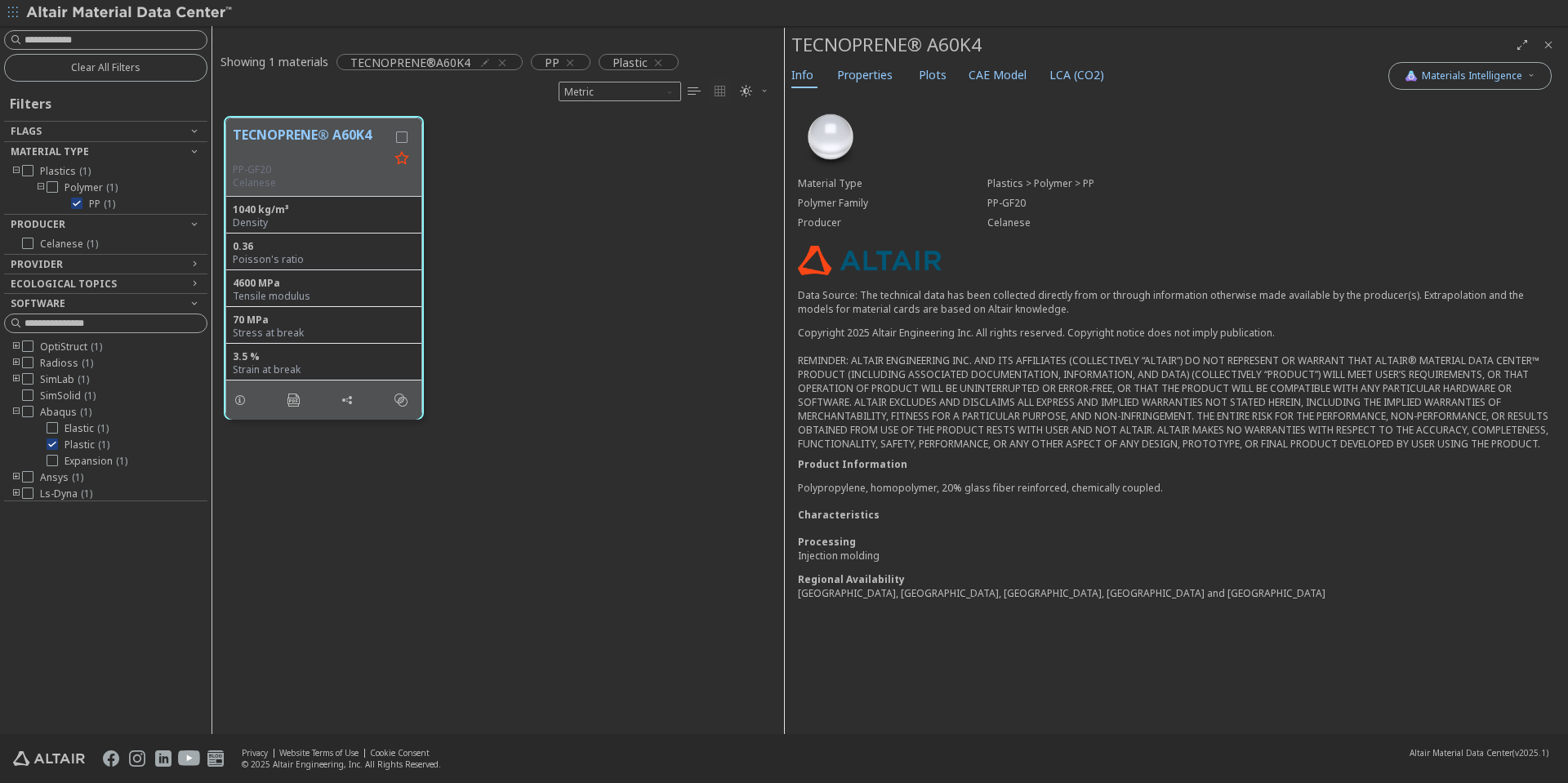
scroll to position [13, 13]
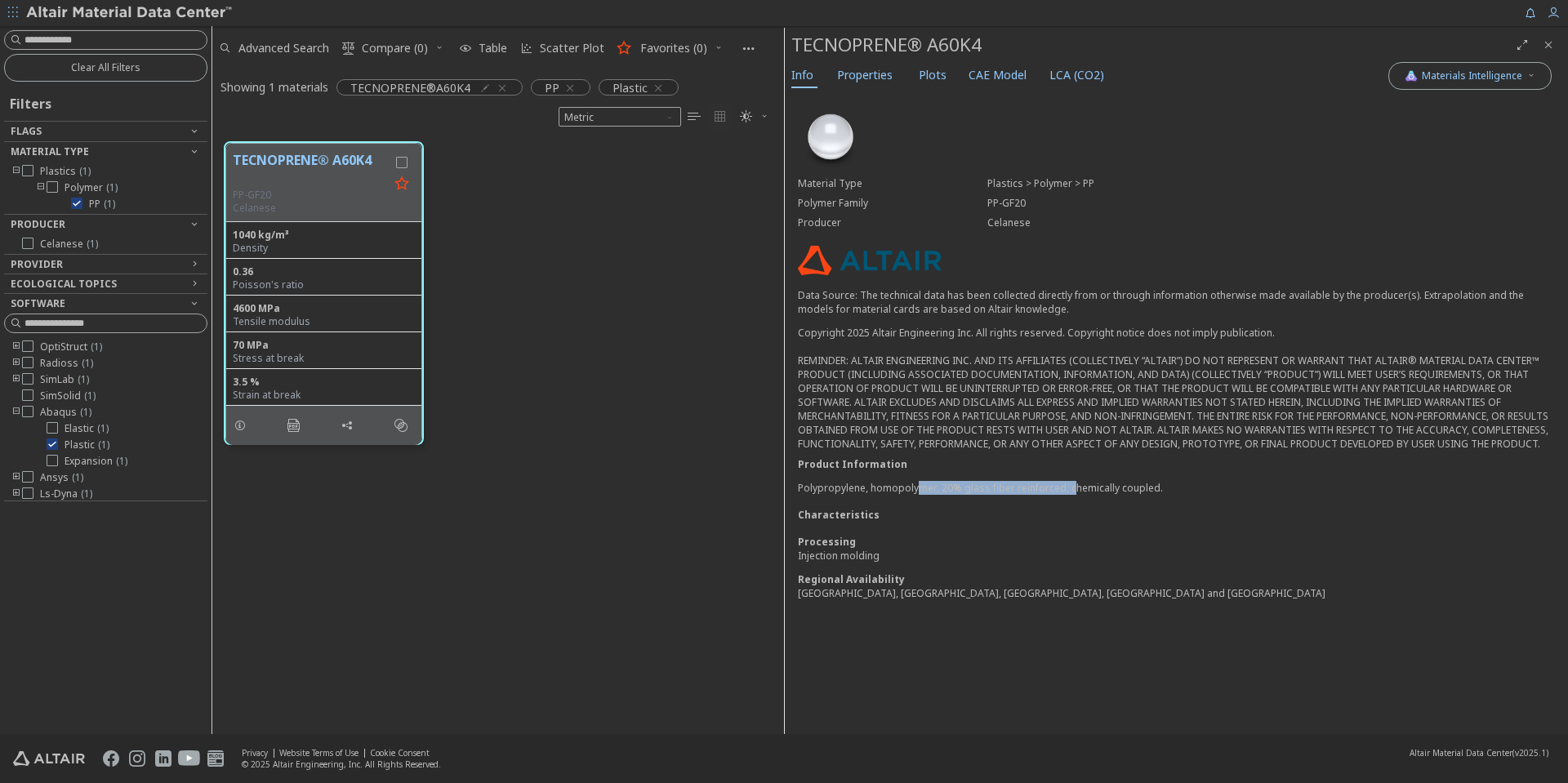
drag, startPoint x: 968, startPoint y: 407, endPoint x: 1071, endPoint y: 406, distance: 103.0
click at [1071, 481] on p "Polypropylene, homopolymer, 20% glass fiber reinforced, chemically coupled." at bounding box center [1176, 488] width 757 height 14
click at [1058, 508] on div "Characteristics" at bounding box center [1176, 515] width 757 height 14
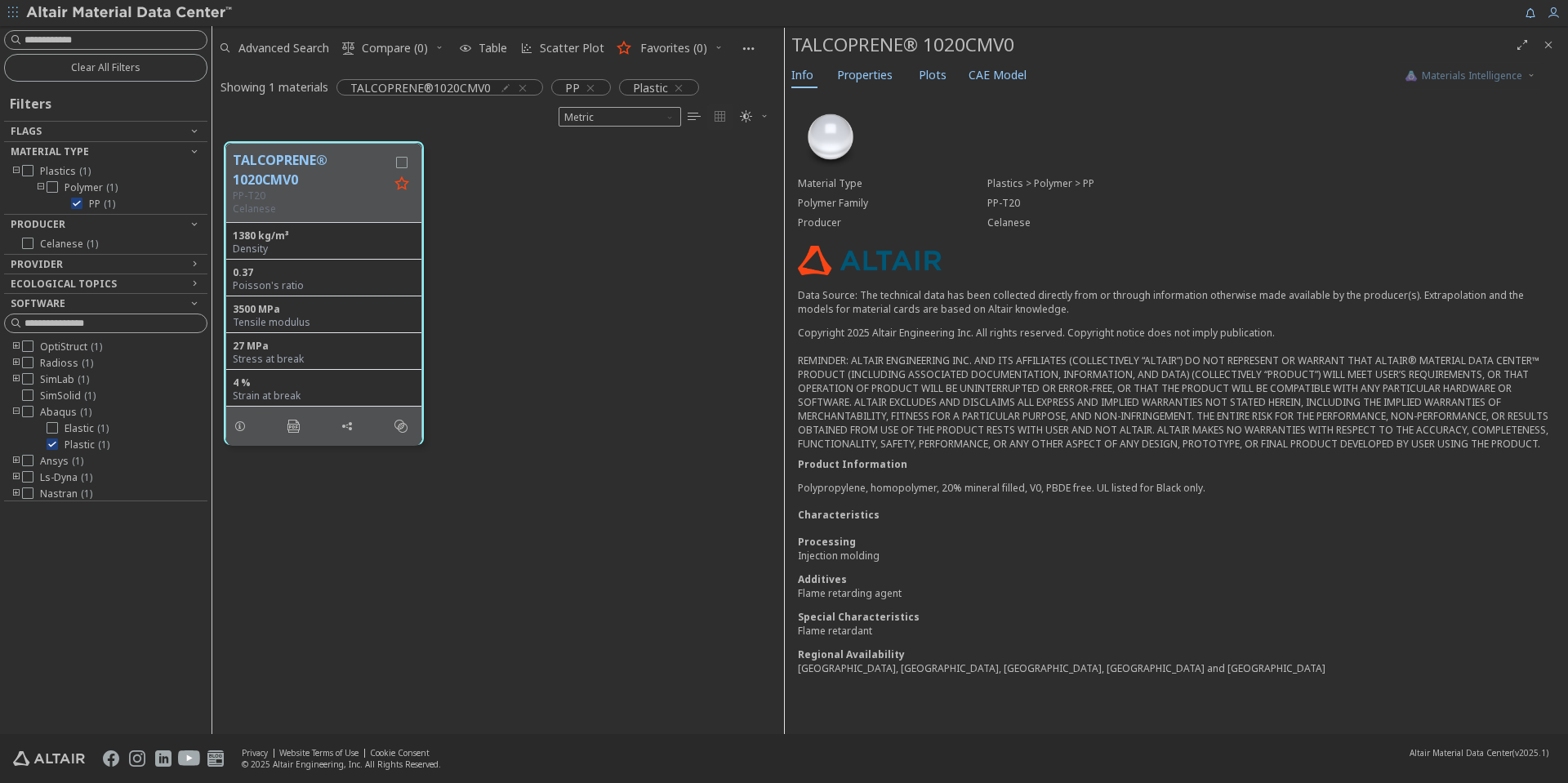
scroll to position [13, 13]
drag, startPoint x: 933, startPoint y: 409, endPoint x: 1094, endPoint y: 410, distance: 161.0
click at [1094, 481] on p "Polypropylene, homopolymer, 20% mineral filled, V0, PBDE free. UL listed for Bl…" at bounding box center [1176, 488] width 757 height 14
click at [1056, 476] on div "Material Type Plastics > Polymer > PP Polymer Family PP-T20 Producer Celanese D…" at bounding box center [1176, 395] width 783 height 606
drag, startPoint x: 895, startPoint y: 492, endPoint x: 1105, endPoint y: 490, distance: 210.0
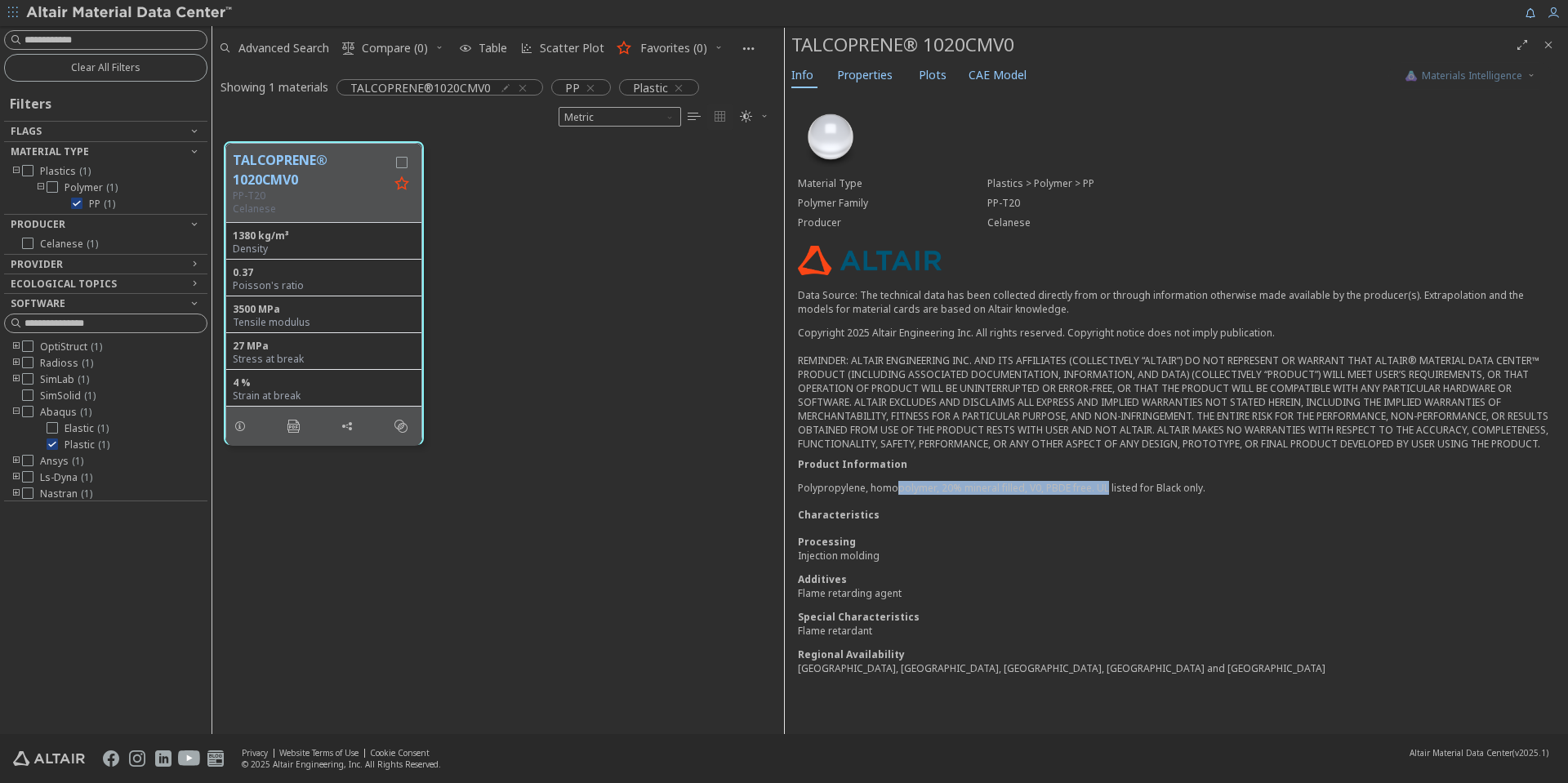
click at [1105, 490] on p "Polypropylene, homopolymer, 20% mineral filled, V0, PBDE free. UL listed for Bl…" at bounding box center [1176, 488] width 757 height 14
click at [1092, 512] on div "Characteristics" at bounding box center [1176, 515] width 757 height 14
drag, startPoint x: 998, startPoint y: 489, endPoint x: 1038, endPoint y: 489, distance: 40.0
click at [1038, 489] on p "Polypropylene, homopolymer, 20% mineral filled, V0, PBDE free. UL listed for Bl…" at bounding box center [1176, 488] width 757 height 14
click at [1017, 537] on div "Processing" at bounding box center [1176, 542] width 757 height 14
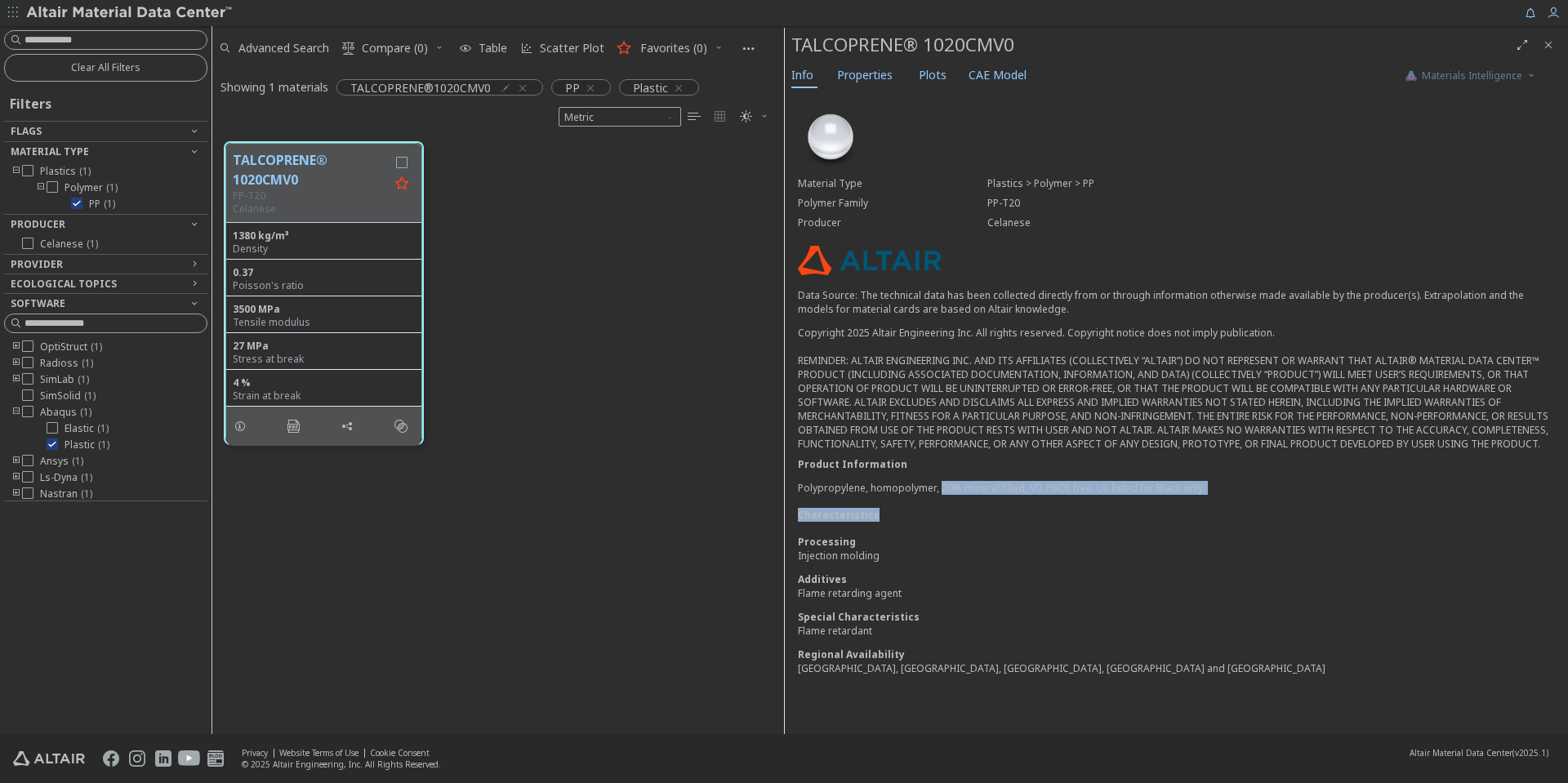
drag, startPoint x: 937, startPoint y: 490, endPoint x: 1102, endPoint y: 497, distance: 165.1
click at [1102, 497] on div "Material Type Plastics > Polymer > PP Polymer Family PP-T20 Producer Celanese D…" at bounding box center [1176, 395] width 783 height 606
click at [1021, 556] on div "Injection molding" at bounding box center [1176, 556] width 757 height 14
click at [871, 40] on div "TALCOPRENE® 1020CMV0" at bounding box center [1150, 44] width 718 height 26
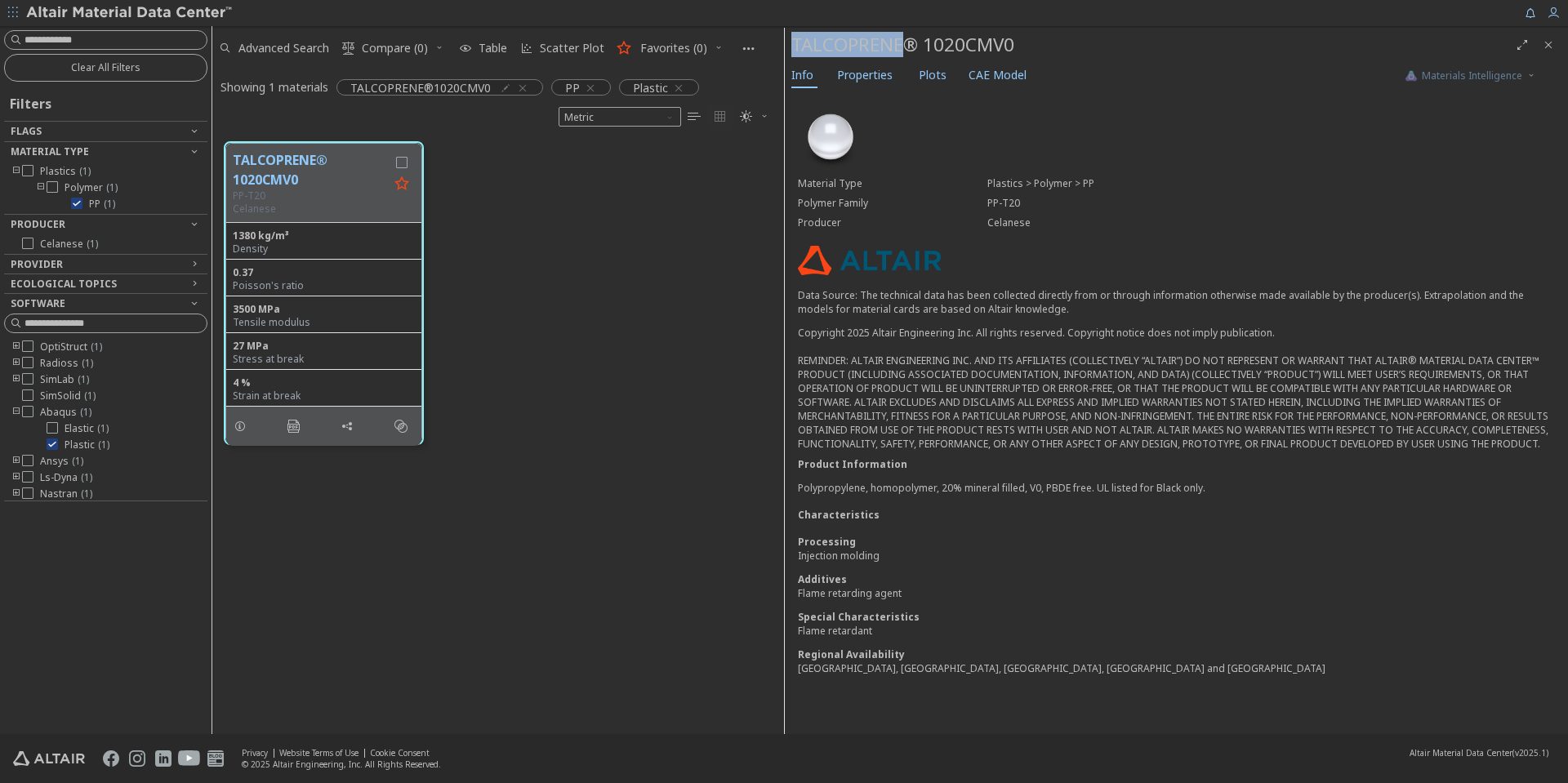
click at [871, 40] on div "TALCOPRENE® 1020CMV0" at bounding box center [1150, 44] width 718 height 26
copy div "TALCOPRENE® 1020CMV0"
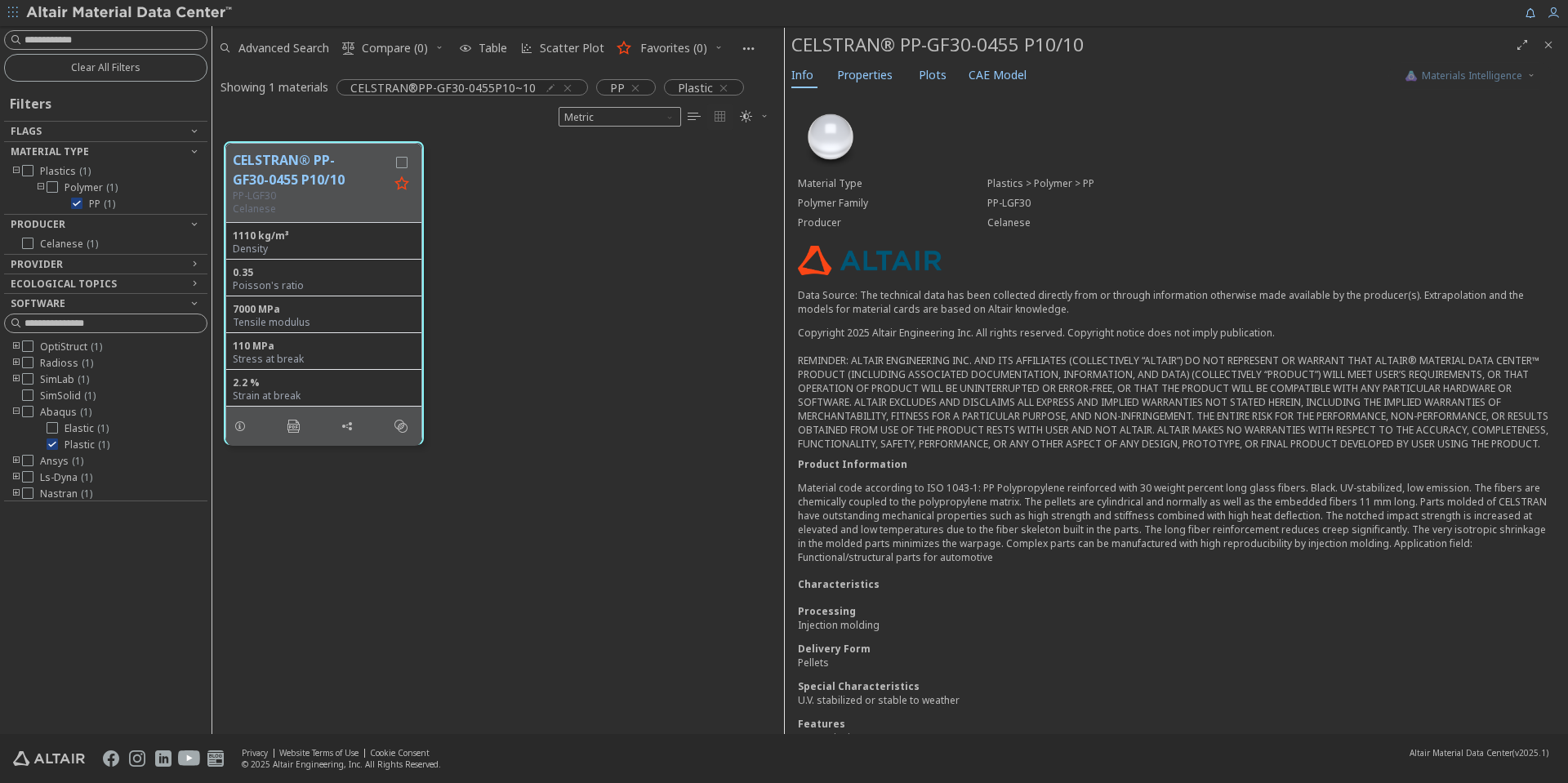
scroll to position [13, 13]
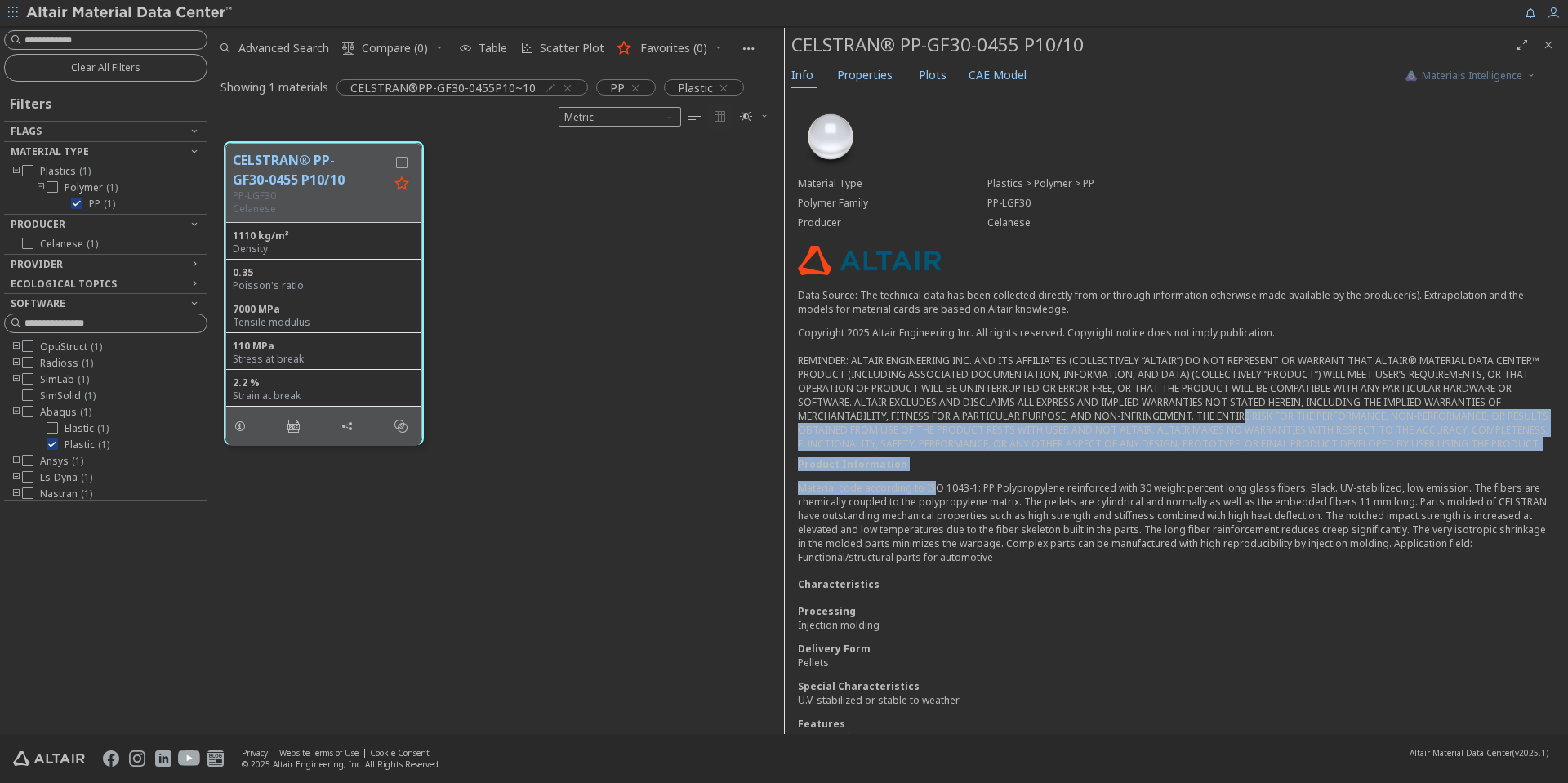
drag, startPoint x: 964, startPoint y: 421, endPoint x: 1238, endPoint y: 419, distance: 274.0
click at [1238, 419] on div "Material Type Plastics > Polymer > PP Polymer Family PP-LGF30 Producer Celanese…" at bounding box center [1176, 449] width 783 height 713
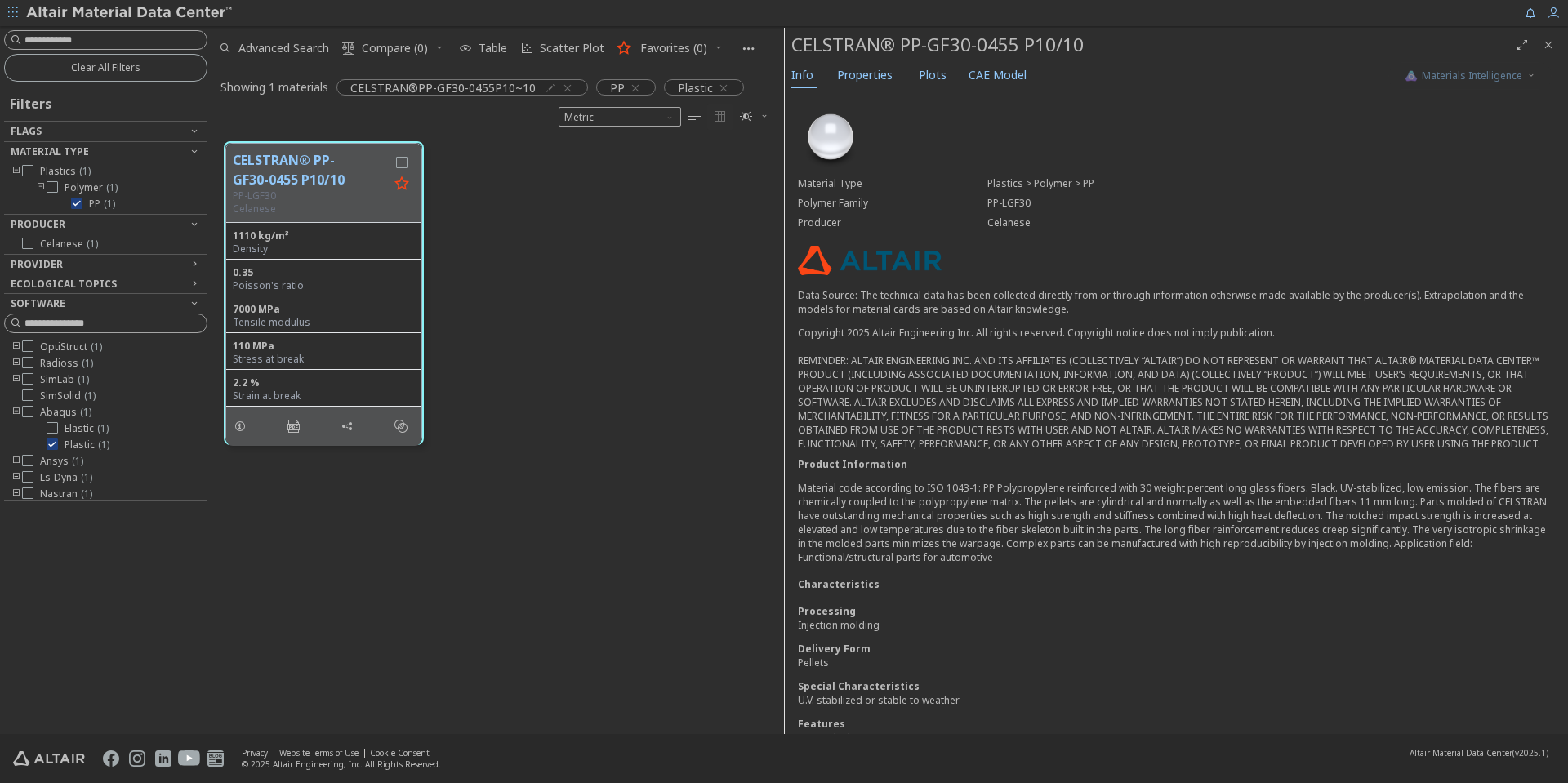
click at [1134, 521] on p "Material code according to ISO 1043-1: PP Polypropylene reinforced with 30 weig…" at bounding box center [1176, 522] width 757 height 83
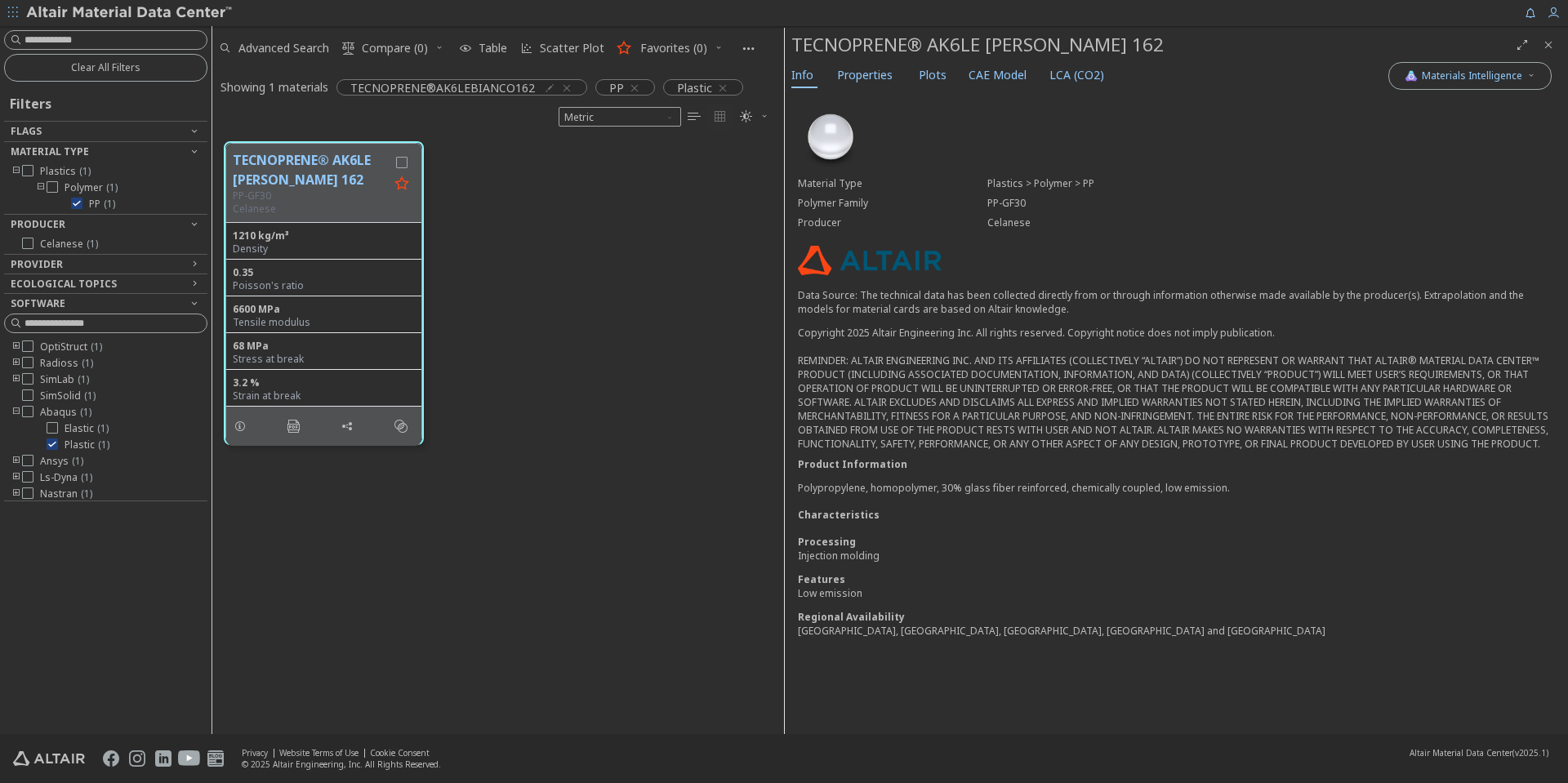
scroll to position [13, 13]
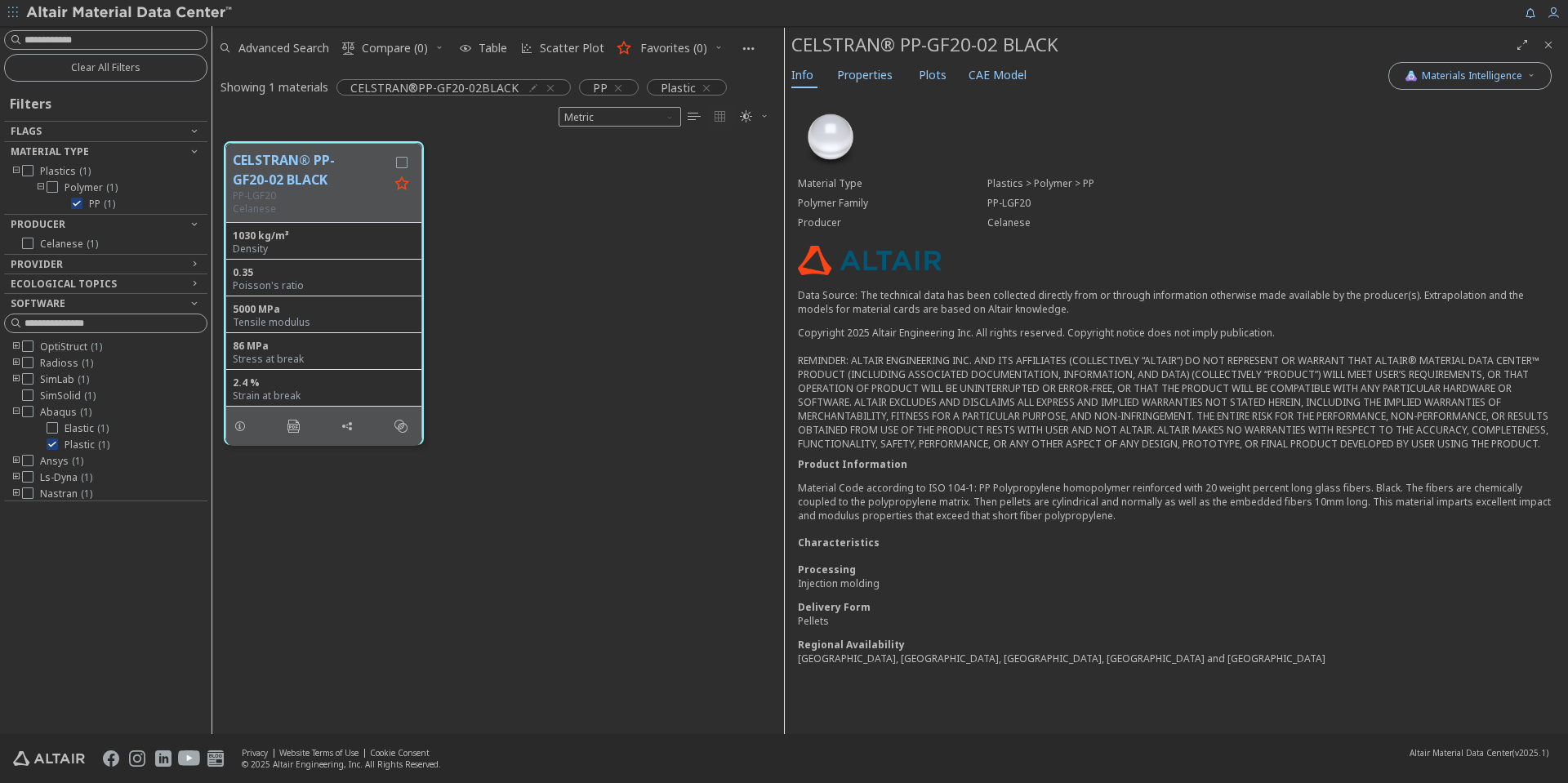
scroll to position [13, 13]
drag, startPoint x: 1005, startPoint y: 490, endPoint x: 1235, endPoint y: 487, distance: 230.0
click at [1235, 487] on p "Material Code according to ISO 104-1: PP Polypropylene homopolymer reinforced w…" at bounding box center [1176, 502] width 757 height 42
click at [1202, 516] on p "Material Code according to ISO 104-1: PP Polypropylene homopolymer reinforced w…" at bounding box center [1176, 502] width 757 height 42
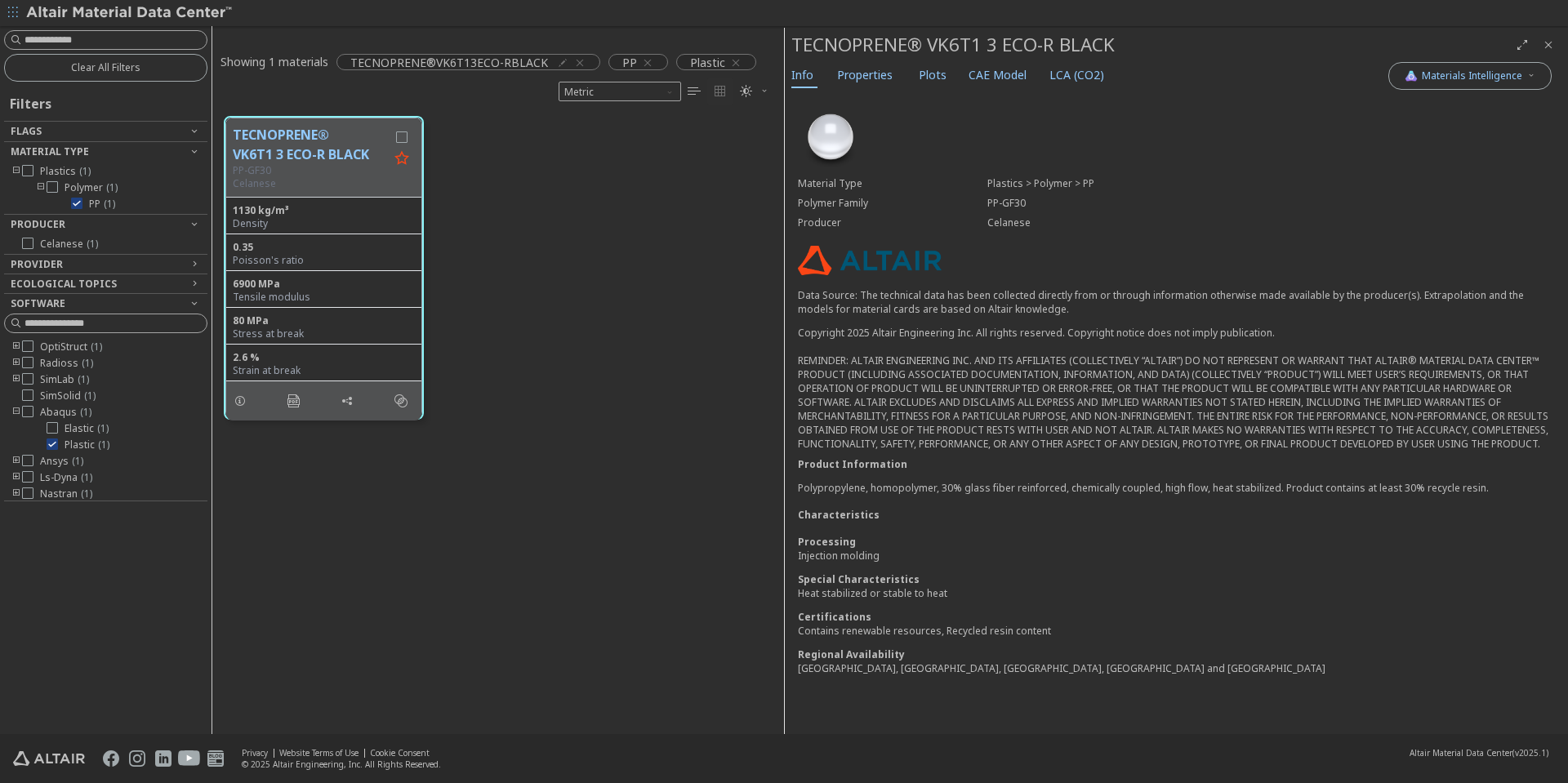
scroll to position [13, 13]
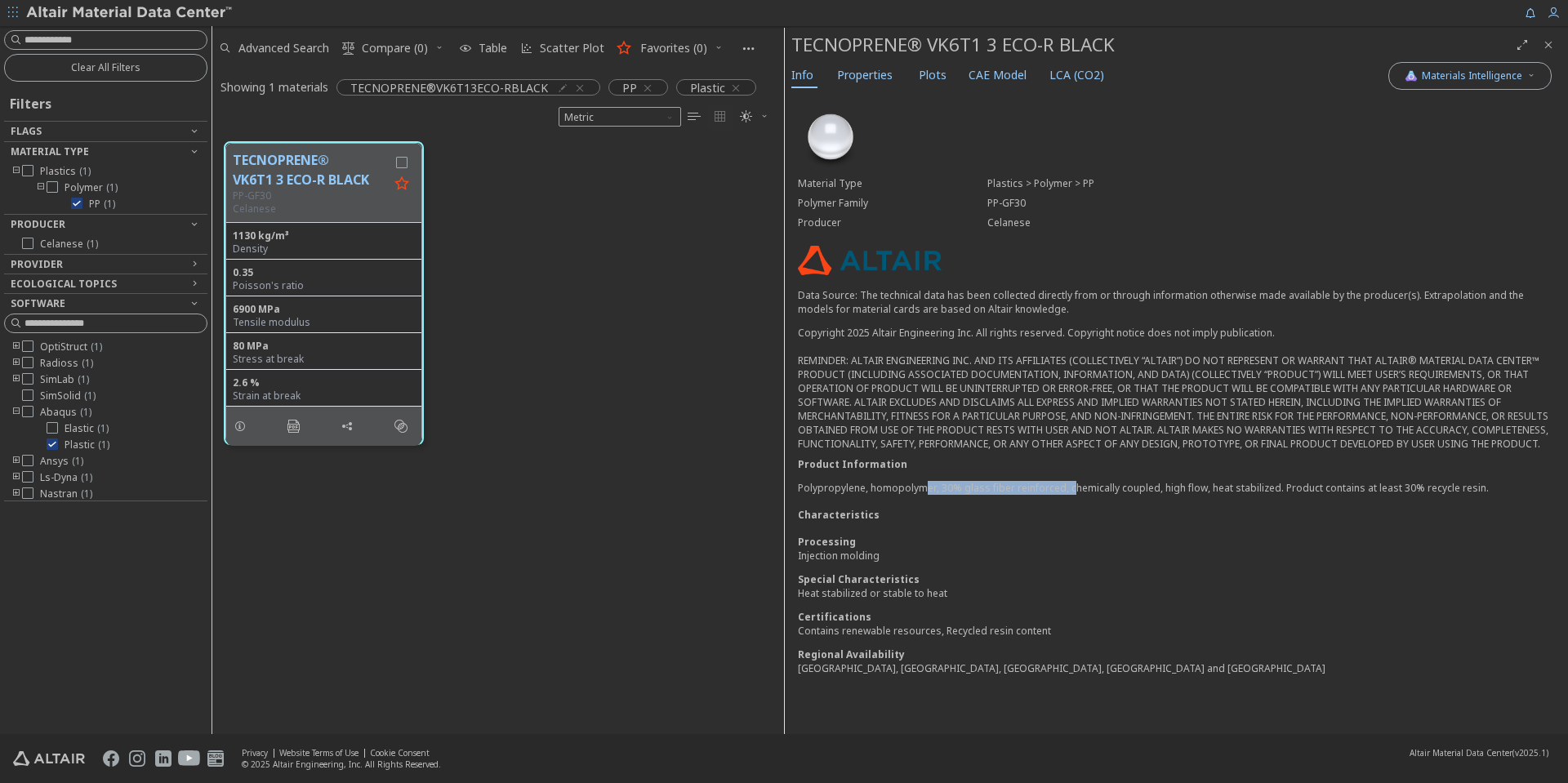
drag, startPoint x: 922, startPoint y: 489, endPoint x: 1096, endPoint y: 490, distance: 174.0
click at [1096, 490] on p "Polypropylene, homopolymer, 30% glass fiber reinforced, chemically coupled, hig…" at bounding box center [1176, 488] width 757 height 14
click at [1073, 502] on div "Material Type Plastics > Polymer > PP Polymer Family PP-GF30 Producer Celanese …" at bounding box center [1176, 395] width 783 height 606
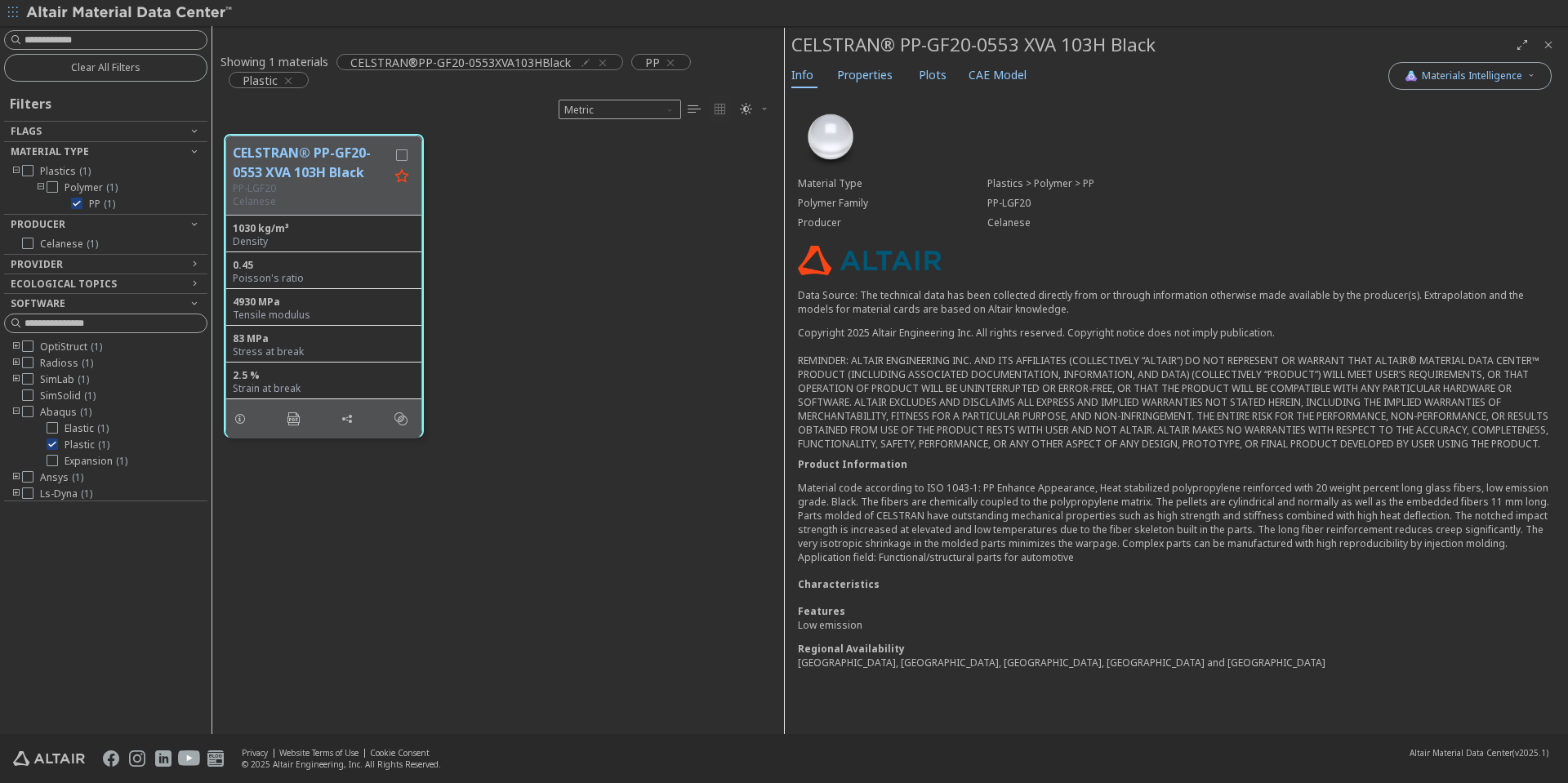
scroll to position [13, 13]
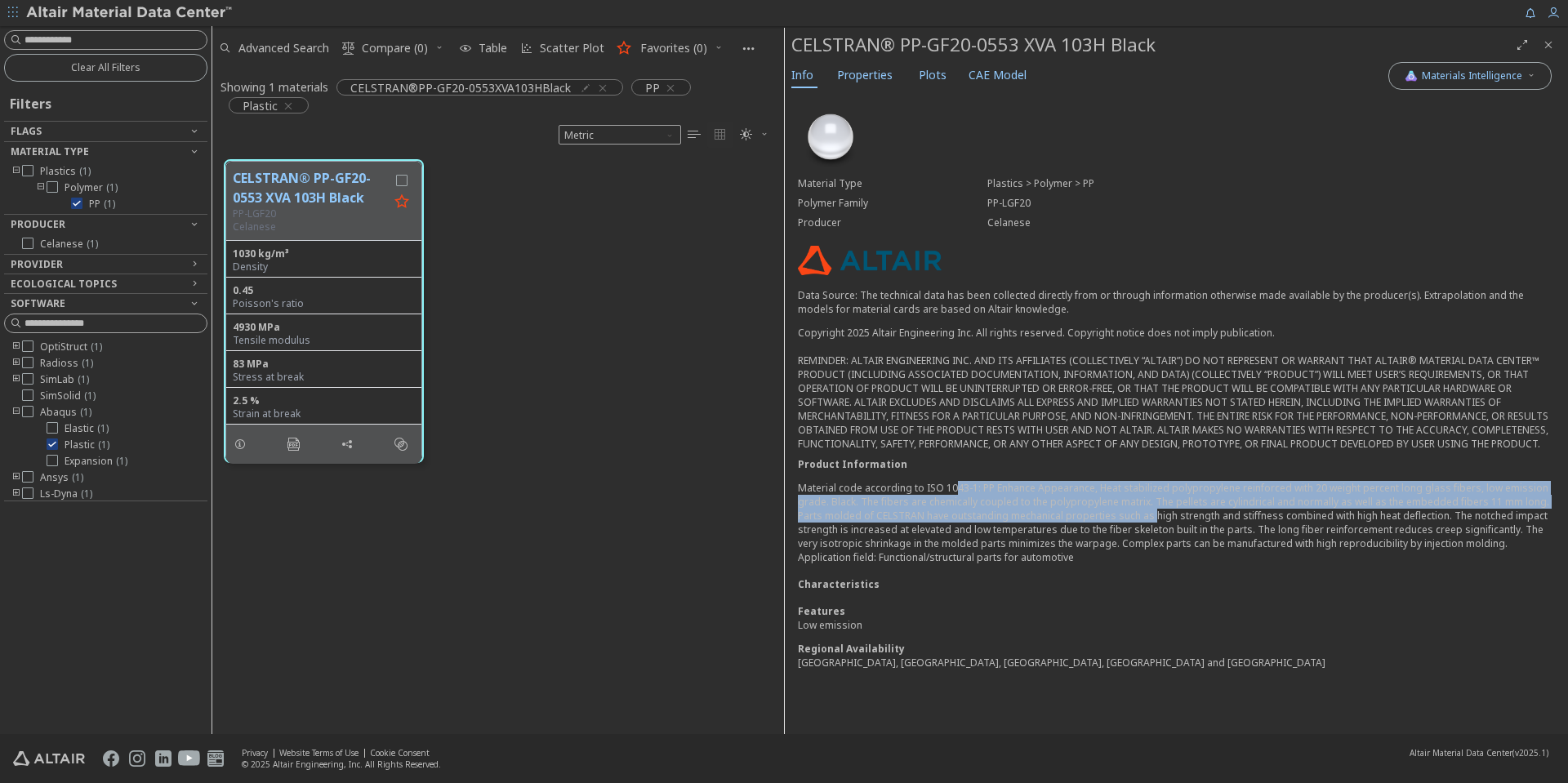
drag, startPoint x: 953, startPoint y: 490, endPoint x: 1162, endPoint y: 512, distance: 210.2
click at [1152, 510] on p "Material code according to ISO 1043-1: PP Enhance Appearance, Heat stabilized p…" at bounding box center [1176, 522] width 757 height 83
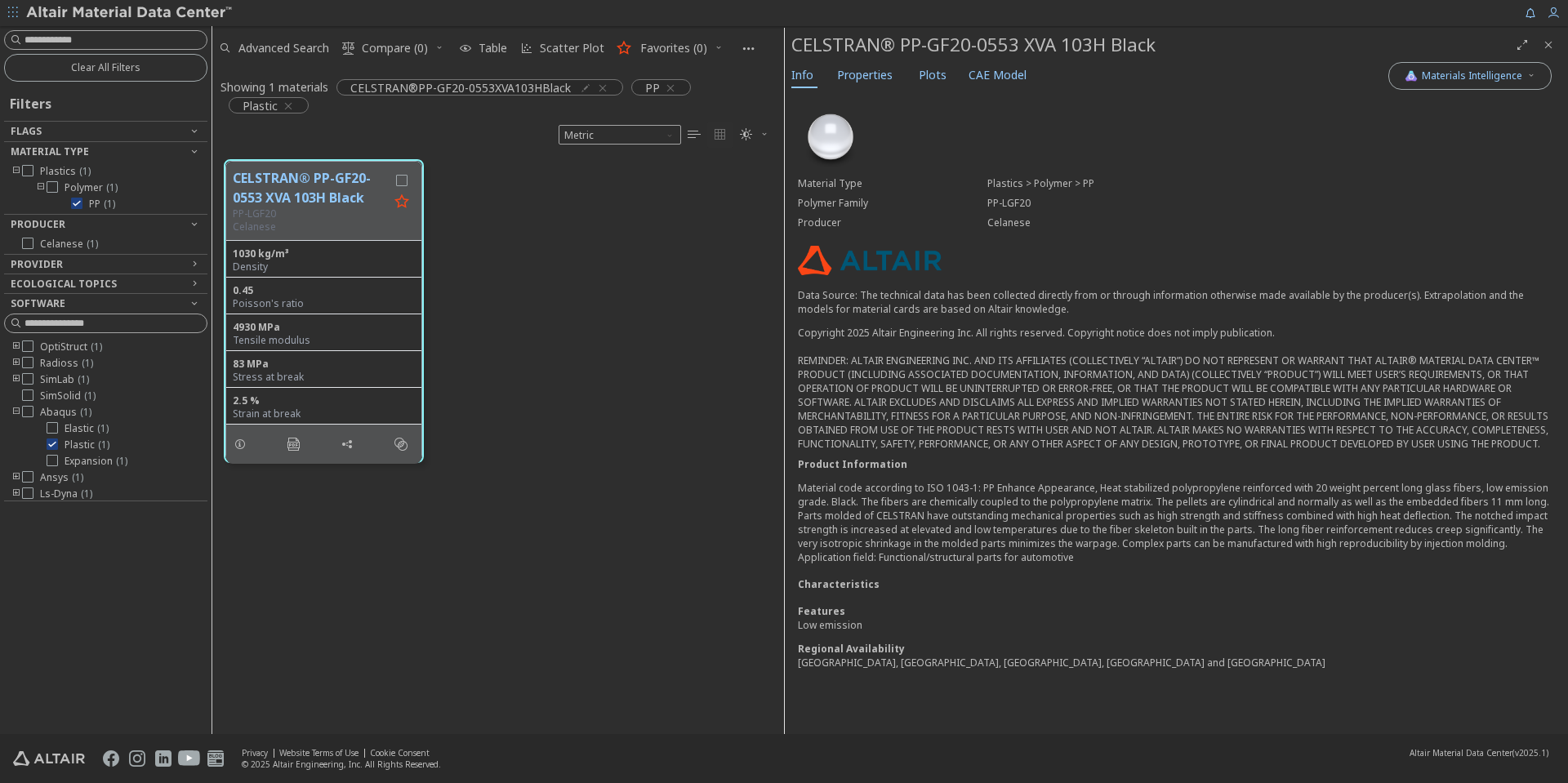
click at [1257, 522] on p "Material code according to ISO 1043-1: PP Enhance Appearance, Heat stabilized p…" at bounding box center [1176, 522] width 757 height 83
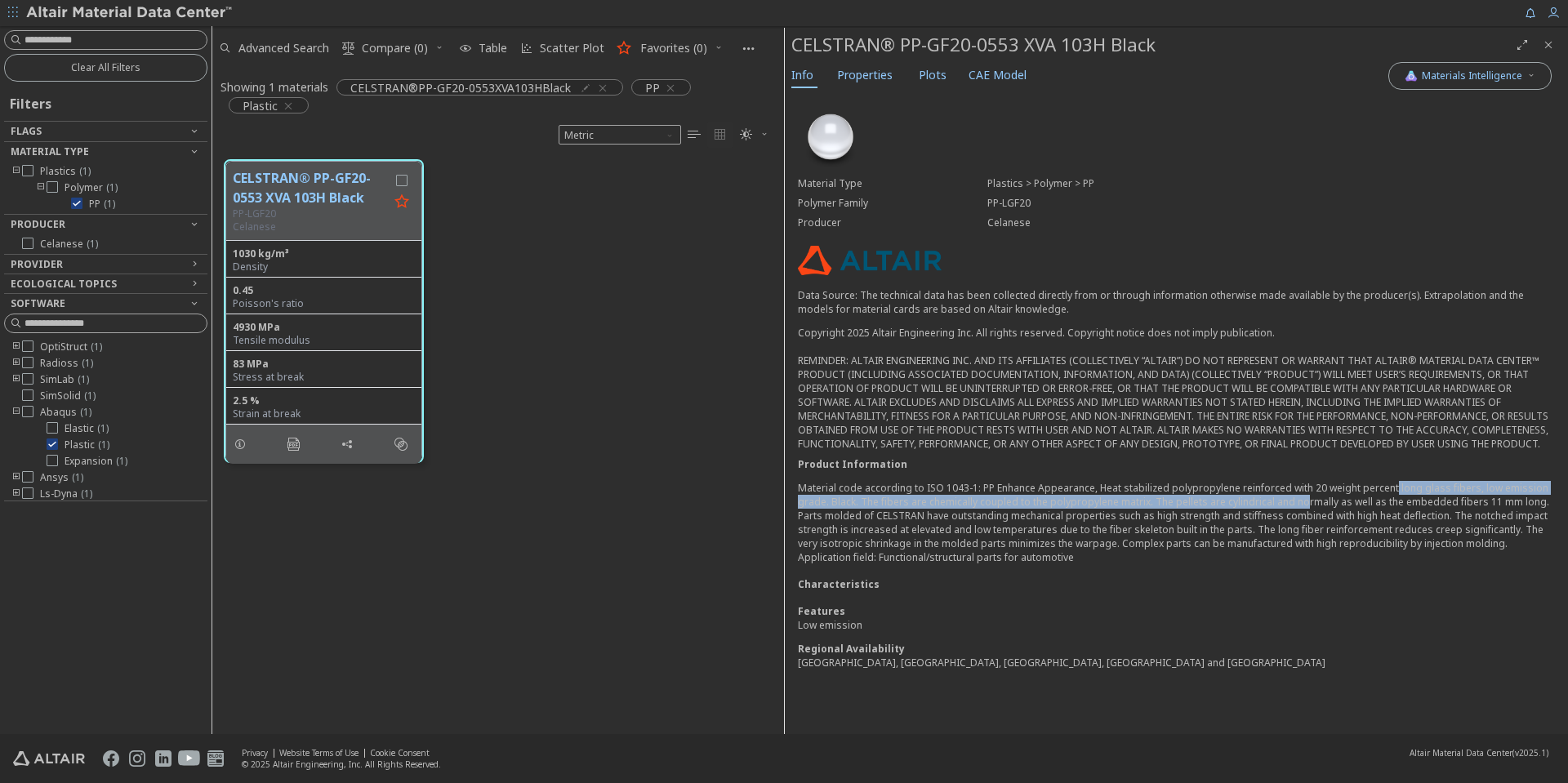
drag, startPoint x: 1297, startPoint y: 495, endPoint x: 1401, endPoint y: 494, distance: 104.0
click at [1401, 494] on p "Material code according to ISO 1043-1: PP Enhance Appearance, Heat stabilized p…" at bounding box center [1176, 522] width 757 height 83
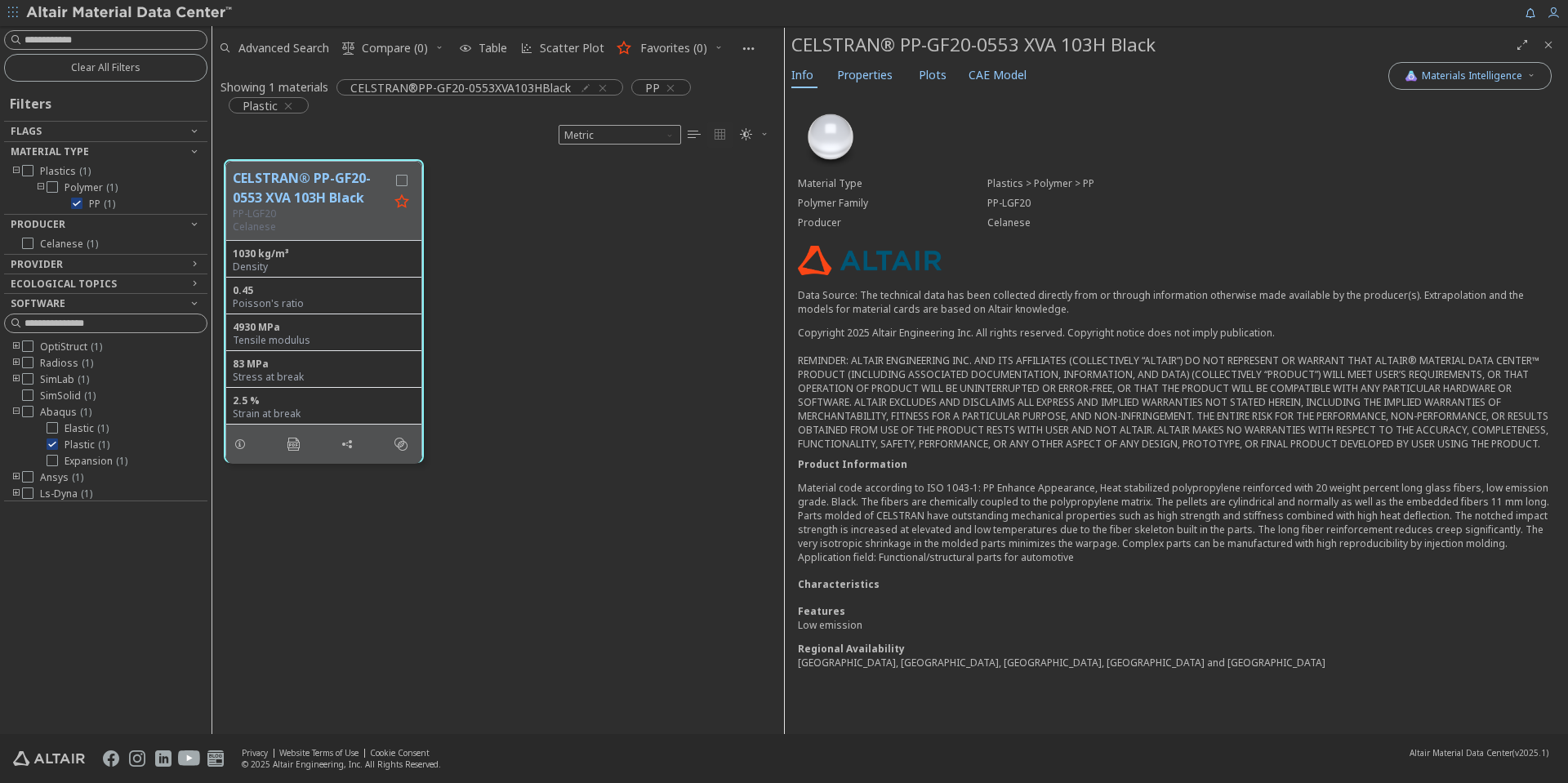
click at [1355, 538] on p "Material code according to ISO 1043-1: PP Enhance Appearance, Heat stabilized p…" at bounding box center [1176, 522] width 757 height 83
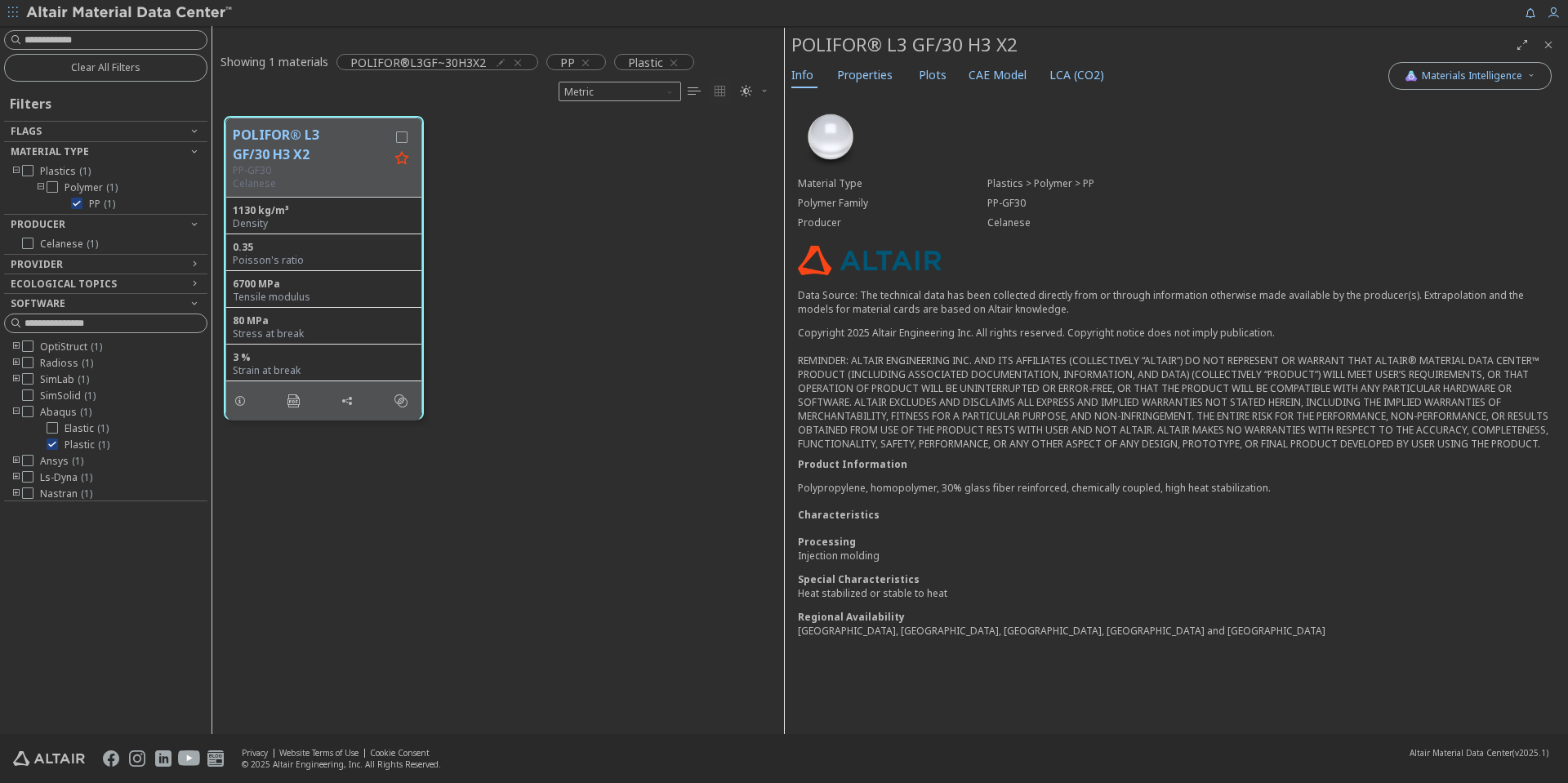
scroll to position [13, 13]
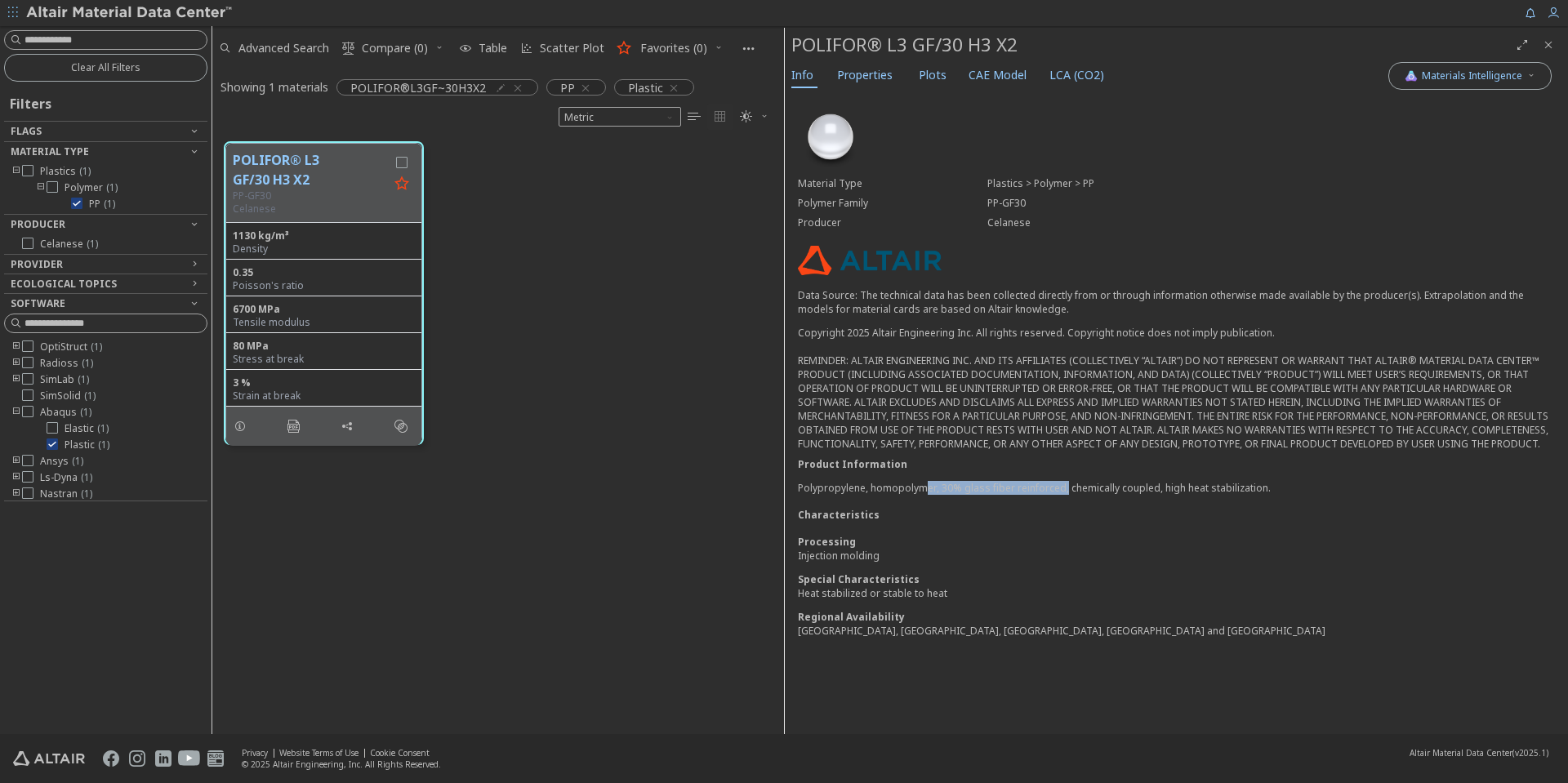
drag, startPoint x: 922, startPoint y: 485, endPoint x: 1065, endPoint y: 492, distance: 143.2
click at [1065, 492] on p "Polypropylene, homopolymer, 30% glass fiber reinforced, chemically coupled, hig…" at bounding box center [1176, 488] width 757 height 14
click at [1057, 511] on div "Characteristics" at bounding box center [1176, 515] width 757 height 14
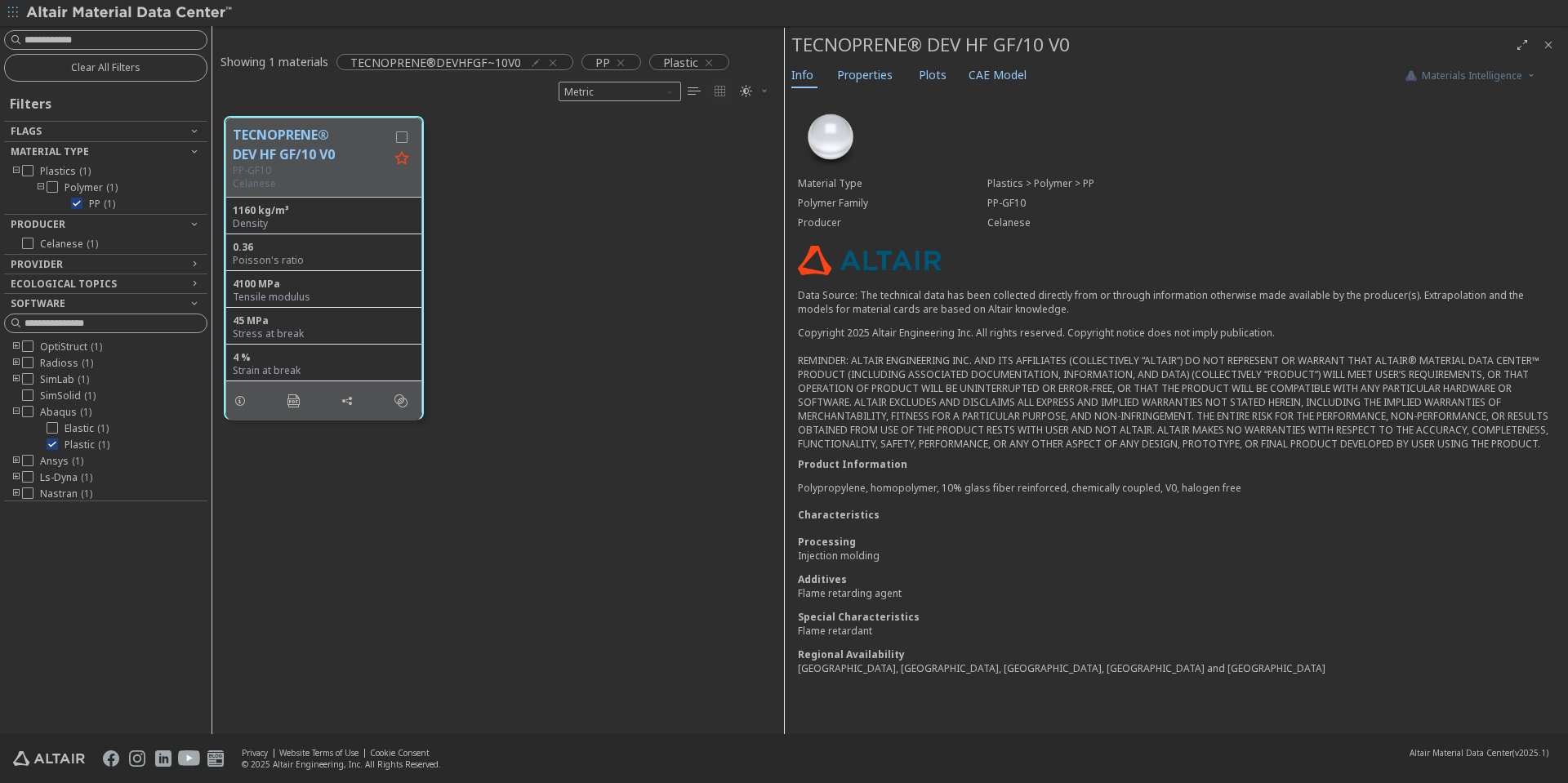
scroll to position [13, 13]
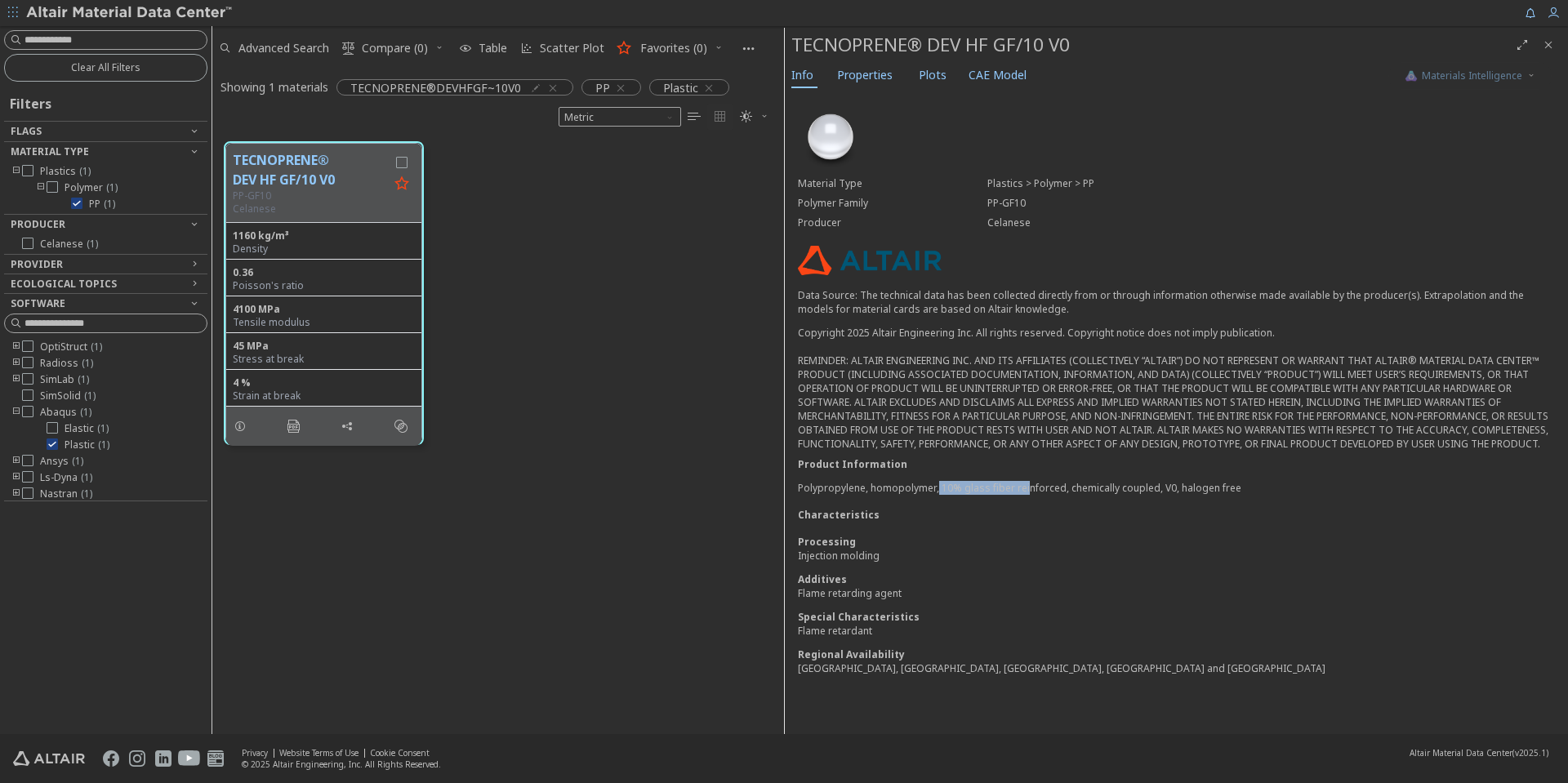
drag, startPoint x: 936, startPoint y: 485, endPoint x: 1062, endPoint y: 489, distance: 126.1
click at [1062, 489] on p "Polypropylene, homopolymer, 10% glass fiber reinforced, chemically coupled, V0,…" at bounding box center [1176, 488] width 757 height 14
click at [1040, 505] on div "Material Type Plastics > Polymer > PP Polymer Family PP-GF10 Producer Celanese …" at bounding box center [1176, 395] width 783 height 606
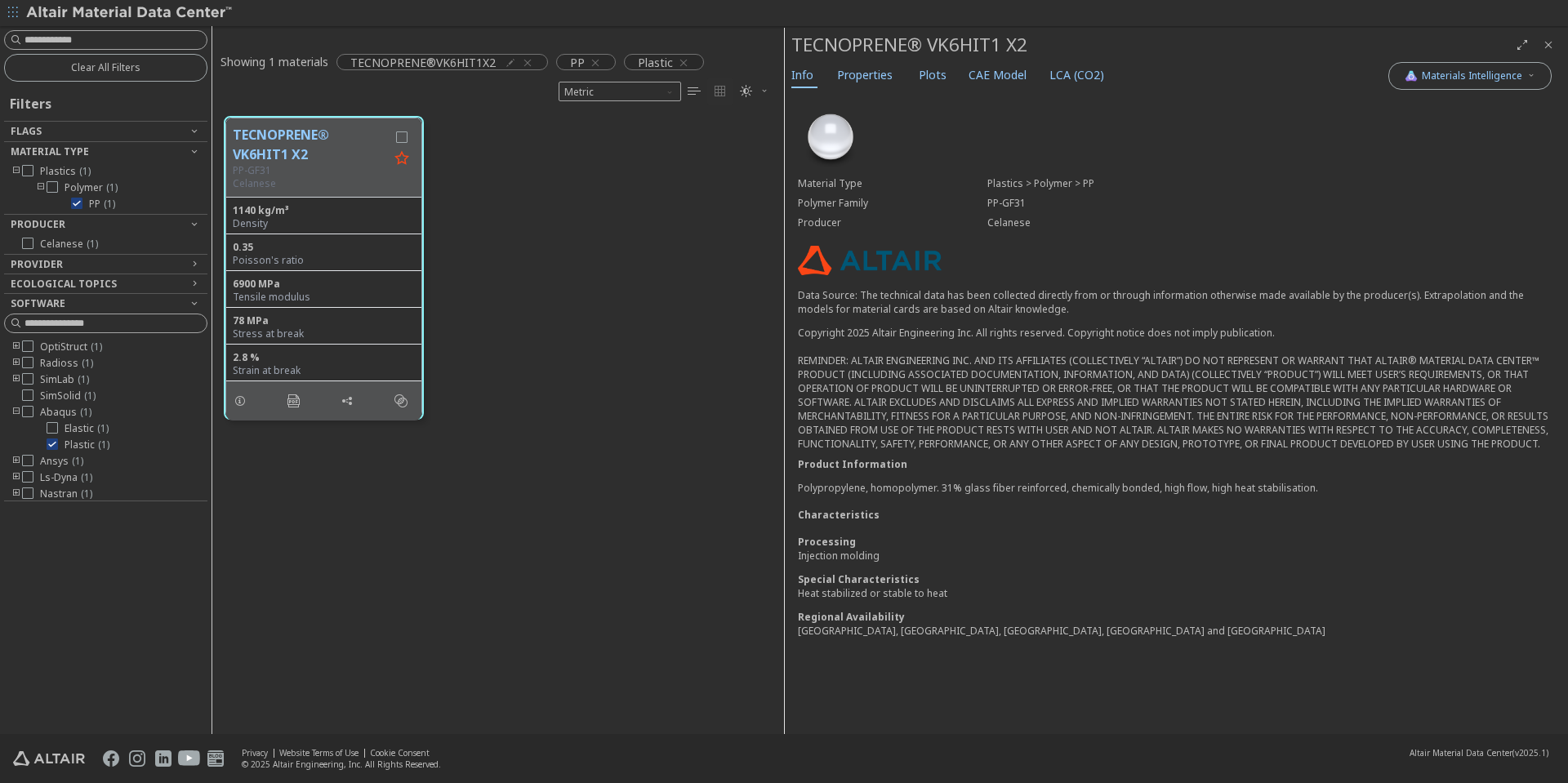
scroll to position [13, 13]
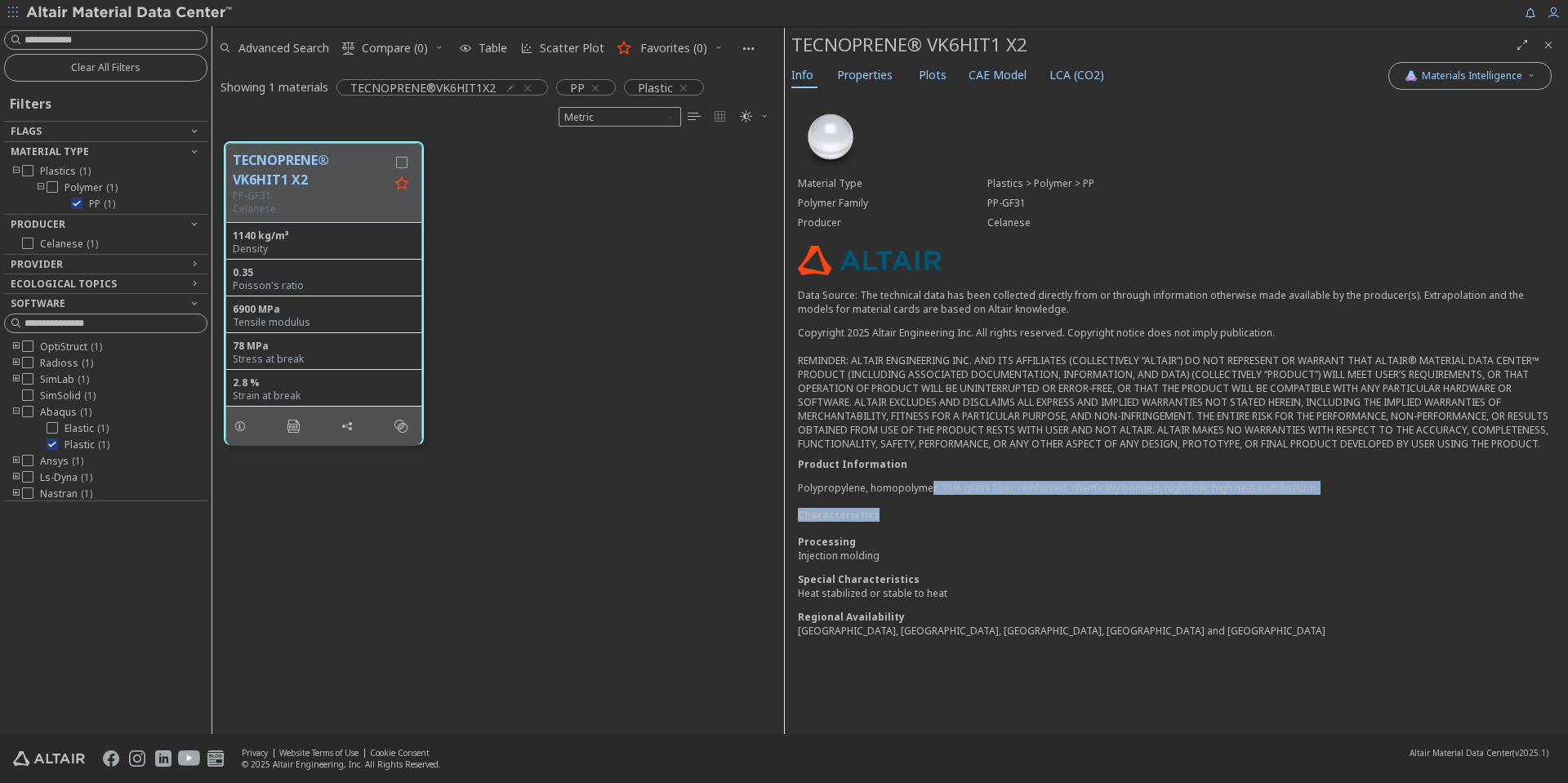
drag, startPoint x: 931, startPoint y: 489, endPoint x: 1069, endPoint y: 501, distance: 138.5
click at [1068, 501] on div "Material Type Plastics > Polymer > PP Polymer Family PP-GF31 Producer Celanese …" at bounding box center [1176, 376] width 783 height 568
click at [1055, 512] on div "Characteristics" at bounding box center [1176, 515] width 757 height 14
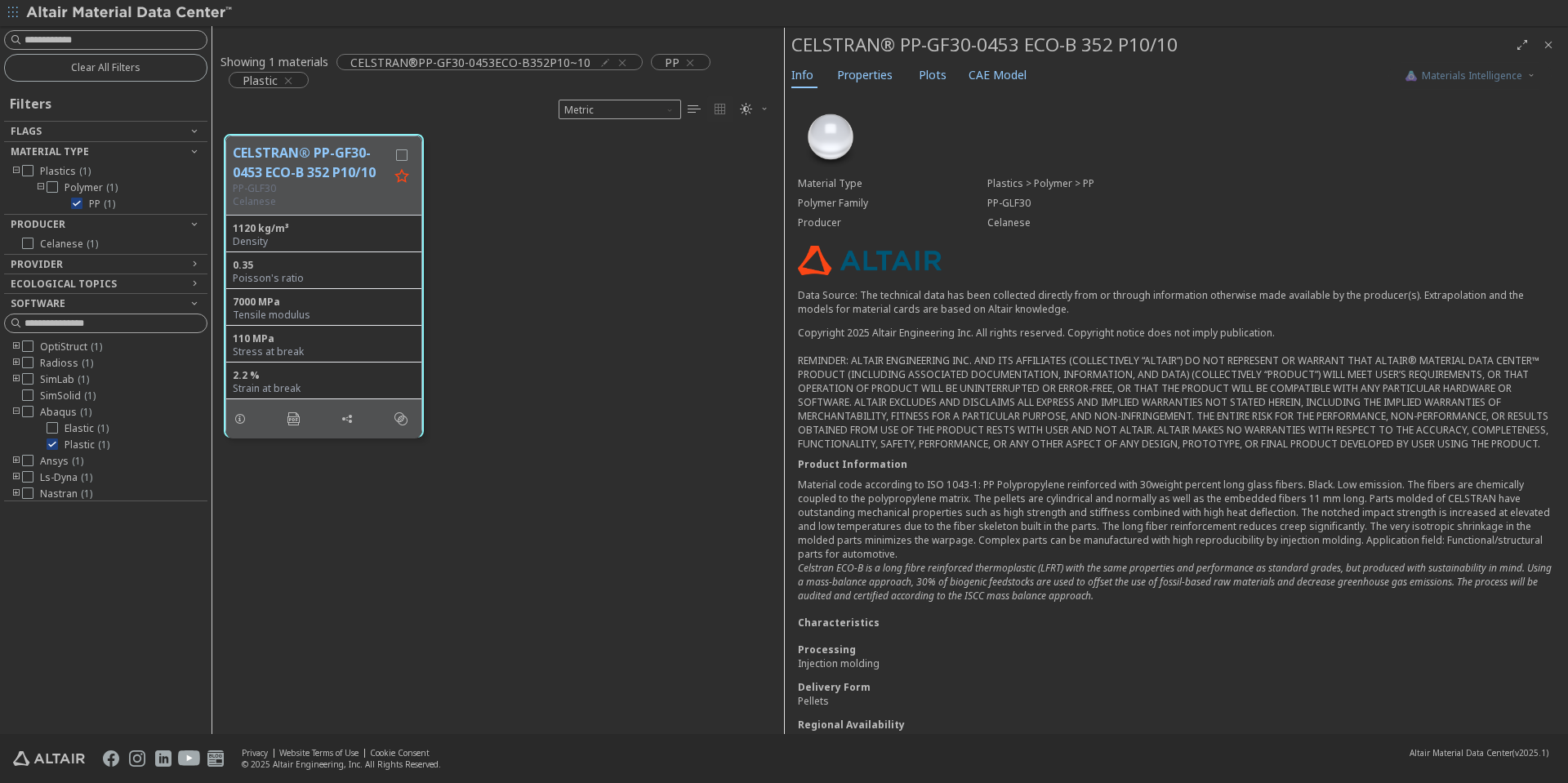
scroll to position [13, 13]
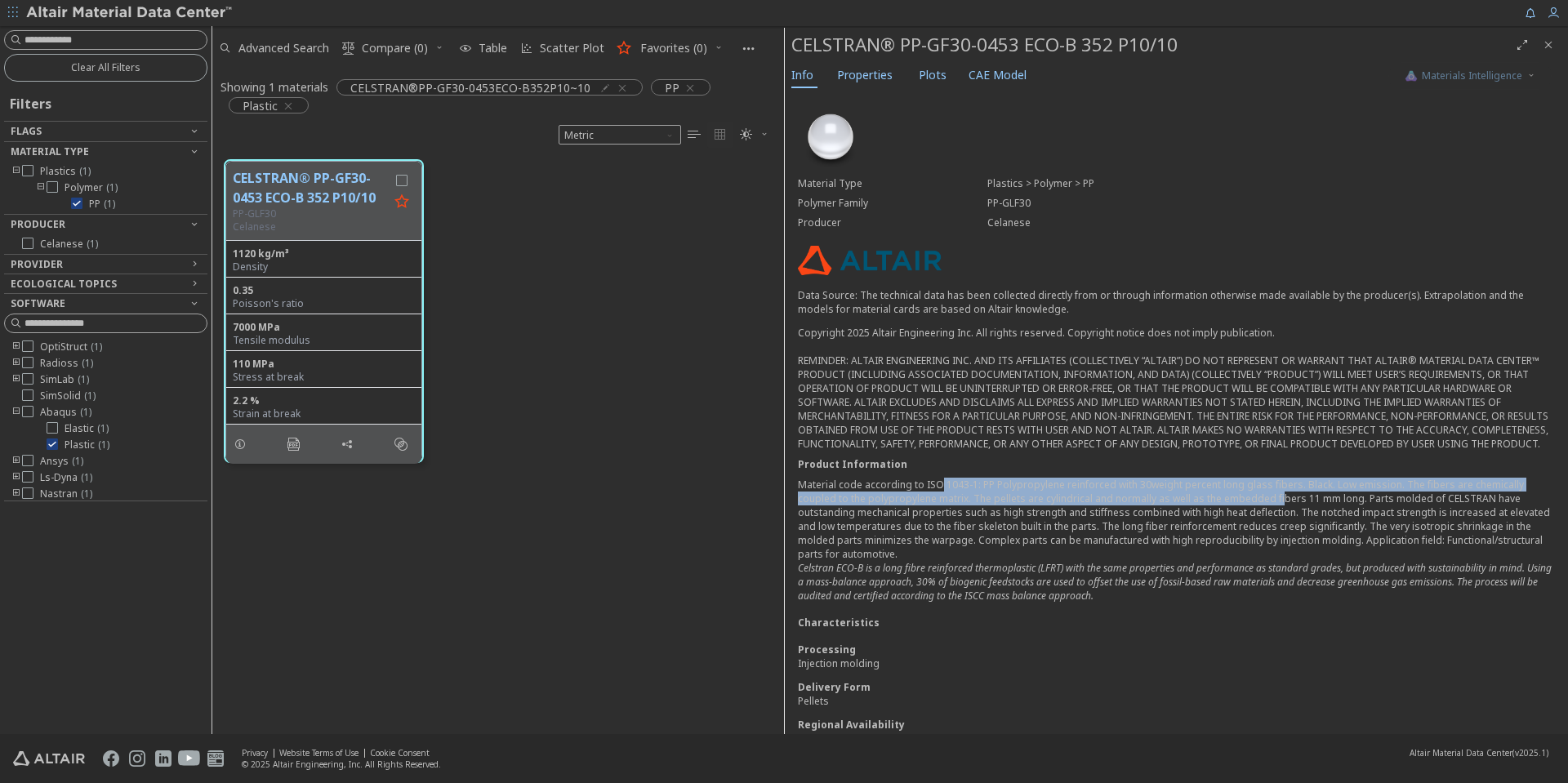
drag, startPoint x: 960, startPoint y: 501, endPoint x: 1280, endPoint y: 506, distance: 320.0
click at [1280, 506] on div "Material code according to ISO 1043-1: PP Polypropylene reinforced with 30weigh…" at bounding box center [1176, 540] width 757 height 125
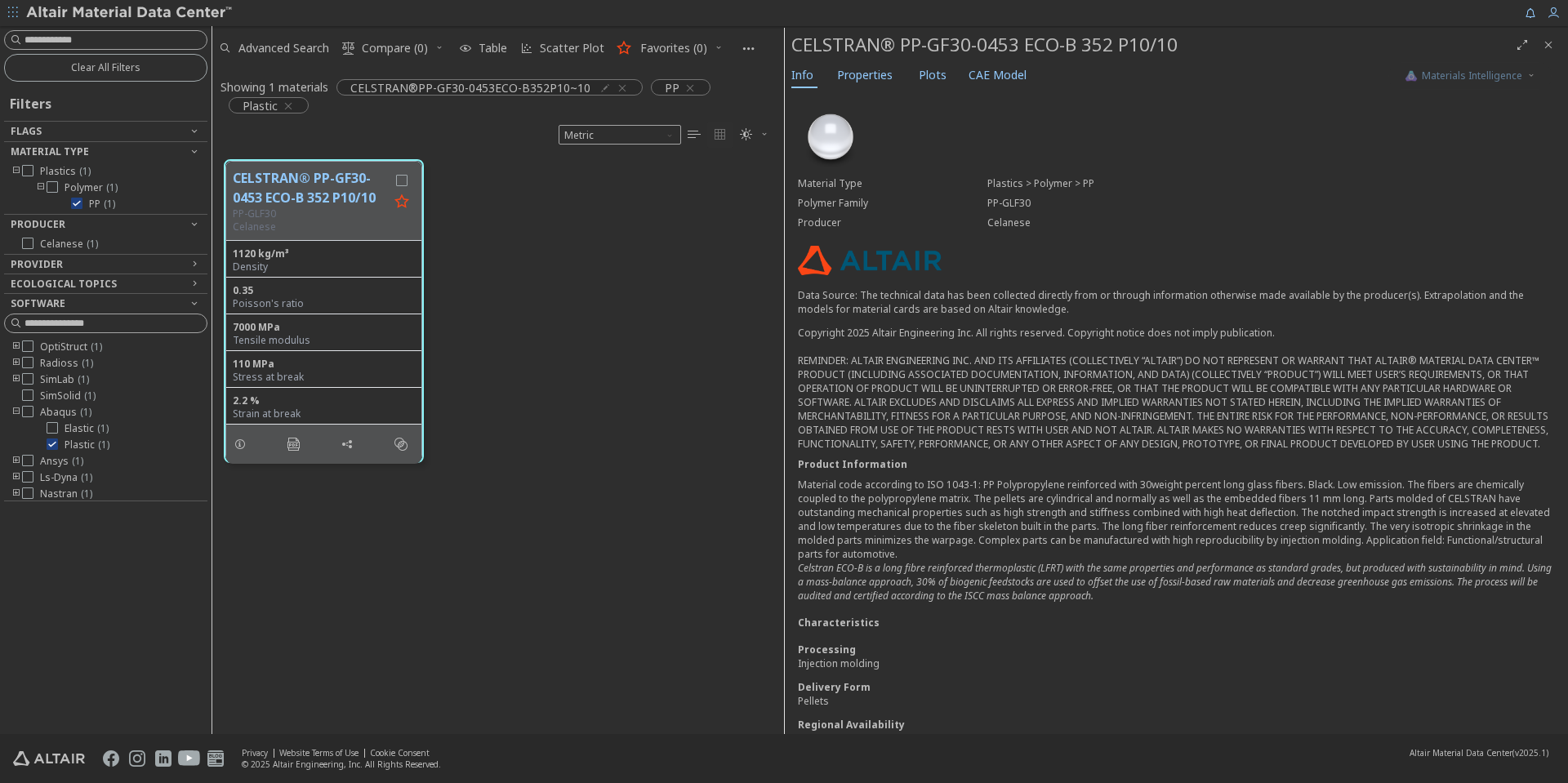
click at [1233, 522] on div "Material code according to ISO 1043-1: PP Polypropylene reinforced with 30weigh…" at bounding box center [1176, 540] width 757 height 125
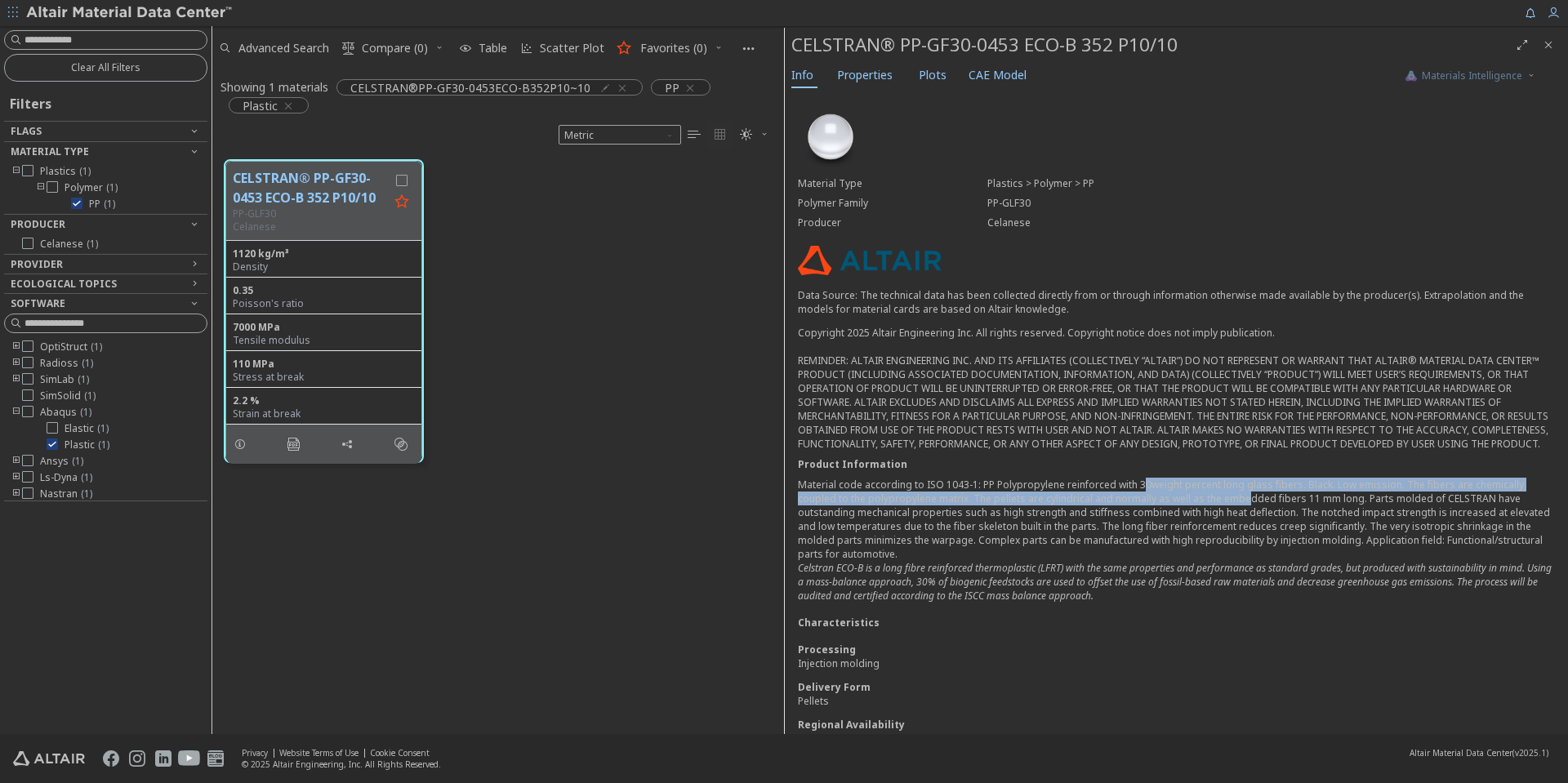
drag, startPoint x: 1140, startPoint y: 505, endPoint x: 1249, endPoint y: 508, distance: 109.0
click at [1249, 507] on div "Material code according to ISO 1043-1: PP Polypropylene reinforced with 30weigh…" at bounding box center [1176, 540] width 757 height 125
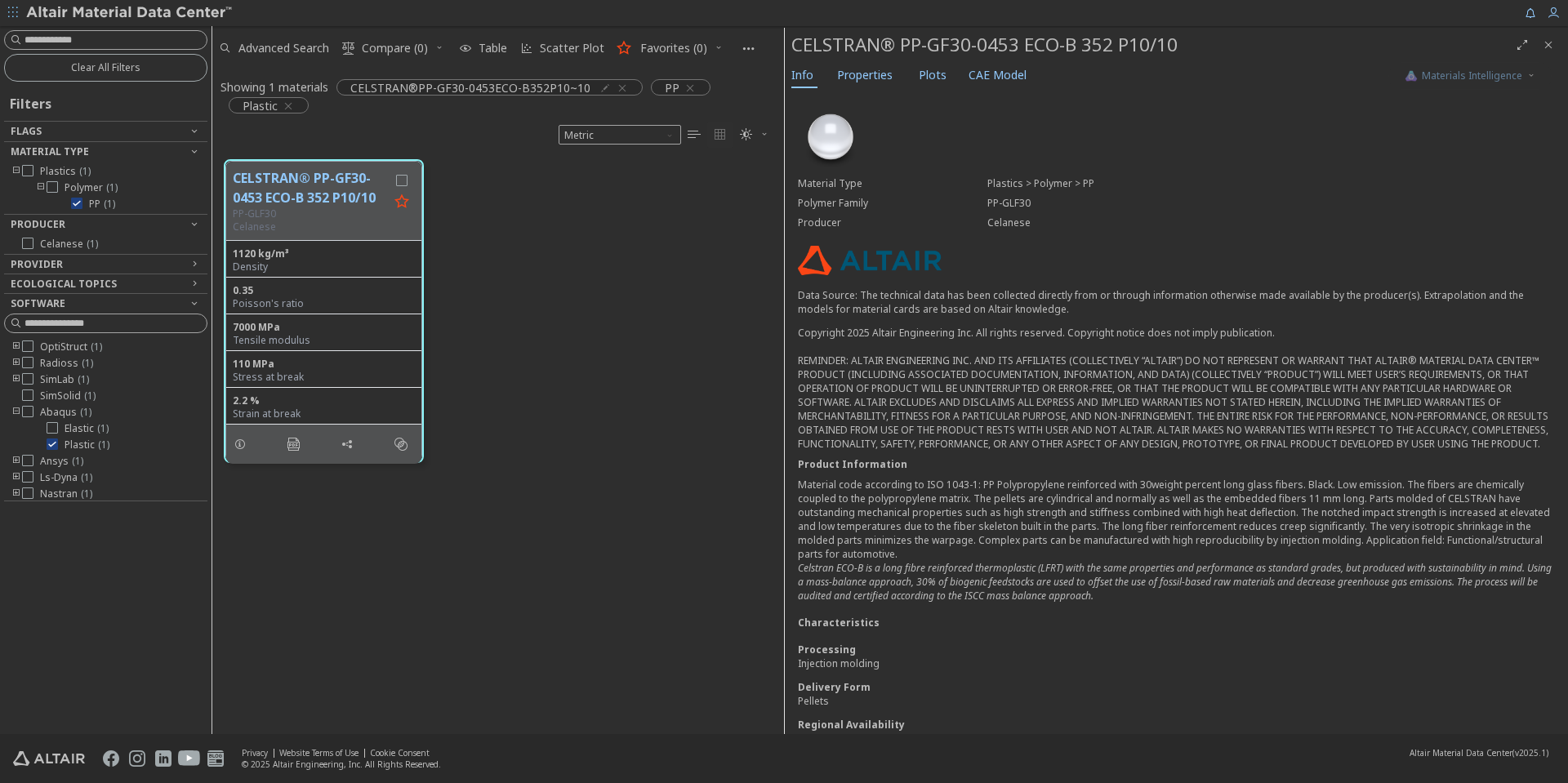
click at [1228, 529] on div "Material code according to ISO 1043-1: PP Polypropylene reinforced with 30weigh…" at bounding box center [1176, 540] width 757 height 125
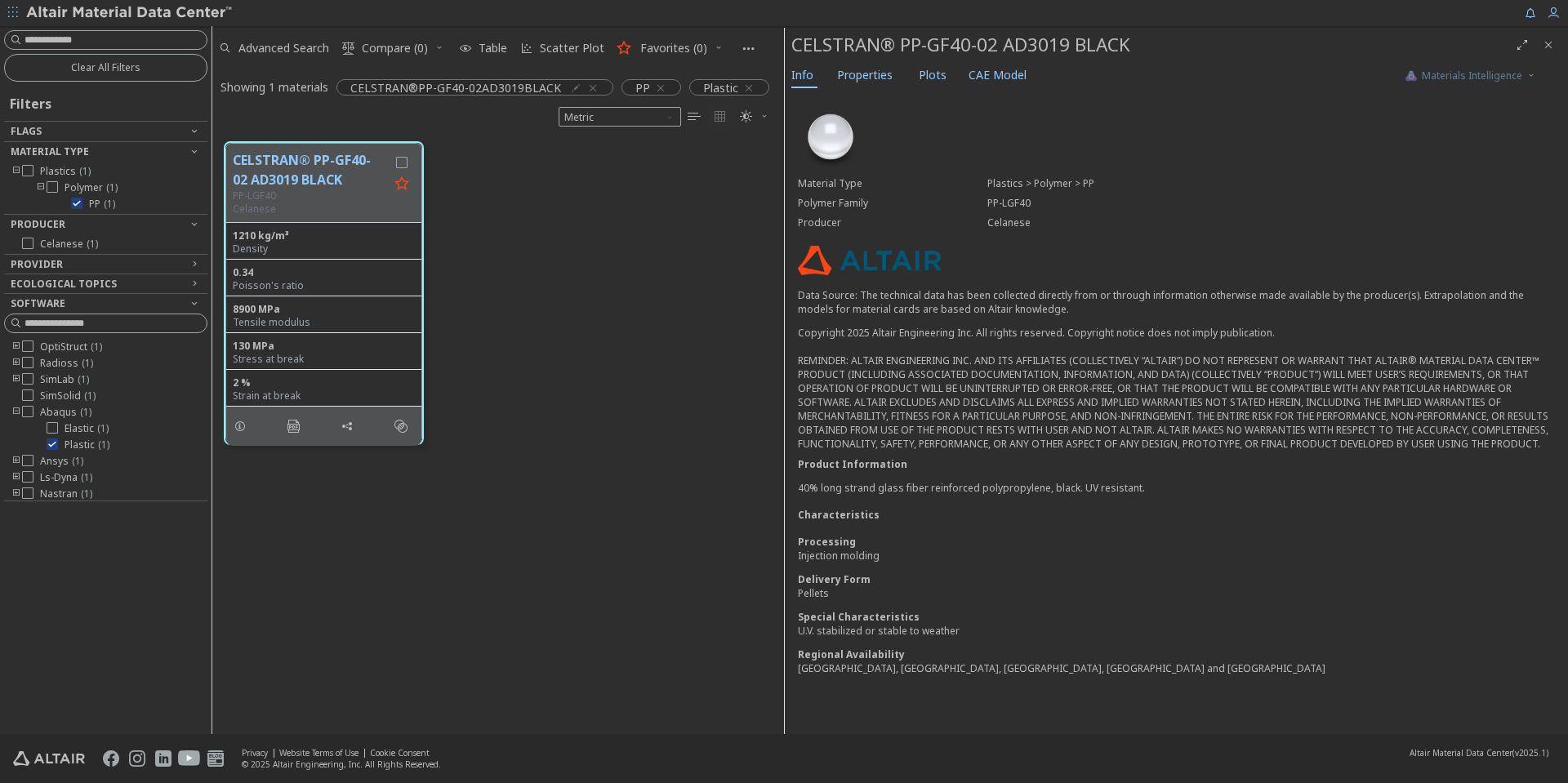
scroll to position [13, 13]
drag, startPoint x: 901, startPoint y: 489, endPoint x: 1020, endPoint y: 507, distance: 120.4
click at [1031, 496] on div "Material Type Plastics > Polymer > PP Polymer Family PP-LGF40 Producer Celanese…" at bounding box center [1176, 395] width 783 height 606
click at [1017, 509] on div "Characteristics" at bounding box center [1176, 515] width 757 height 14
drag, startPoint x: 868, startPoint y: 490, endPoint x: 996, endPoint y: 493, distance: 128.0
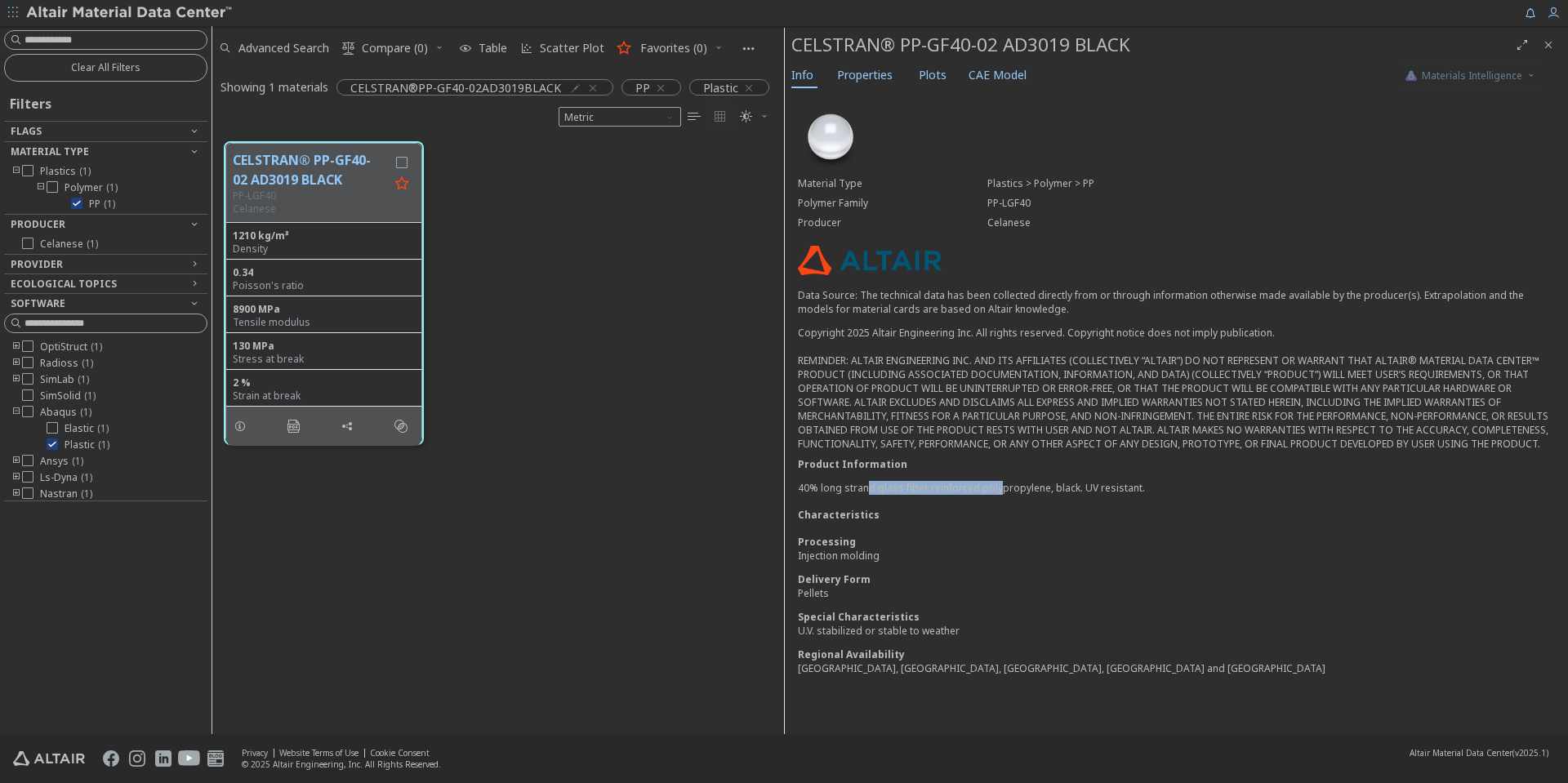
click at [996, 493] on p "40% long strand glass fiber reinforced polypropylene, black. UV resistant." at bounding box center [1176, 488] width 757 height 14
click at [983, 508] on div "Characteristics" at bounding box center [1176, 515] width 757 height 14
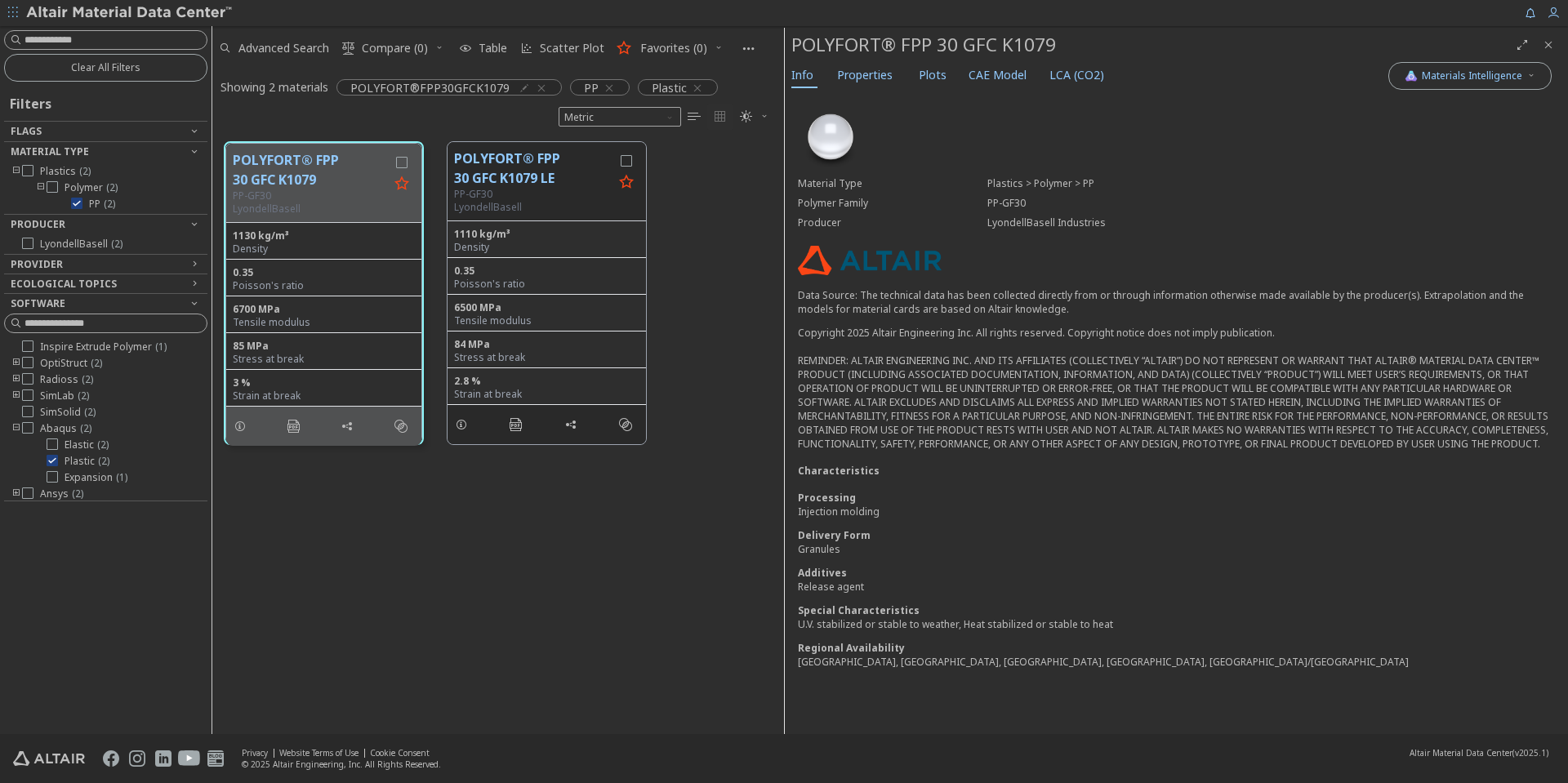
scroll to position [13, 13]
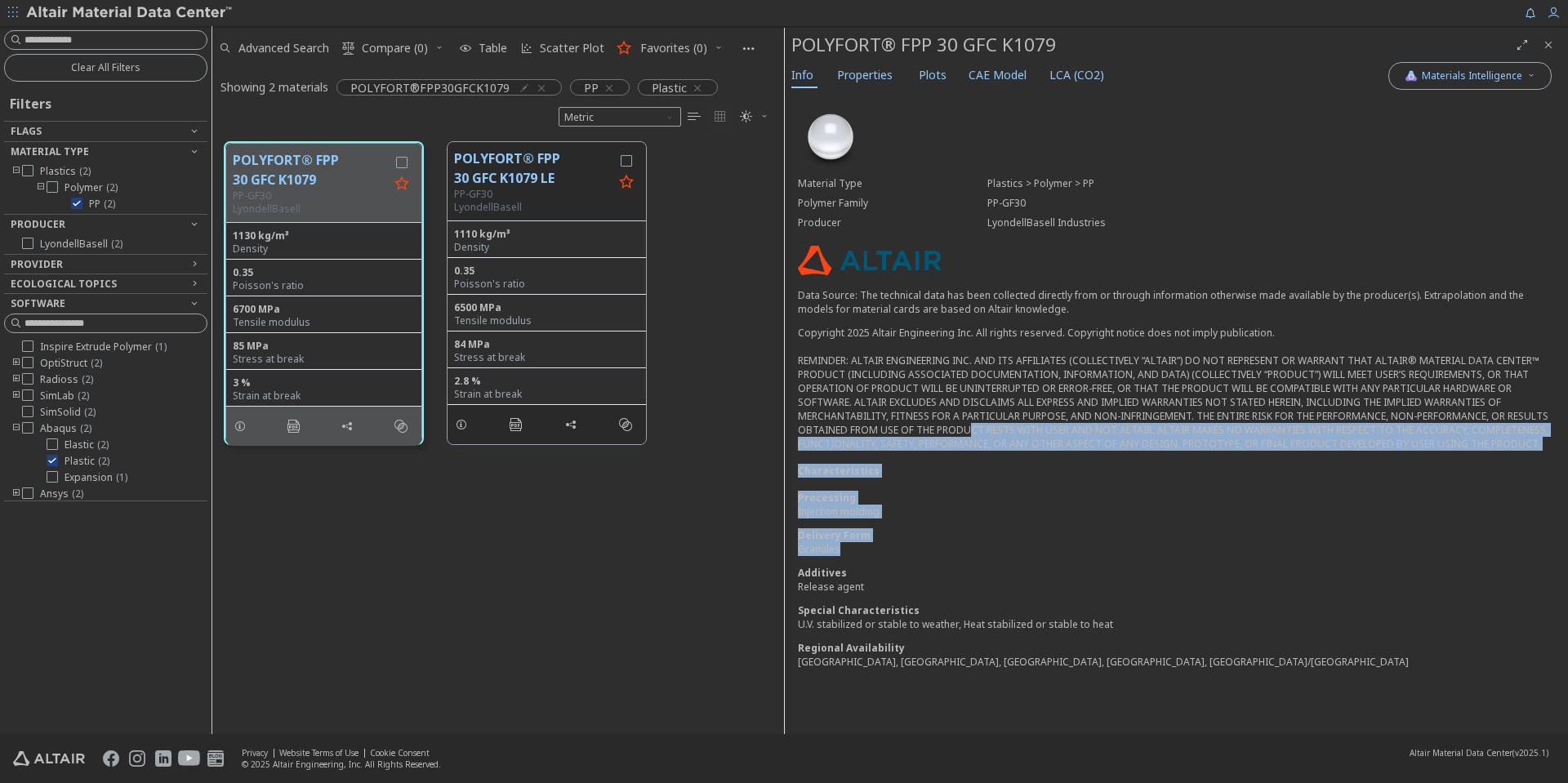
drag, startPoint x: 948, startPoint y: 548, endPoint x: 961, endPoint y: 427, distance: 121.7
click at [961, 427] on div "Material Type Plastics > Polymer > PP Polymer Family PP-GF30 Producer LyondellB…" at bounding box center [1176, 392] width 783 height 599
click at [966, 461] on div "Material Type Plastics > Polymer > PP Polymer Family PP-GF30 Producer LyondellB…" at bounding box center [1176, 392] width 783 height 599
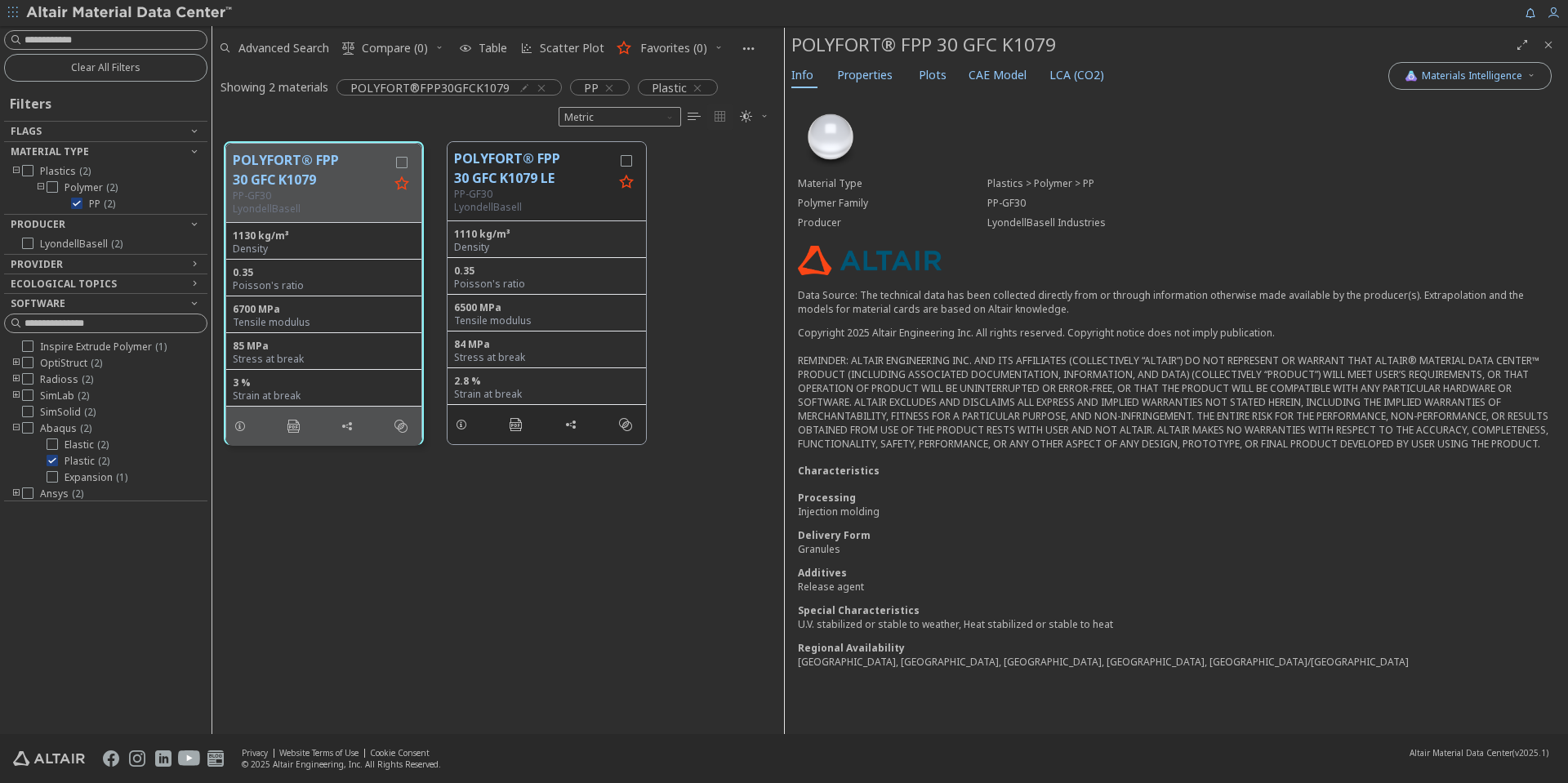
click at [903, 80] on div "Info Properties Plots CAE Model LCA (CO2)" at bounding box center [1087, 77] width 604 height 30
click at [980, 77] on span "CAE Model" at bounding box center [997, 75] width 58 height 26
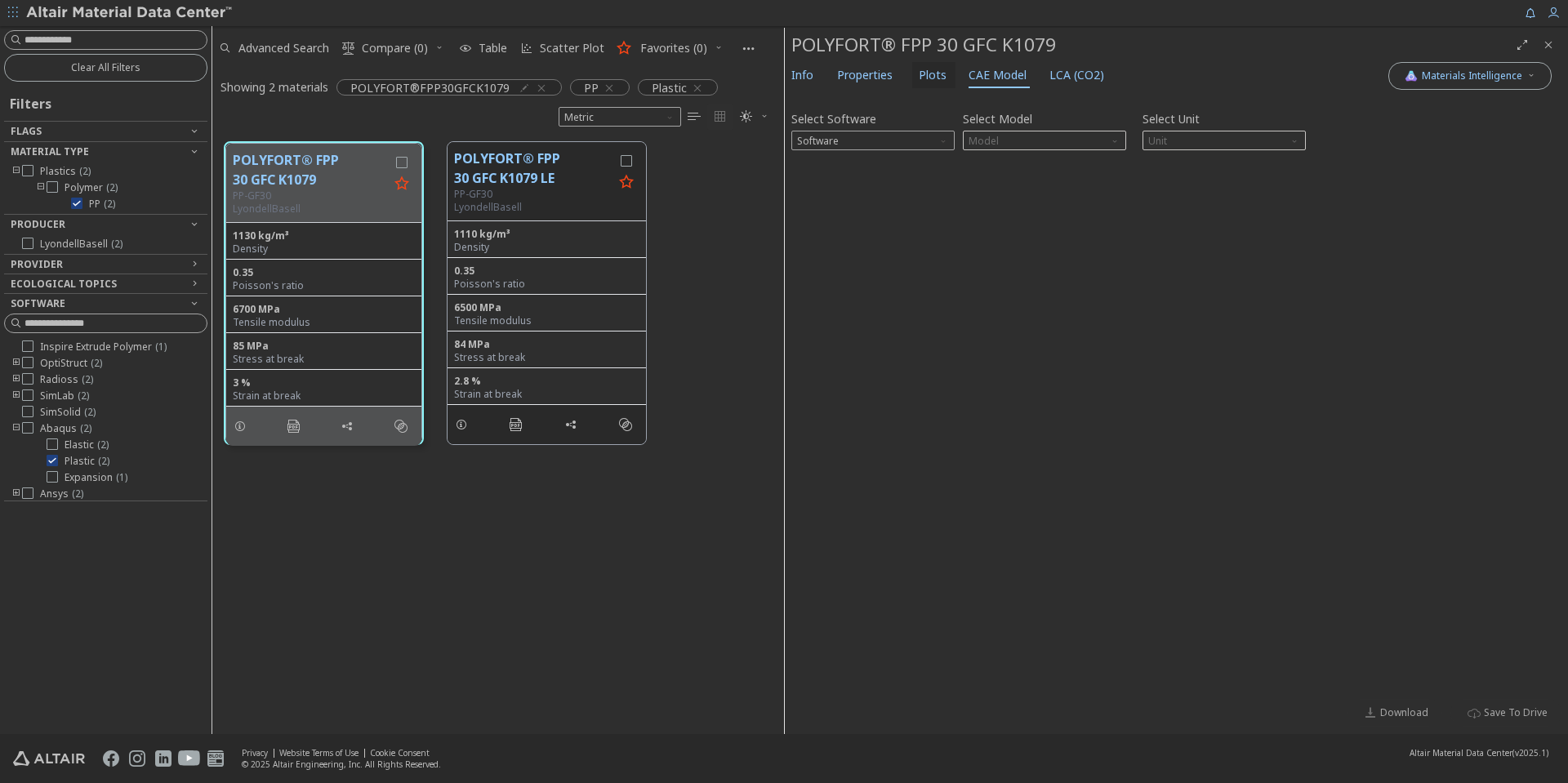
click at [928, 67] on span "Plots" at bounding box center [932, 75] width 28 height 26
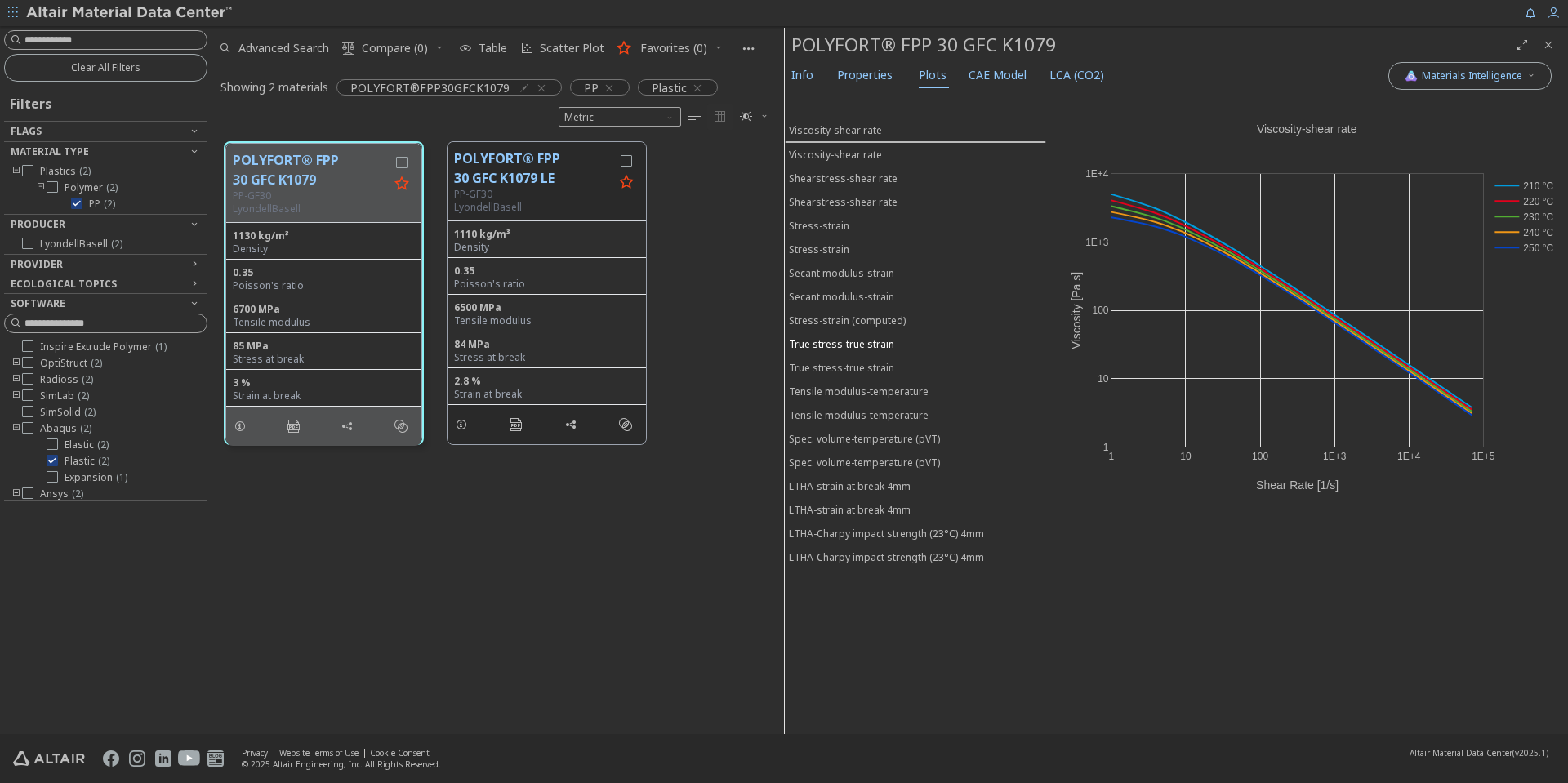
click at [852, 340] on div "True stress-true strain" at bounding box center [842, 344] width 106 height 14
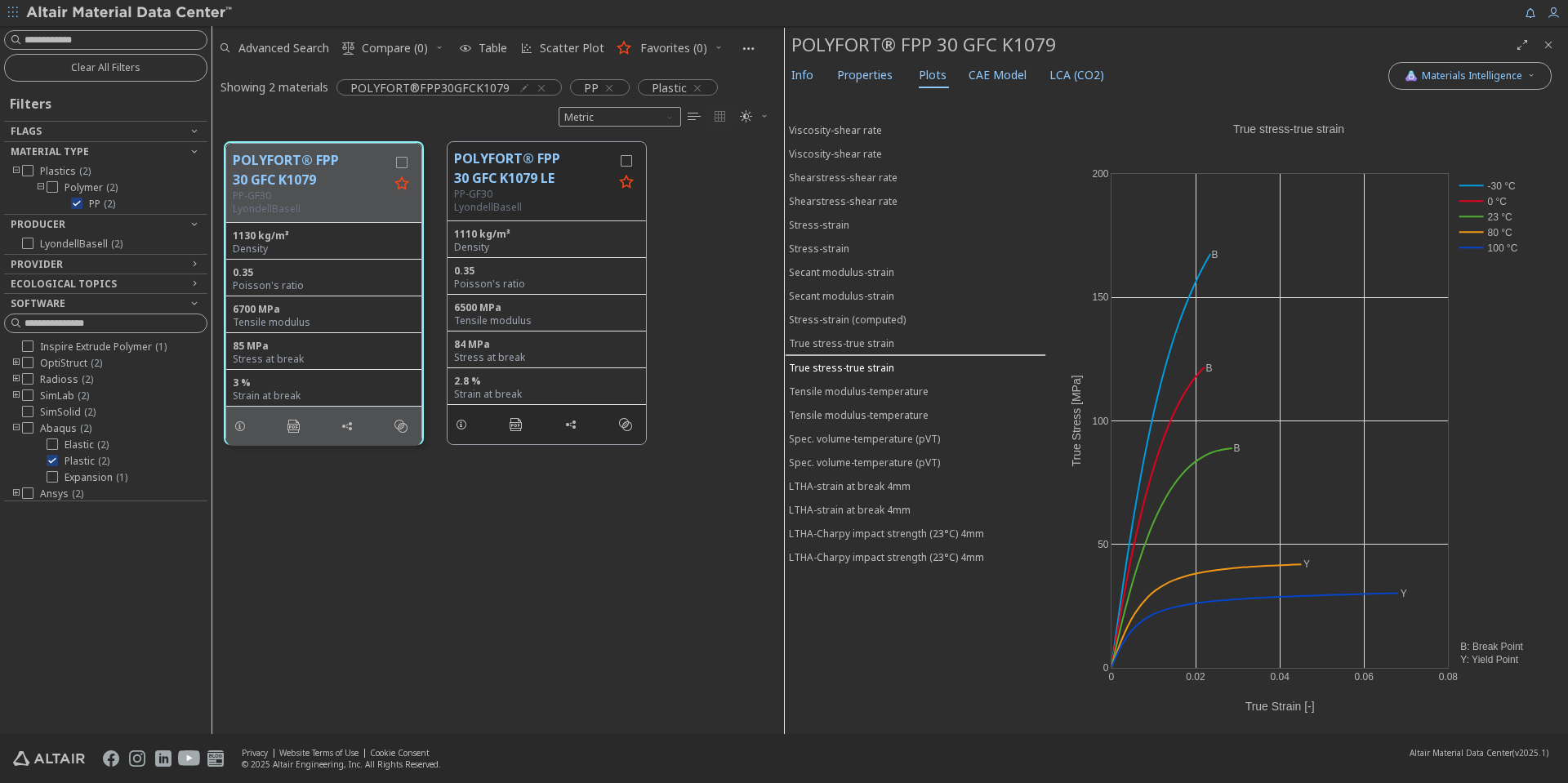
click at [847, 366] on div "True stress-true strain" at bounding box center [842, 368] width 106 height 14
click at [854, 340] on div "True stress-true strain" at bounding box center [842, 343] width 106 height 14
click at [847, 366] on div "True stress-true strain" at bounding box center [842, 368] width 106 height 14
click at [855, 339] on div "True stress-true strain" at bounding box center [842, 343] width 106 height 14
click at [805, 75] on span "Info" at bounding box center [802, 75] width 22 height 26
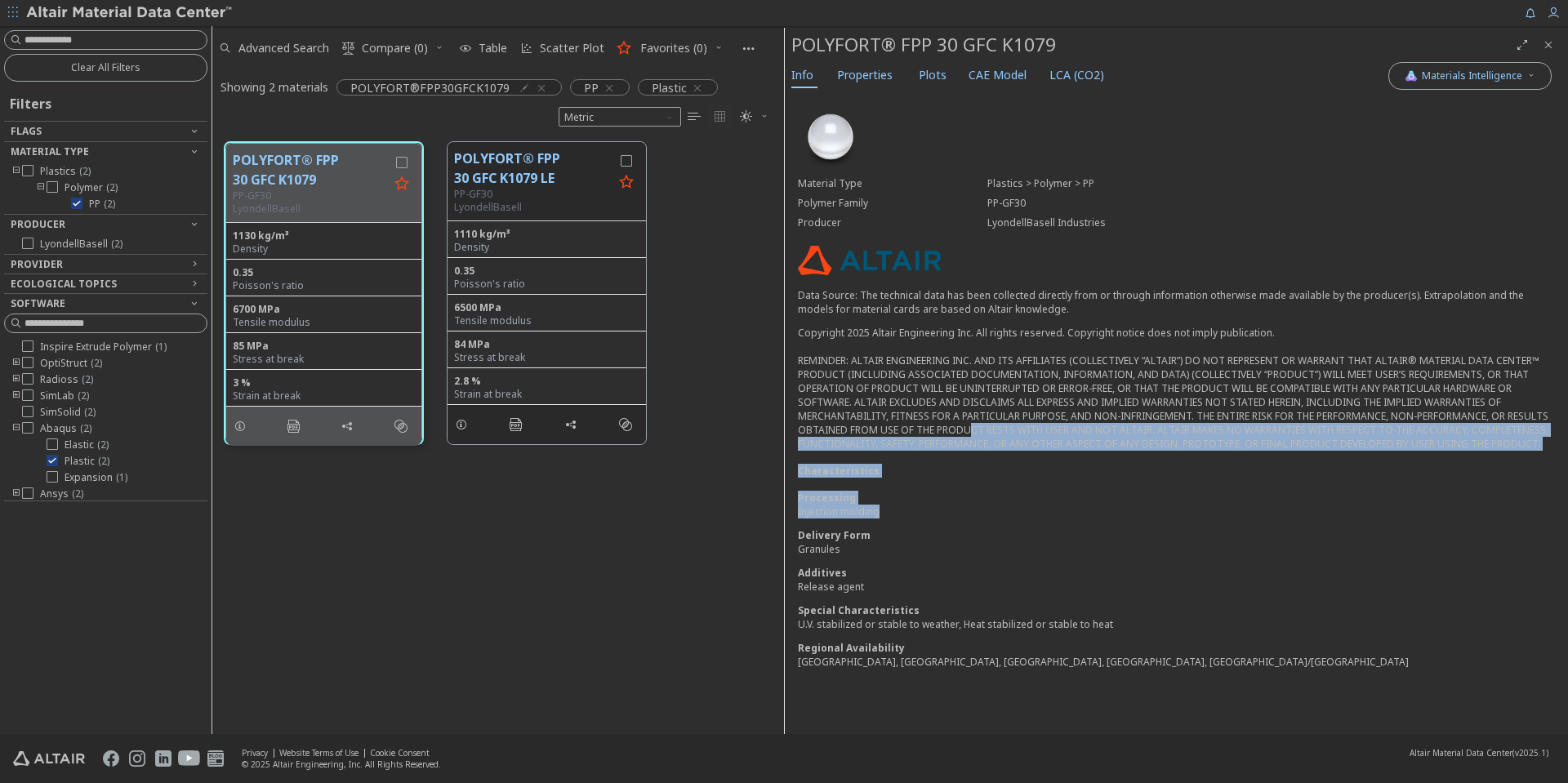
drag, startPoint x: 944, startPoint y: 515, endPoint x: 965, endPoint y: 456, distance: 62.6
click at [961, 432] on div "Material Type Plastics > Polymer > PP Polymer Family PP-GF30 Producer LyondellB…" at bounding box center [1176, 392] width 783 height 599
click at [969, 467] on div "Characteristics" at bounding box center [1176, 470] width 757 height 14
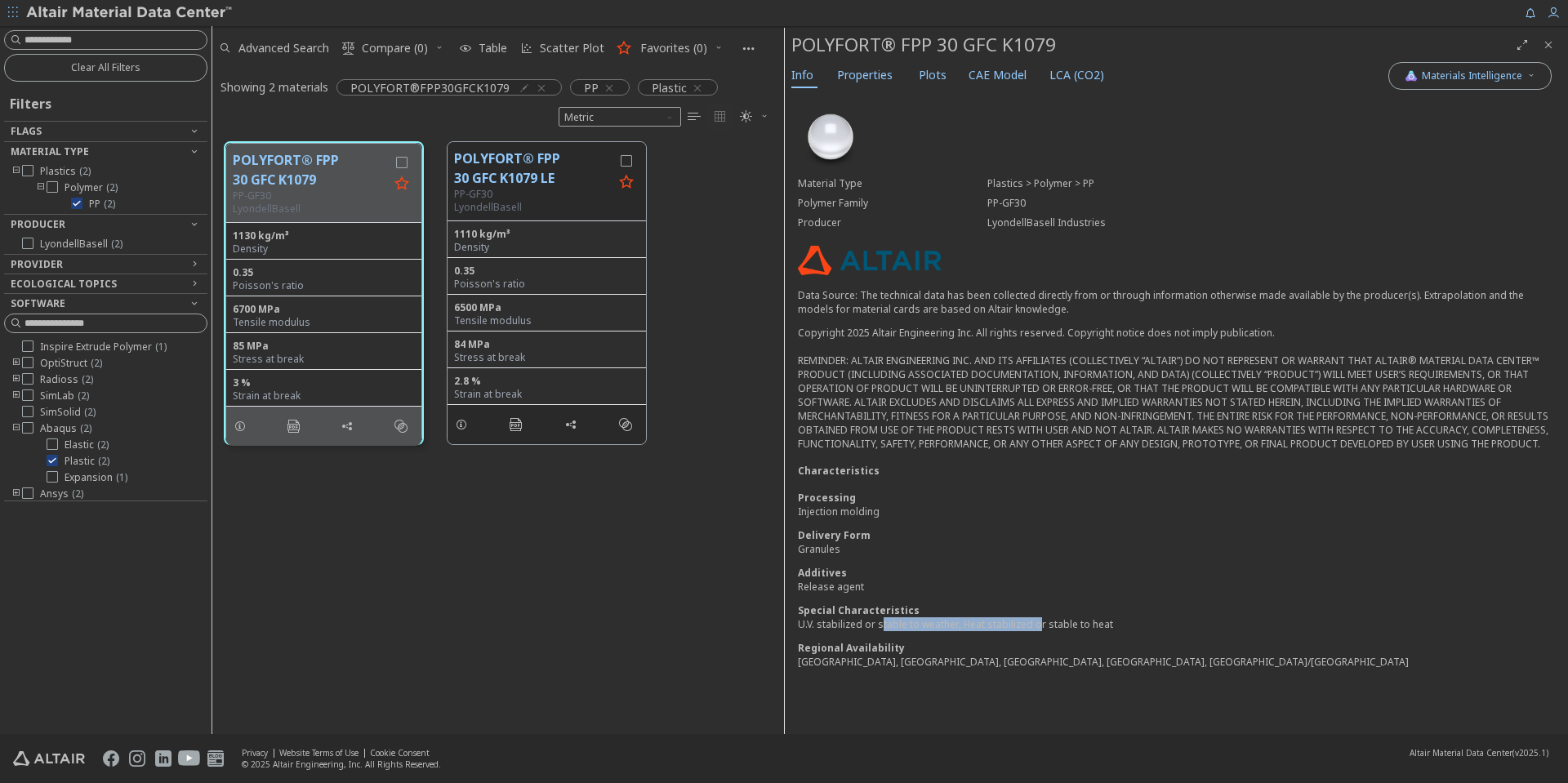
drag, startPoint x: 882, startPoint y: 625, endPoint x: 1035, endPoint y: 625, distance: 153.0
click at [1035, 625] on div "U.V. stabilized or stable to weather, Heat stabilized or stable to heat" at bounding box center [1176, 624] width 757 height 14
click at [907, 656] on div "[GEOGRAPHIC_DATA], [GEOGRAPHIC_DATA], [GEOGRAPHIC_DATA], [GEOGRAPHIC_DATA], [GE…" at bounding box center [1176, 661] width 757 height 14
click at [921, 83] on span "Plots" at bounding box center [932, 75] width 28 height 26
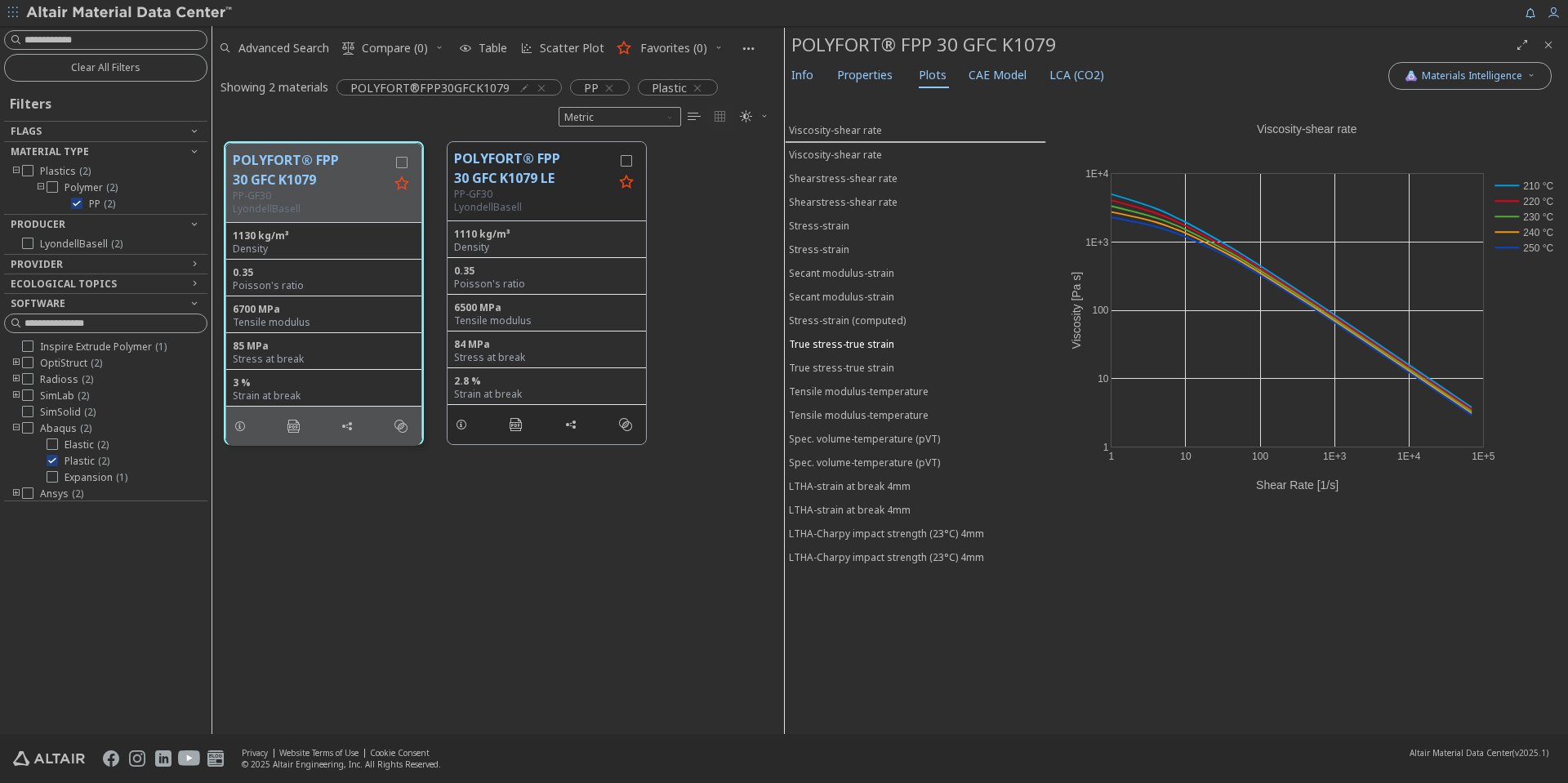
click at [898, 332] on button "True stress-true strain" at bounding box center [916, 344] width 262 height 23
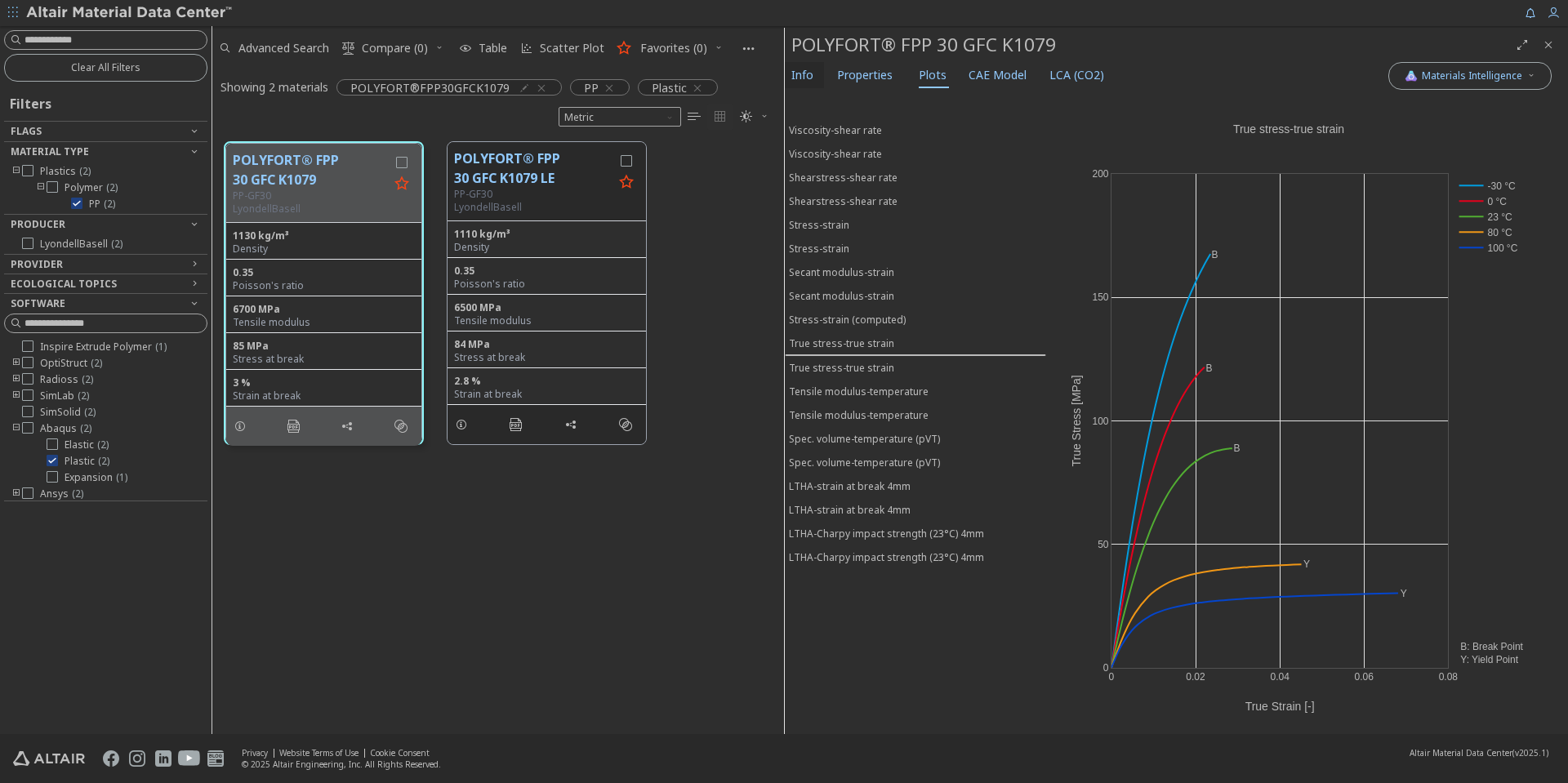
click at [802, 73] on span "Info" at bounding box center [802, 75] width 22 height 26
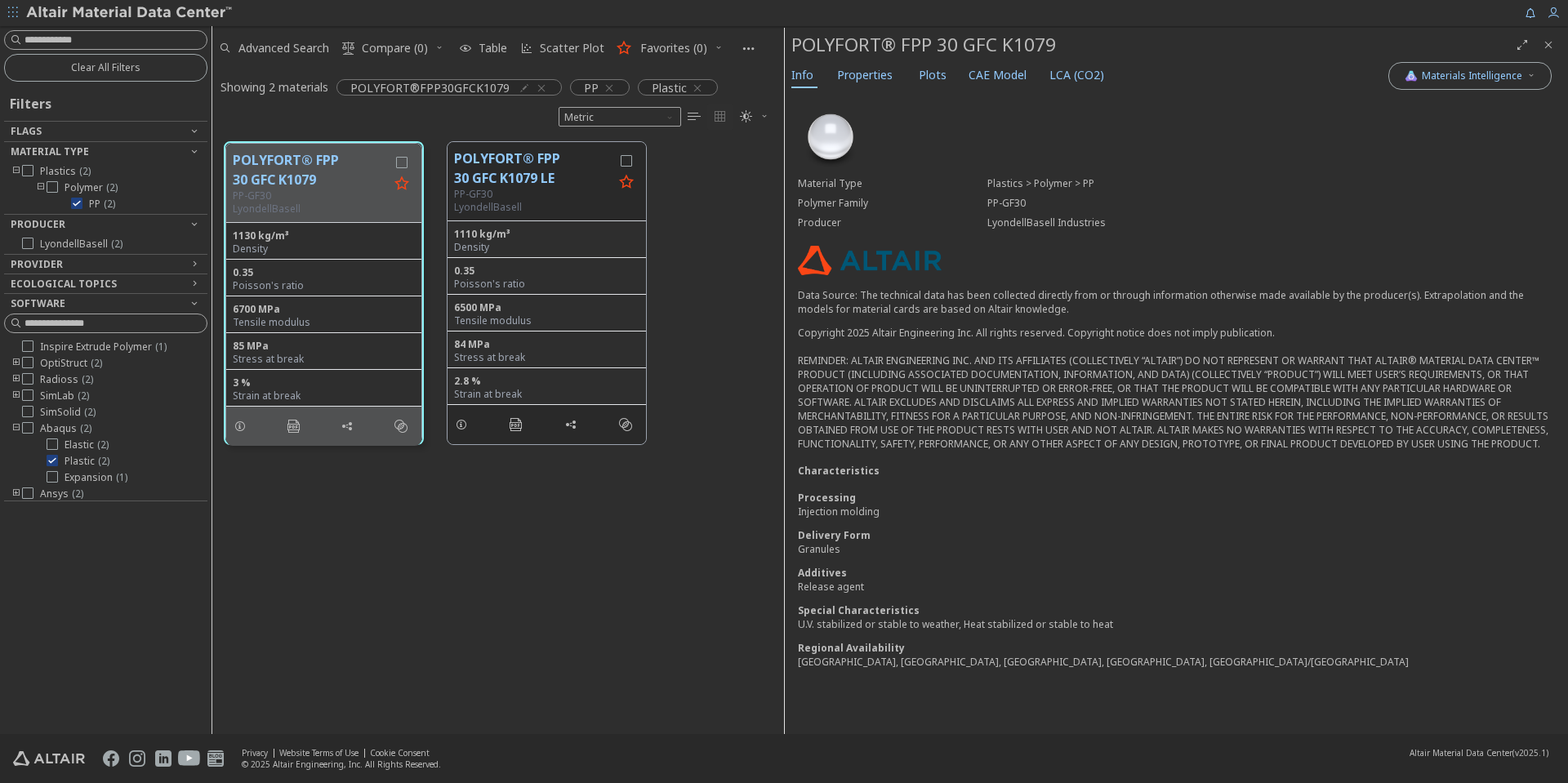
click at [1050, 525] on div "Processing Injection molding Delivery Form Granules Additives Release agent Spe…" at bounding box center [1176, 579] width 757 height 178
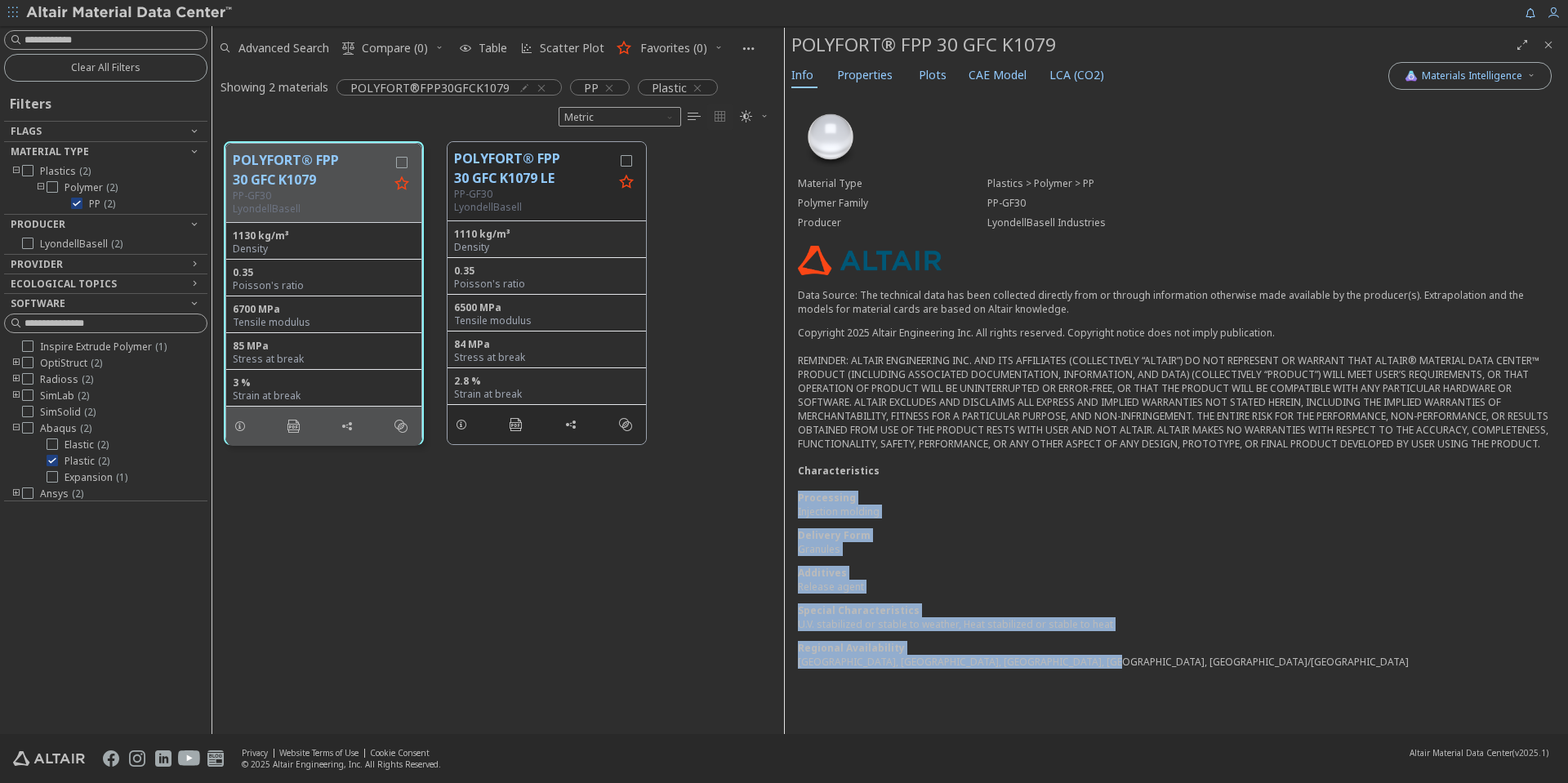
drag, startPoint x: 1079, startPoint y: 668, endPoint x: 1083, endPoint y: 457, distance: 211.0
click at [1083, 459] on div "Material Type Plastics > Polymer > PP Polymer Family PP-GF30 Producer LyondellB…" at bounding box center [1176, 392] width 783 height 599
click at [1084, 455] on div "Material Type Plastics > Polymer > PP Polymer Family PP-GF30 Producer LyondellB…" at bounding box center [1176, 392] width 783 height 599
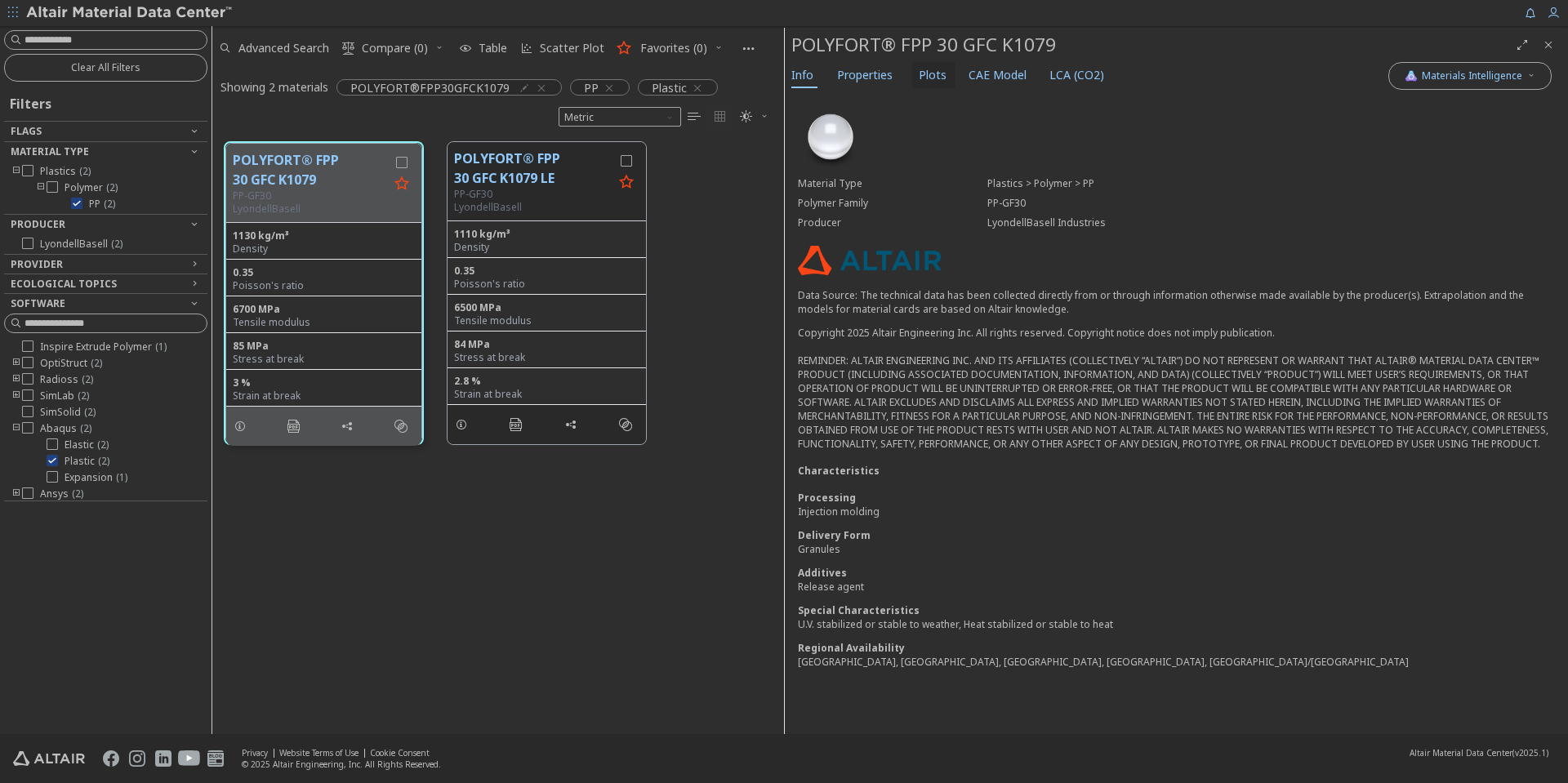
click at [937, 76] on span "Plots" at bounding box center [932, 75] width 28 height 26
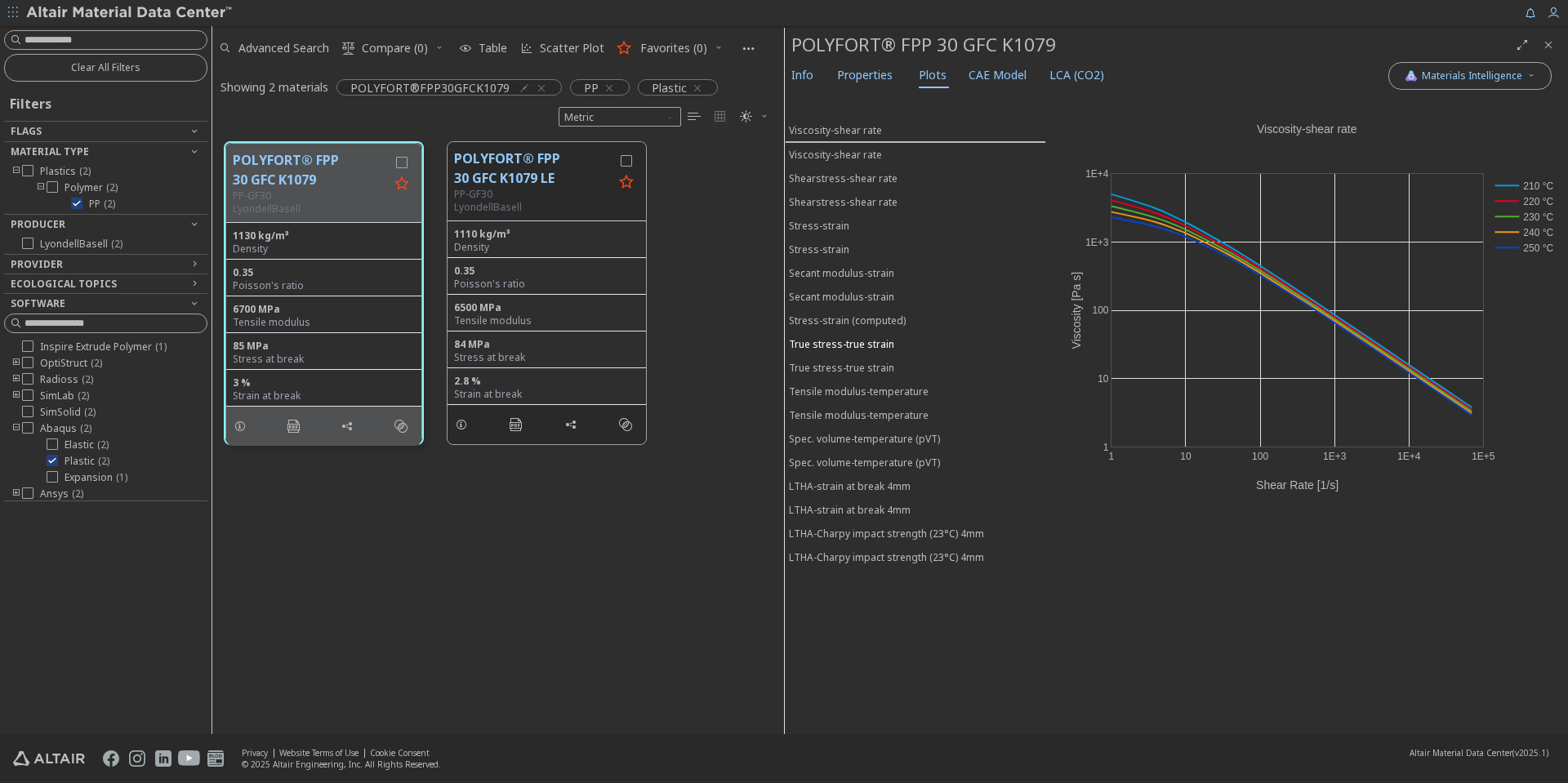
click at [838, 346] on div "True stress-true strain" at bounding box center [842, 344] width 106 height 14
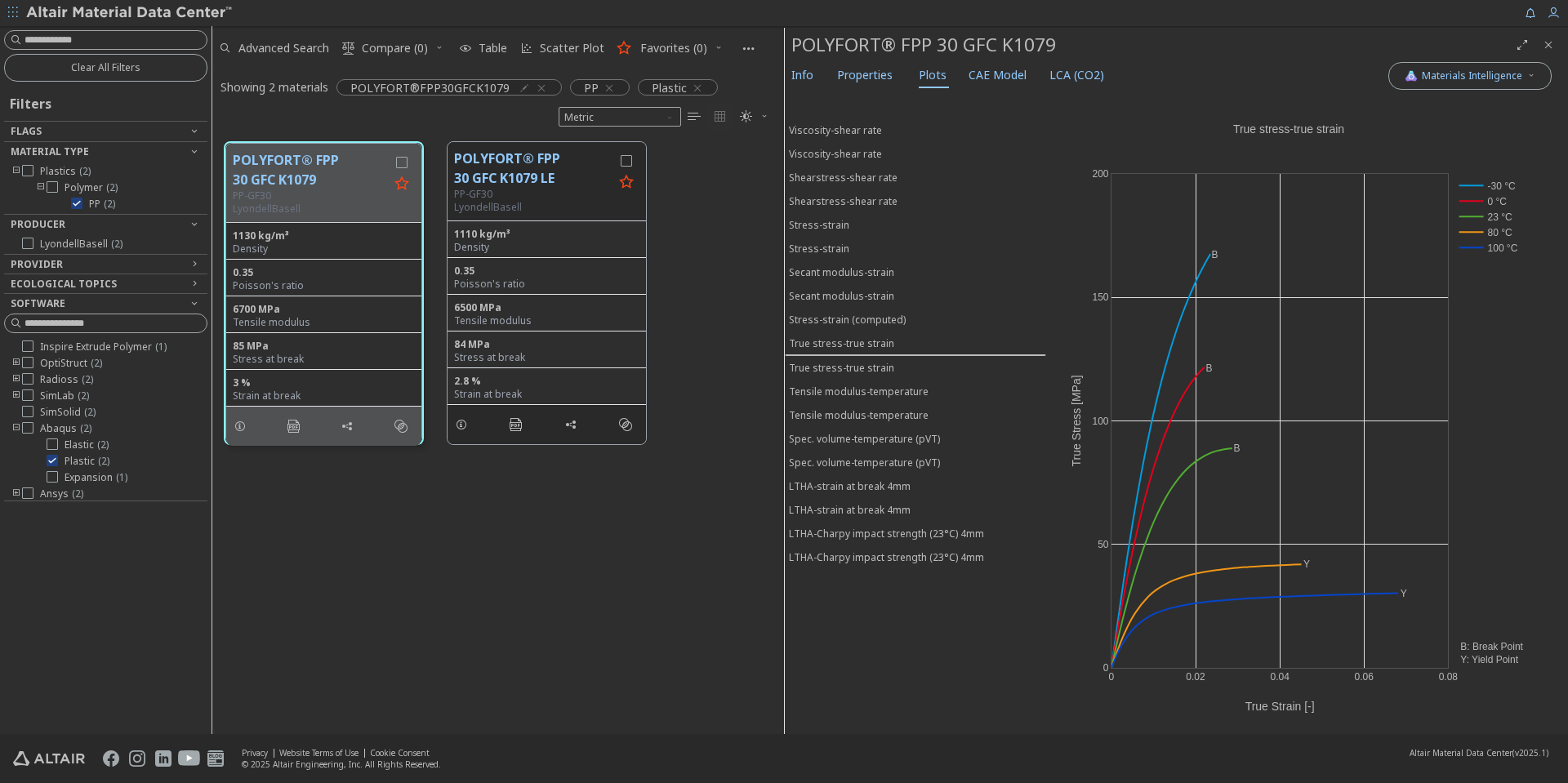
click at [891, 36] on div "POLYFORT® FPP 30 GFC K1079" at bounding box center [1150, 44] width 718 height 26
copy div "POLYFORT® FPP 30 GFC K1079"
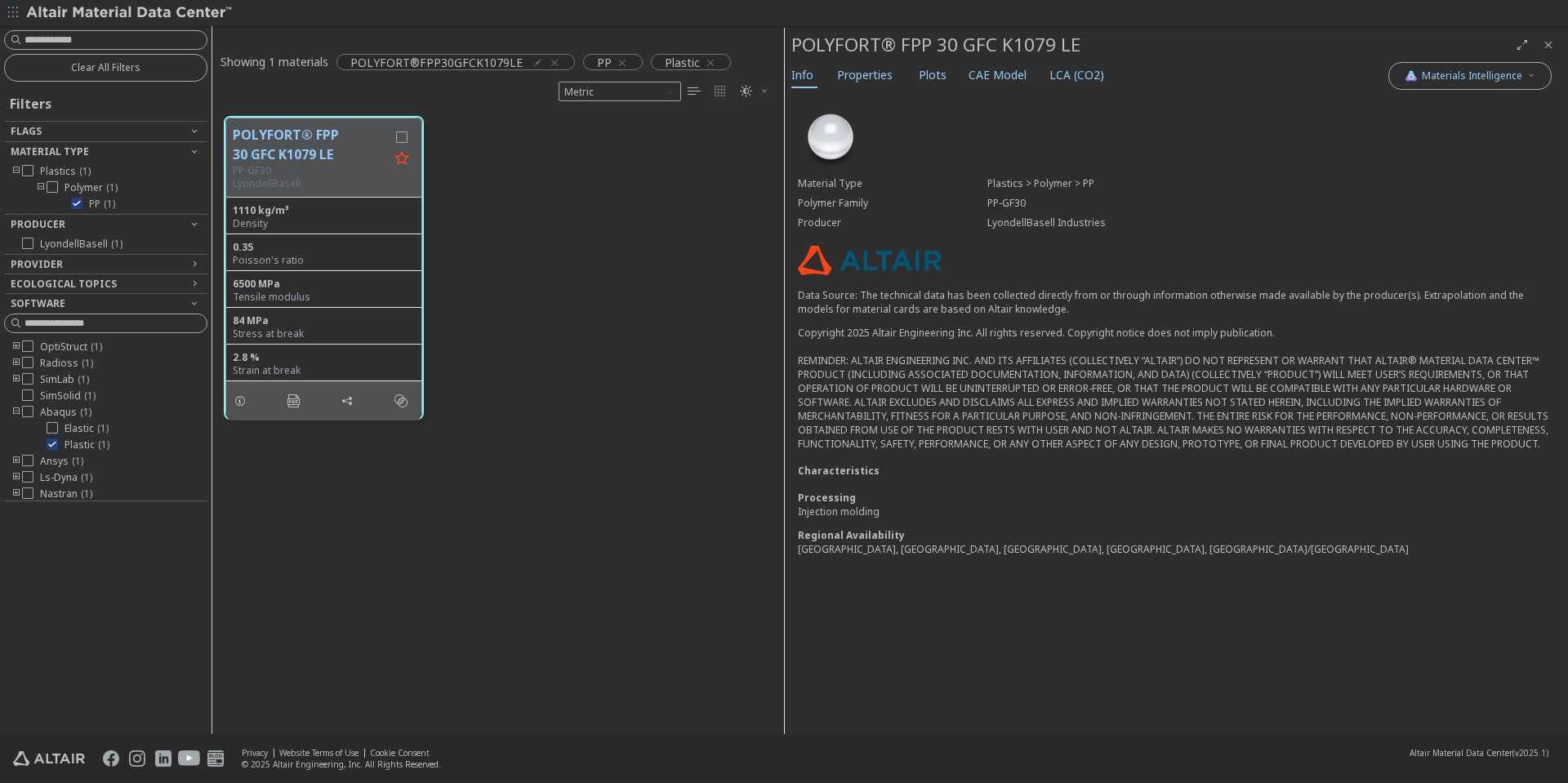
scroll to position [13, 13]
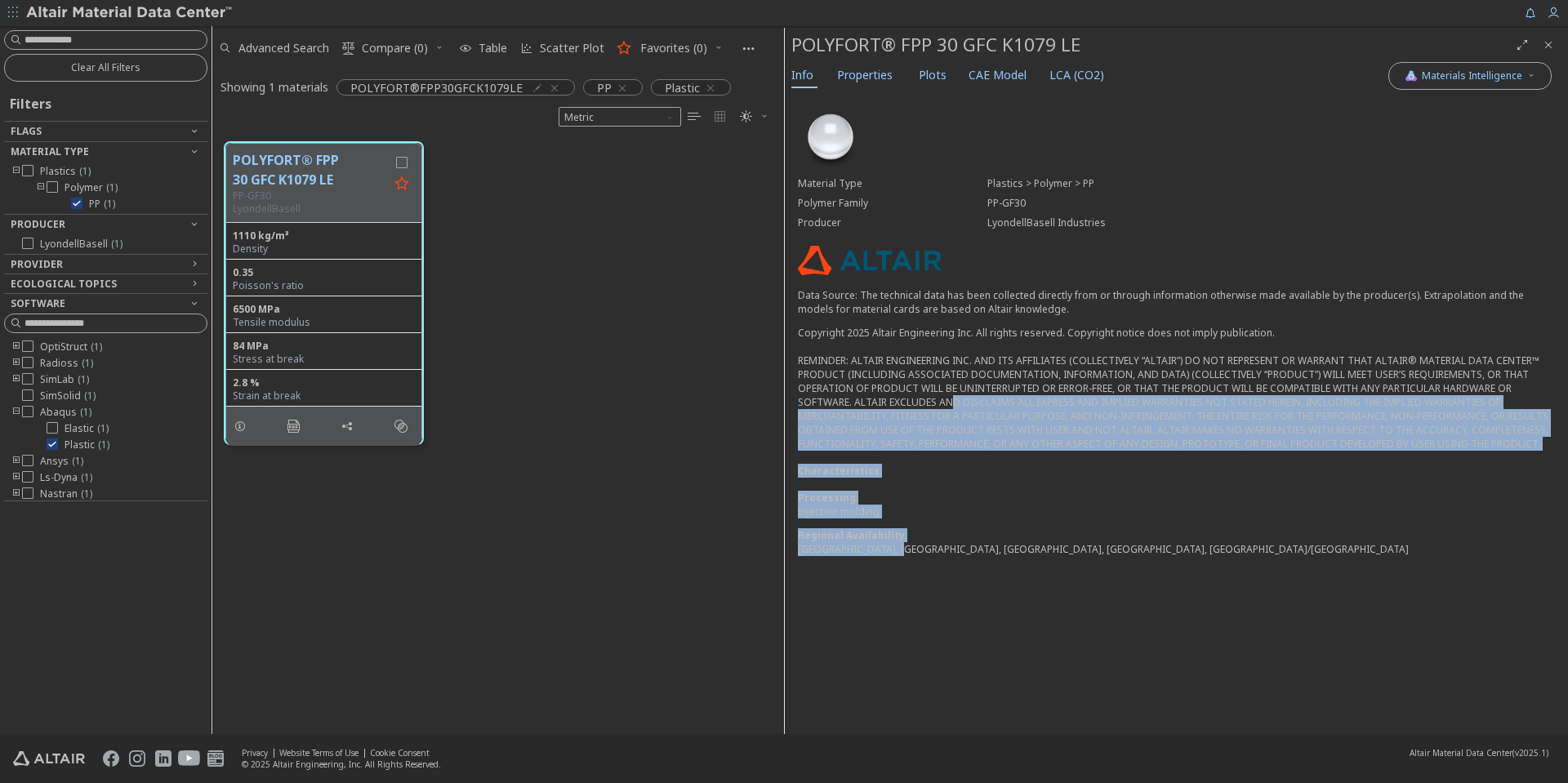
drag, startPoint x: 900, startPoint y: 552, endPoint x: 941, endPoint y: 444, distance: 115.5
click at [945, 380] on div "Material Type Plastics > Polymer > PP Polymer Family PP-GF30 Producer LyondellB…" at bounding box center [1176, 335] width 783 height 487
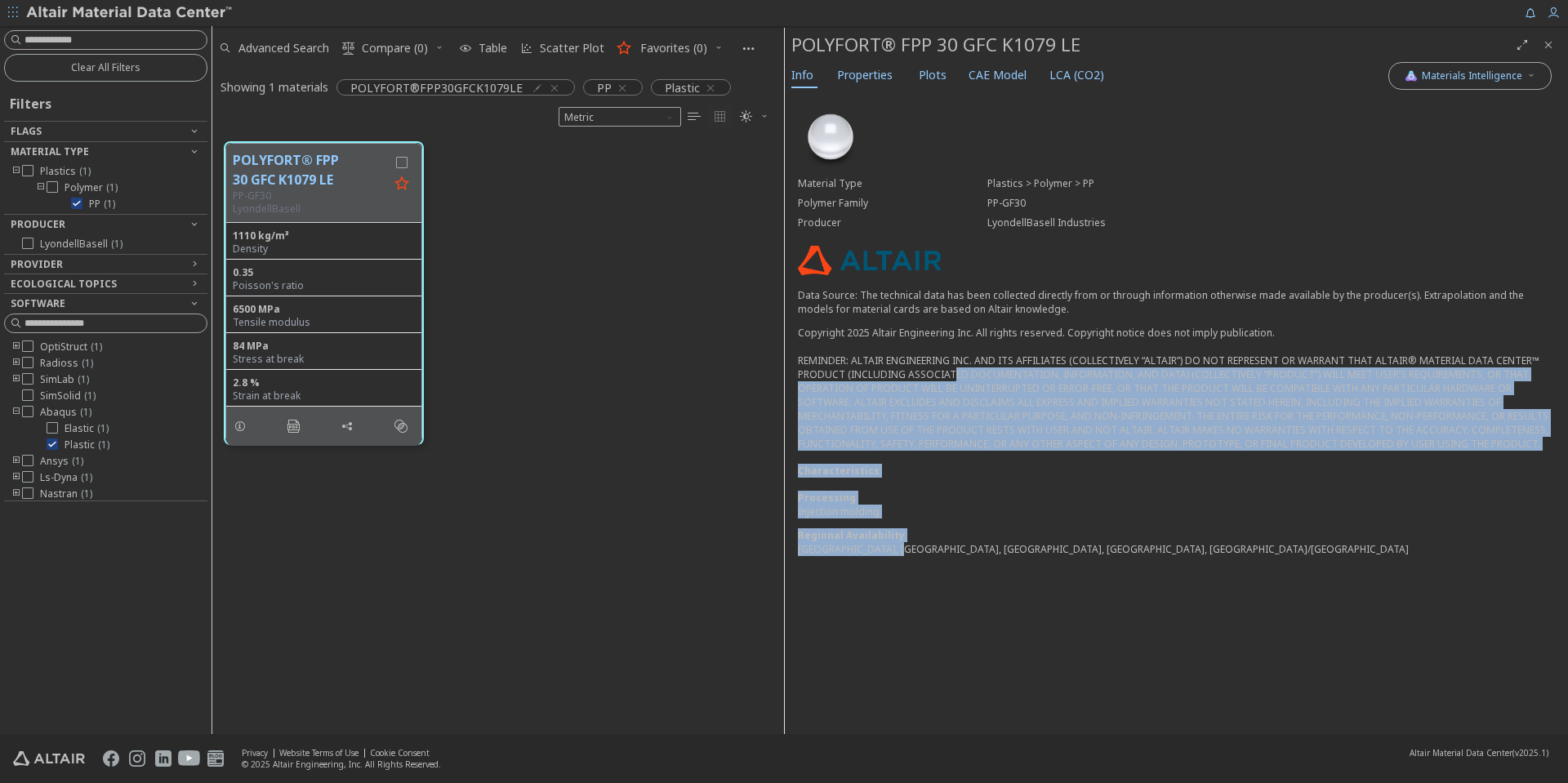
click at [940, 470] on div "Characteristics" at bounding box center [1176, 470] width 757 height 14
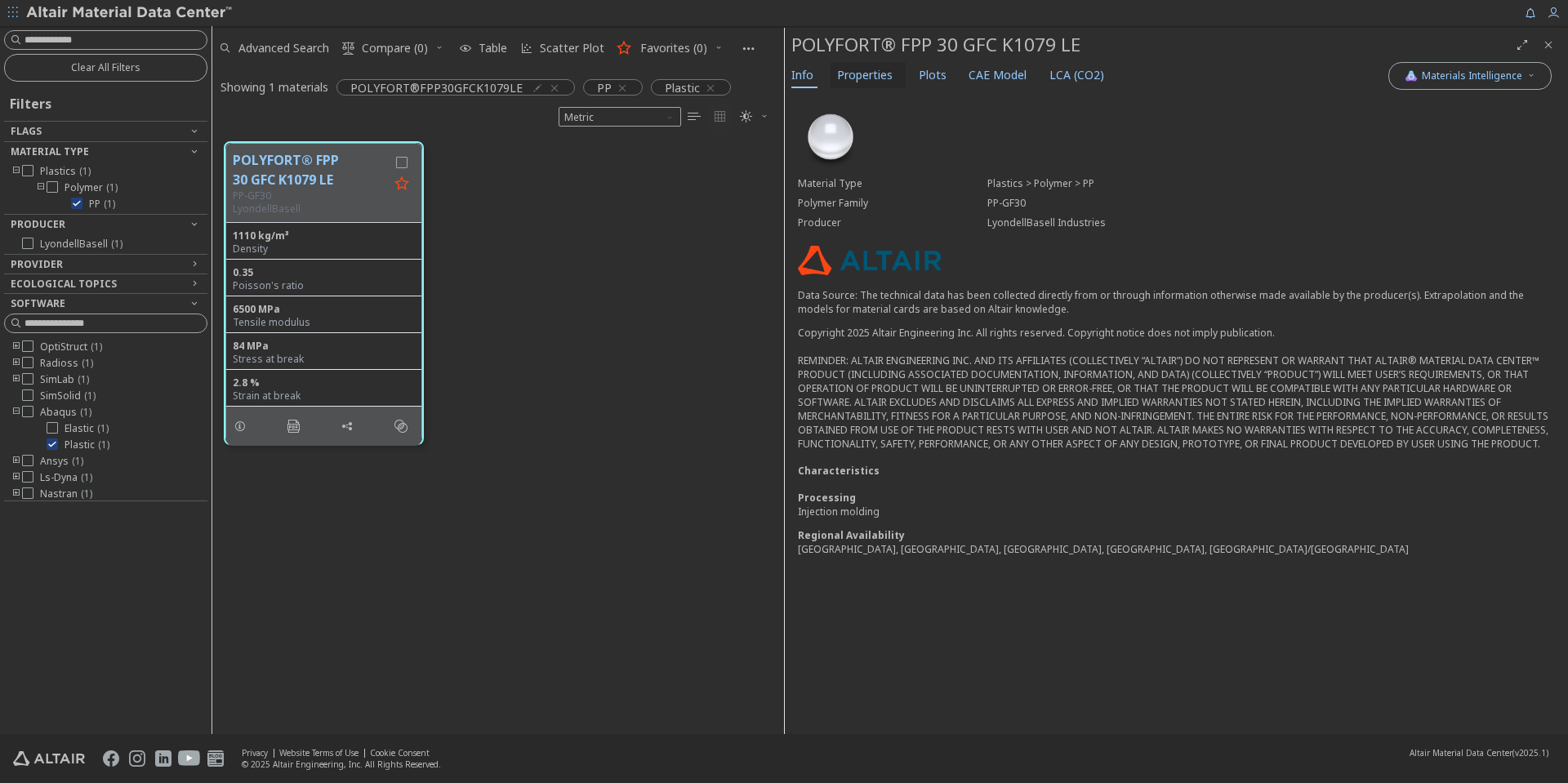
click at [881, 83] on span "Properties" at bounding box center [865, 75] width 55 height 26
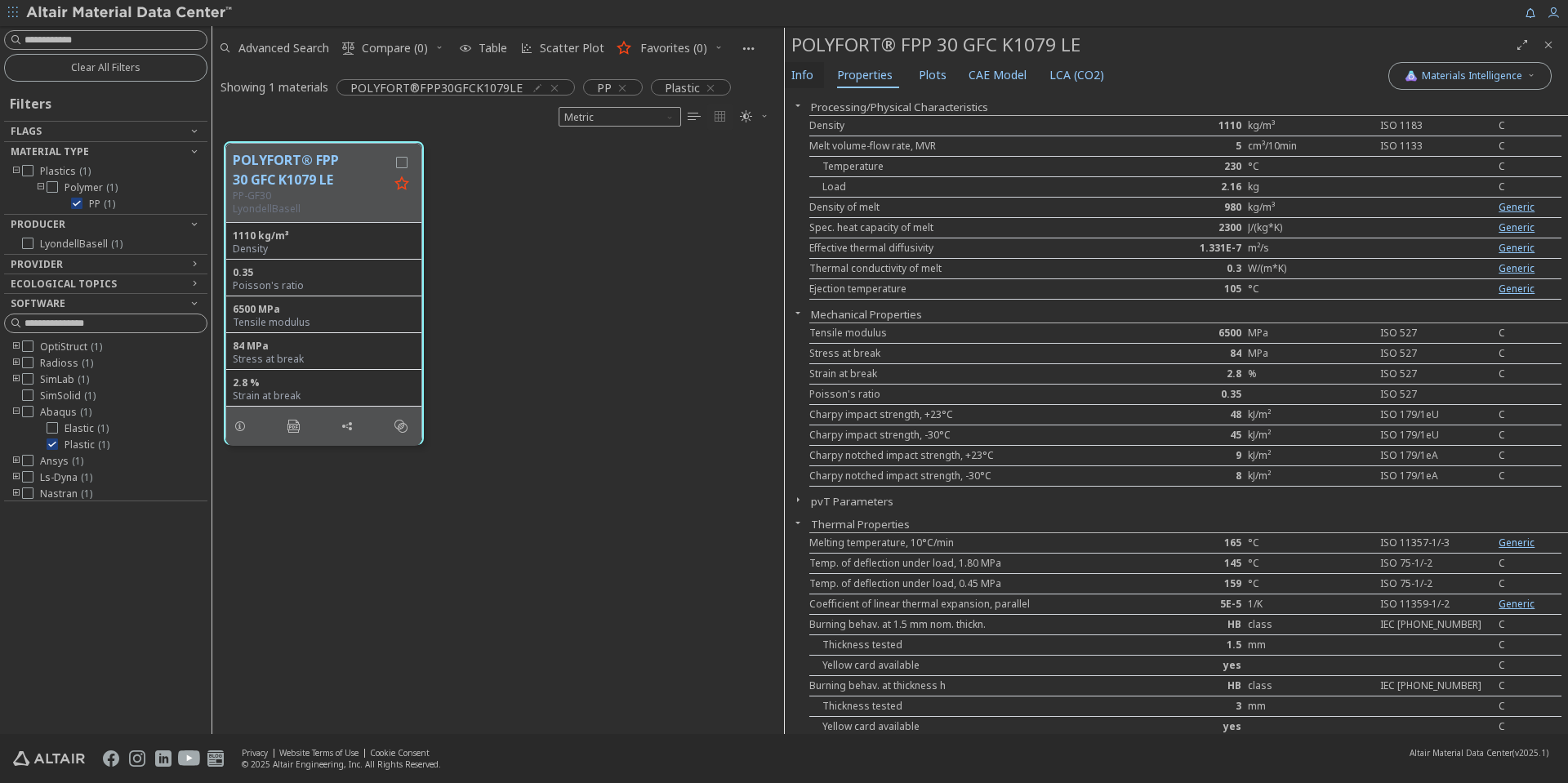
click at [804, 72] on span "Info" at bounding box center [802, 75] width 22 height 26
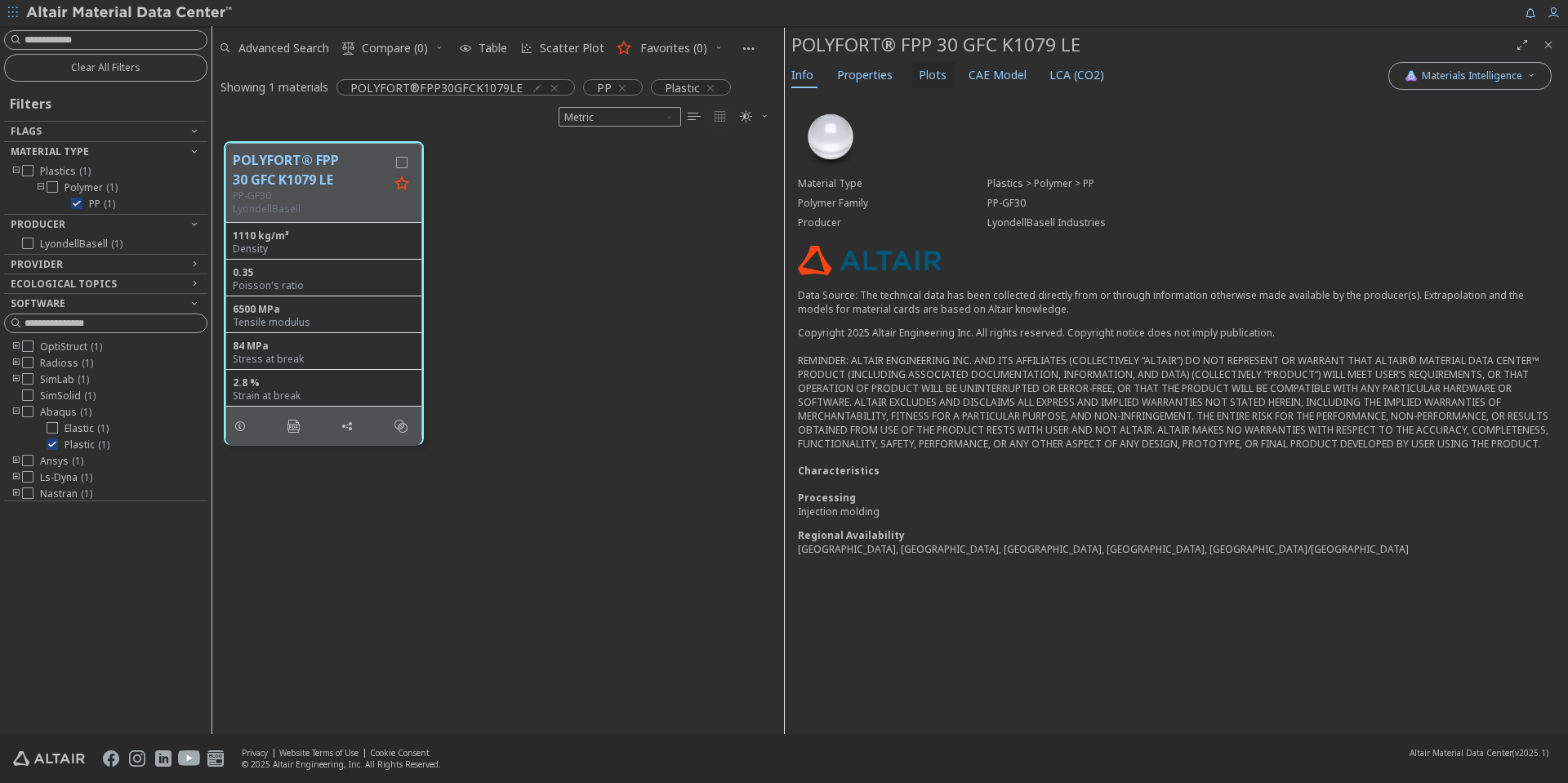
click at [919, 74] on span "Plots" at bounding box center [932, 75] width 28 height 26
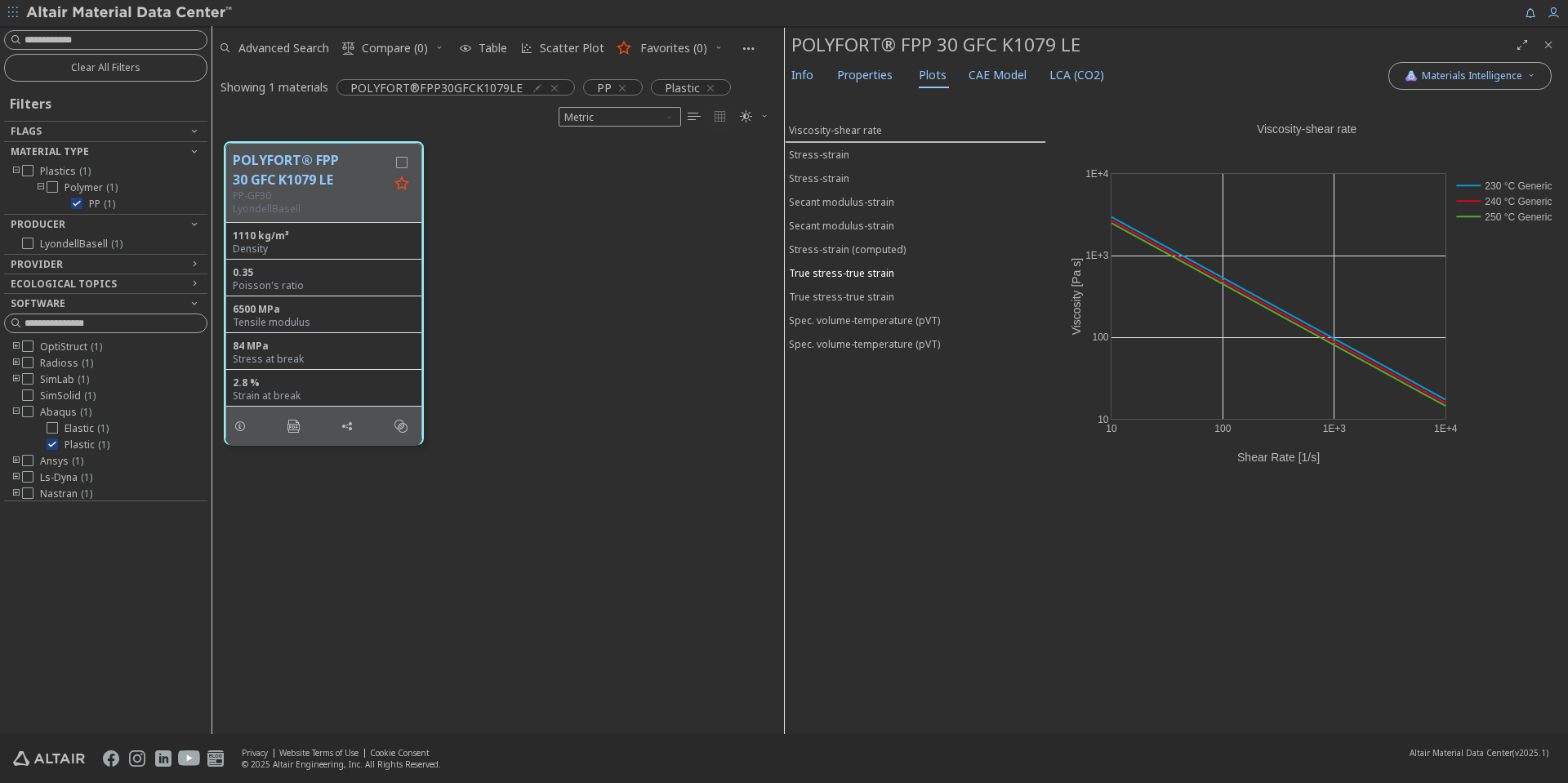
click at [885, 277] on div "True stress-true strain" at bounding box center [842, 273] width 106 height 14
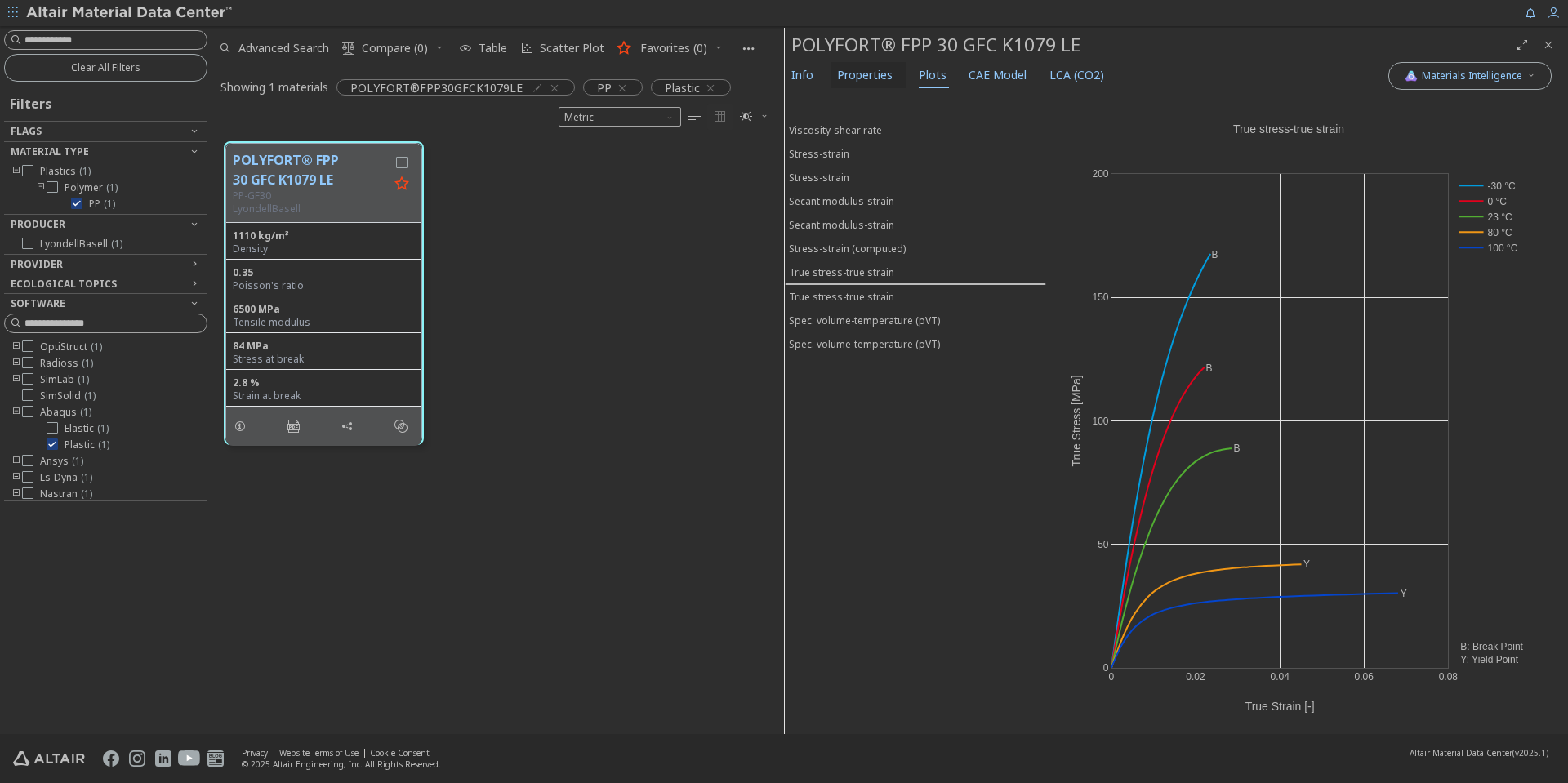
click at [859, 78] on span "Properties" at bounding box center [865, 75] width 55 height 26
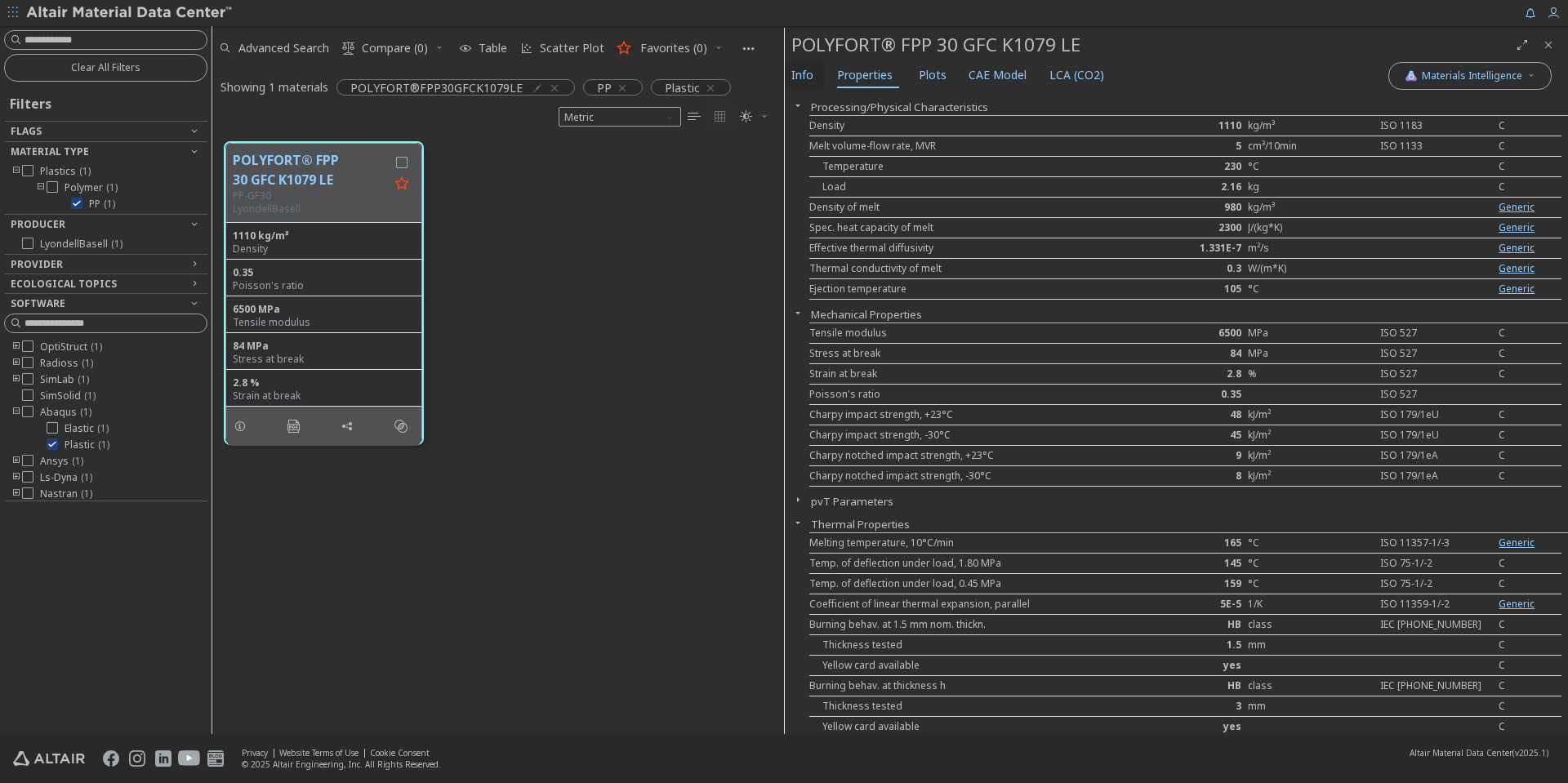
click at [801, 76] on span "Info" at bounding box center [802, 75] width 22 height 26
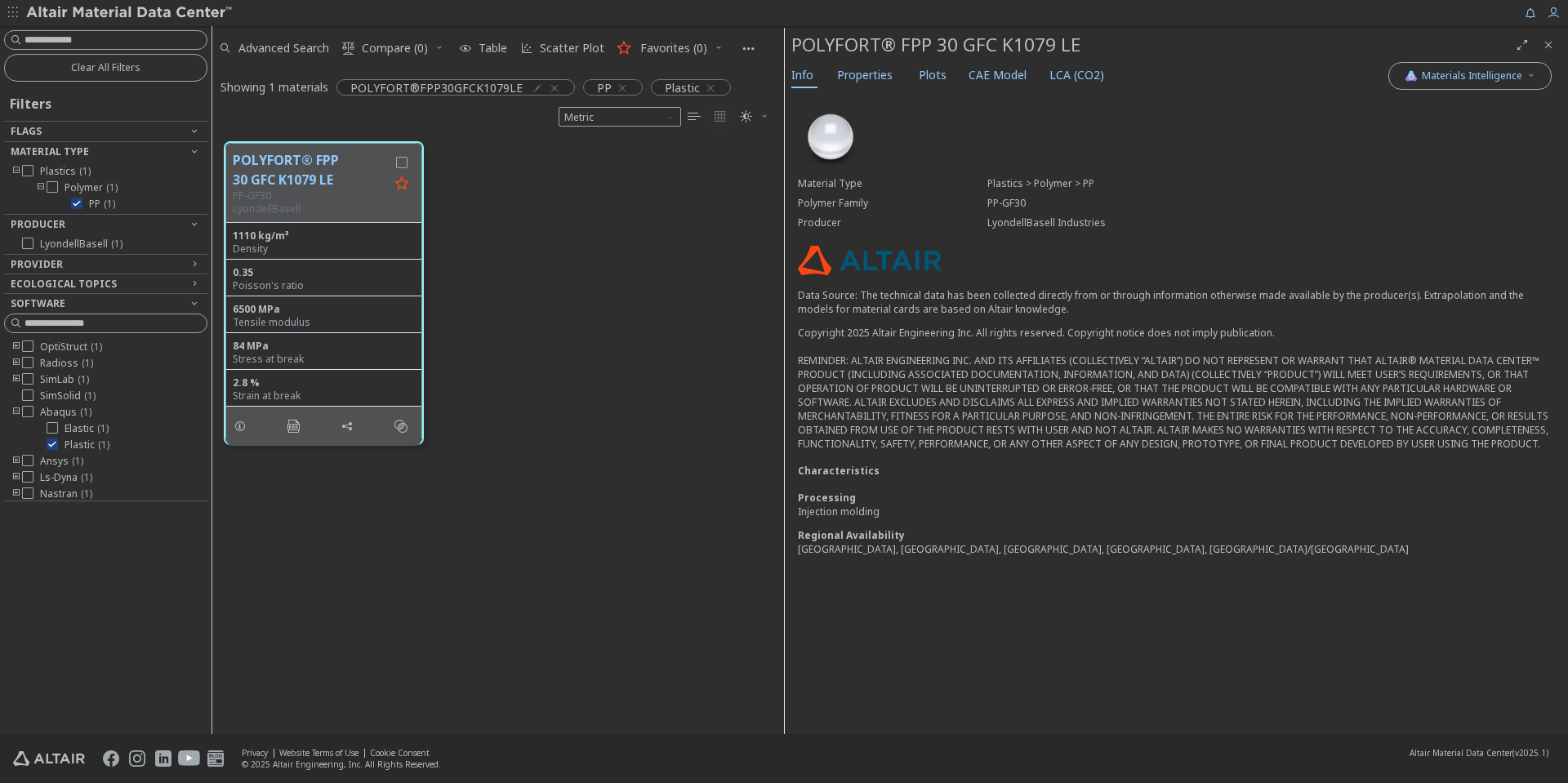
click at [825, 41] on div "POLYFORT® FPP 30 GFC K1079 LE" at bounding box center [1150, 44] width 718 height 26
copy div "POLYFORT® FPP 30 GFC K1079 LE"
